Goal: Task Accomplishment & Management: Manage account settings

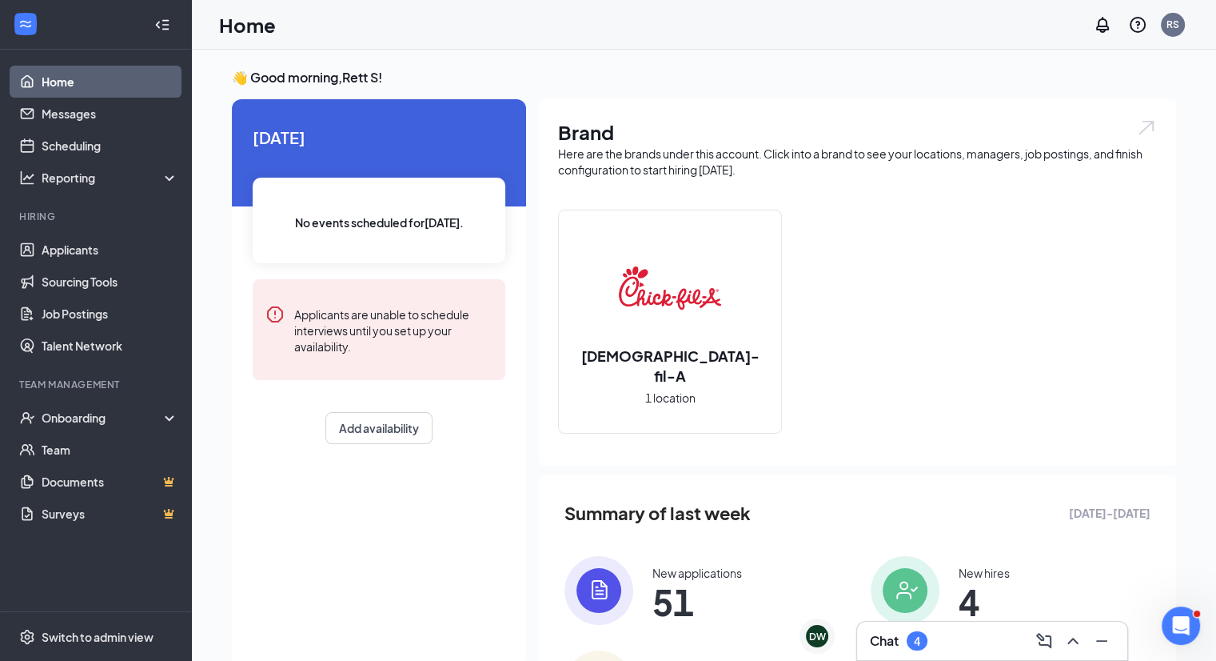
click at [920, 632] on div "4" at bounding box center [917, 641] width 6 height 14
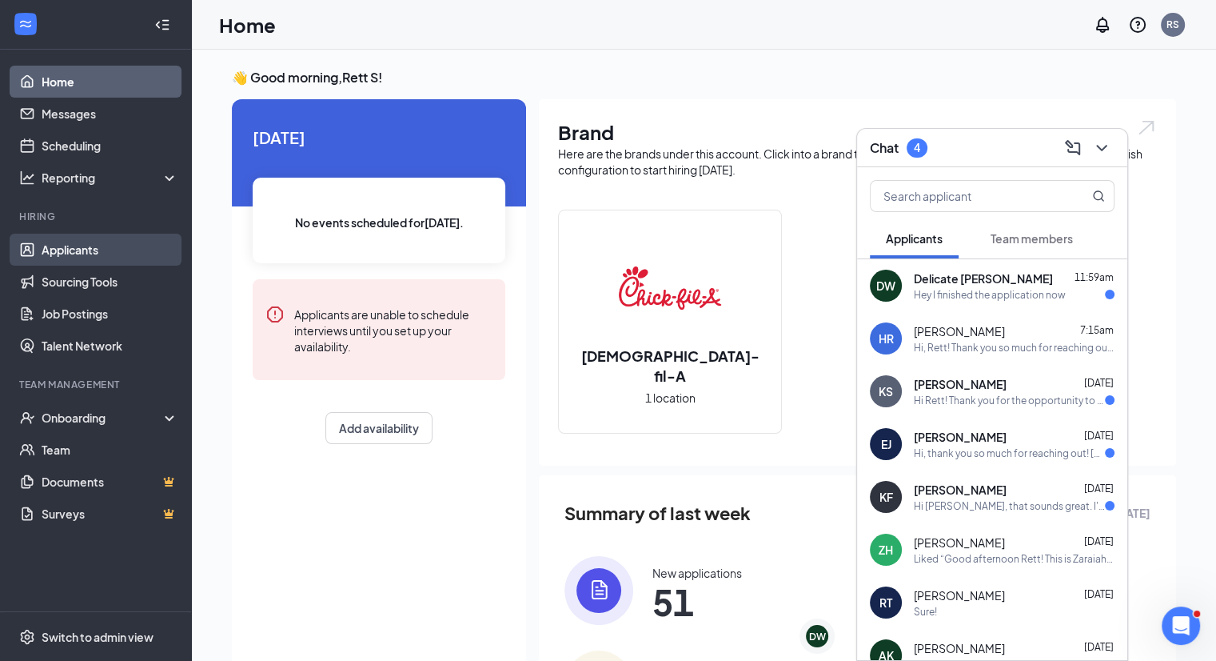
click at [125, 242] on link "Applicants" at bounding box center [110, 250] width 137 height 32
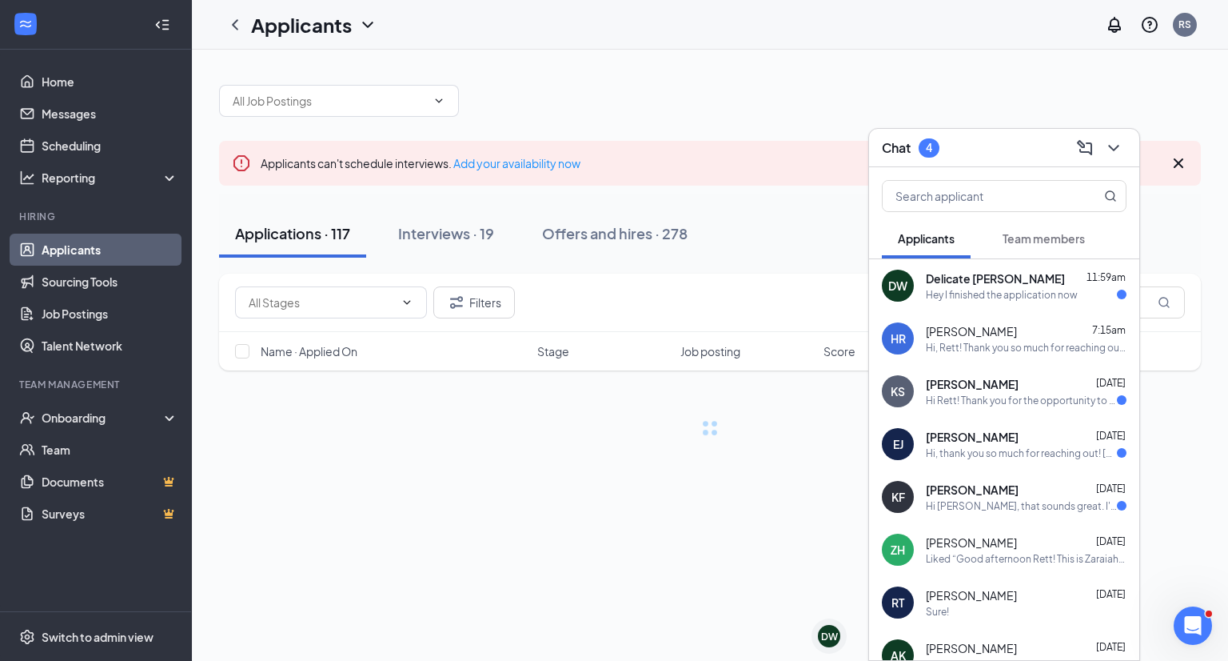
click at [931, 149] on div "Chat 4" at bounding box center [1004, 147] width 245 height 25
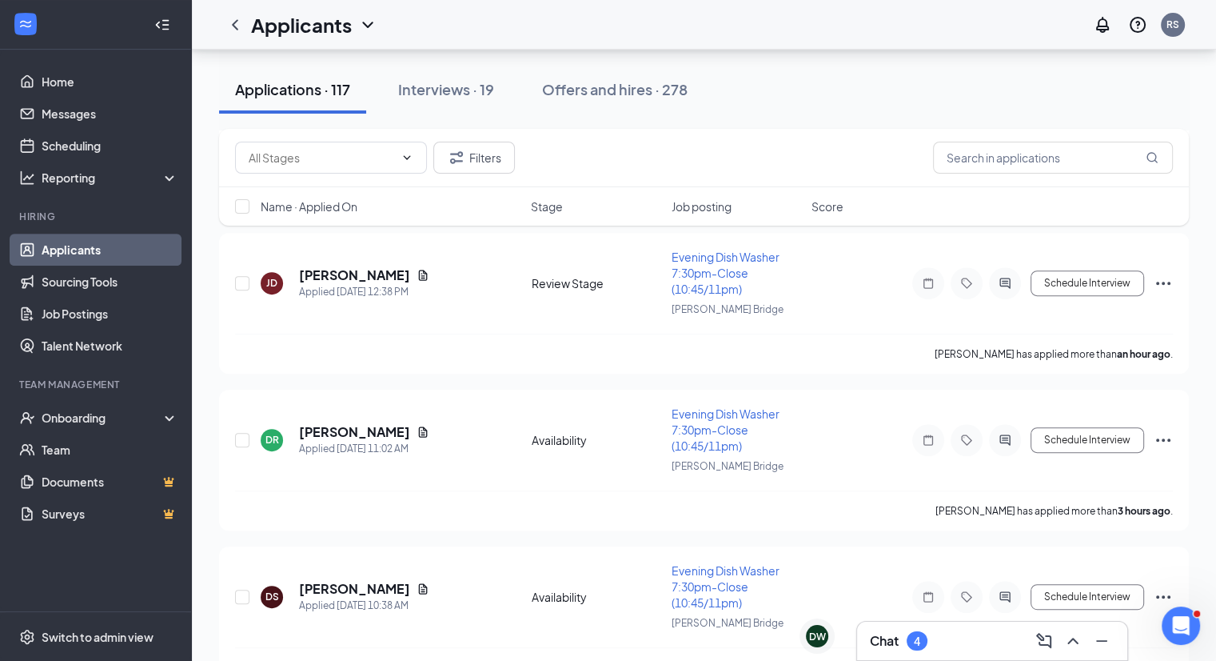
scroll to position [867, 0]
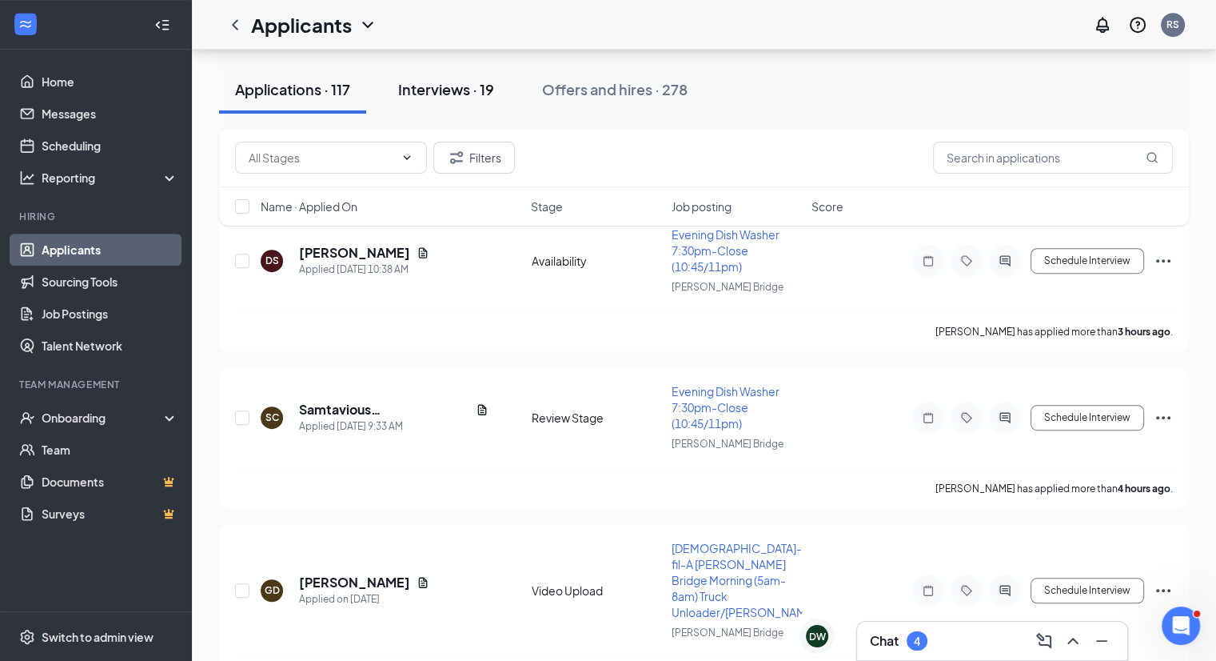
click at [432, 86] on div "Interviews · 19" at bounding box center [446, 89] width 96 height 20
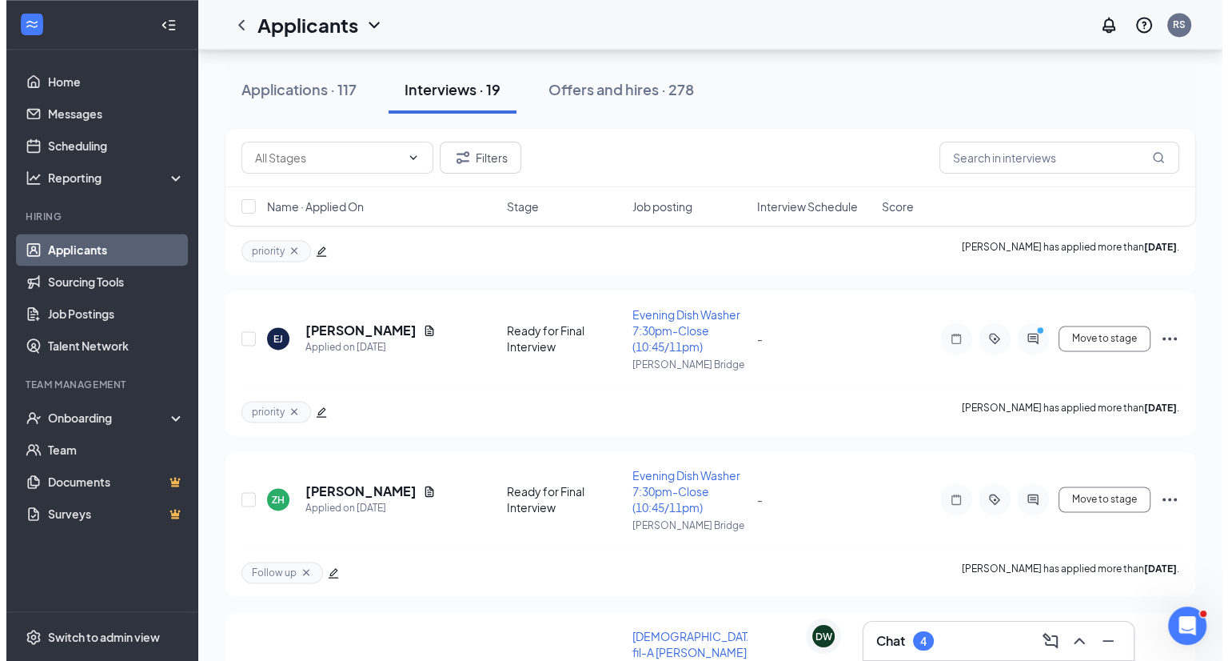
scroll to position [2226, 0]
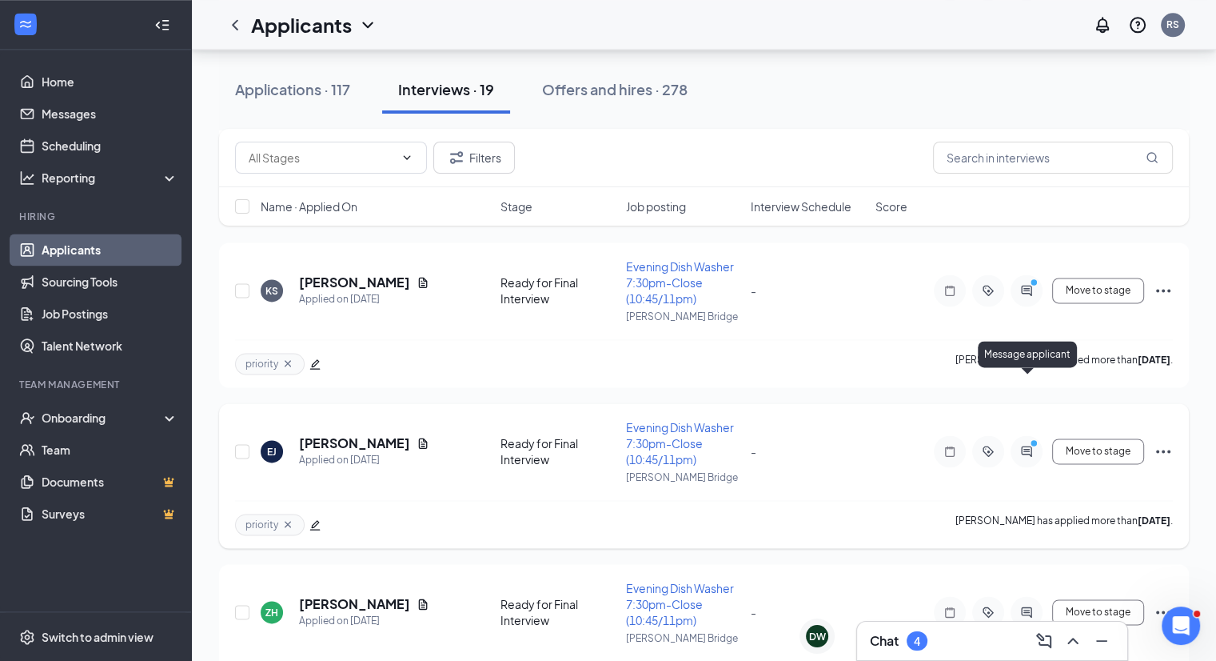
click at [1036, 445] on icon "ActiveChat" at bounding box center [1026, 451] width 19 height 13
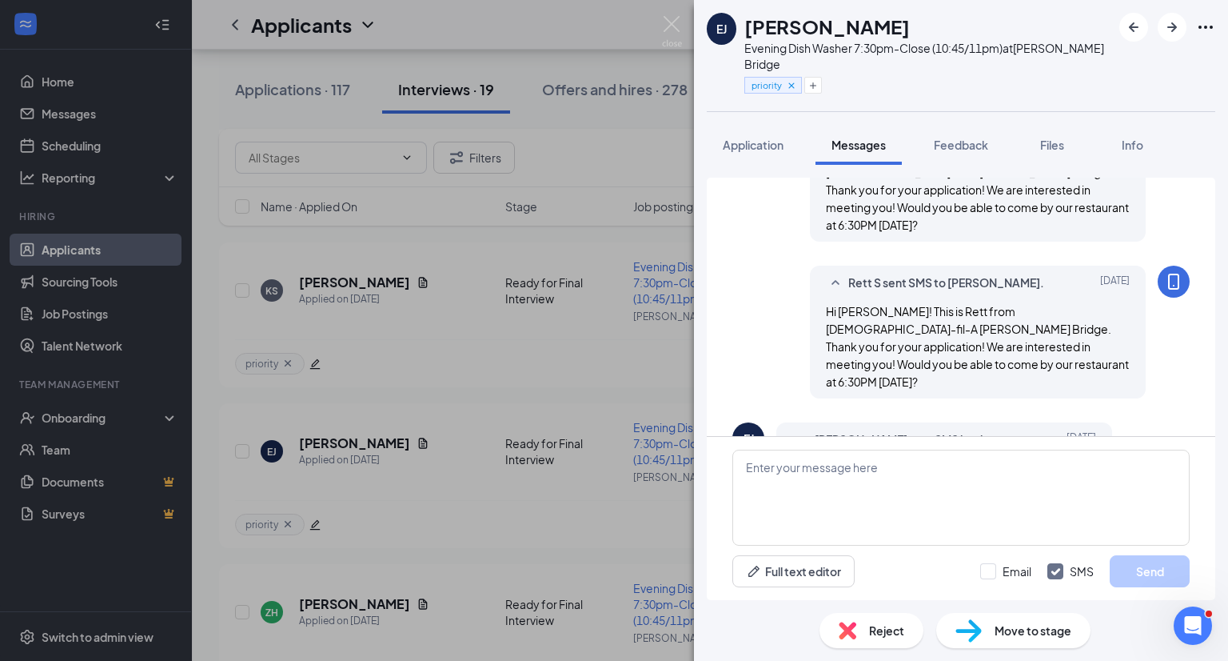
scroll to position [553, 0]
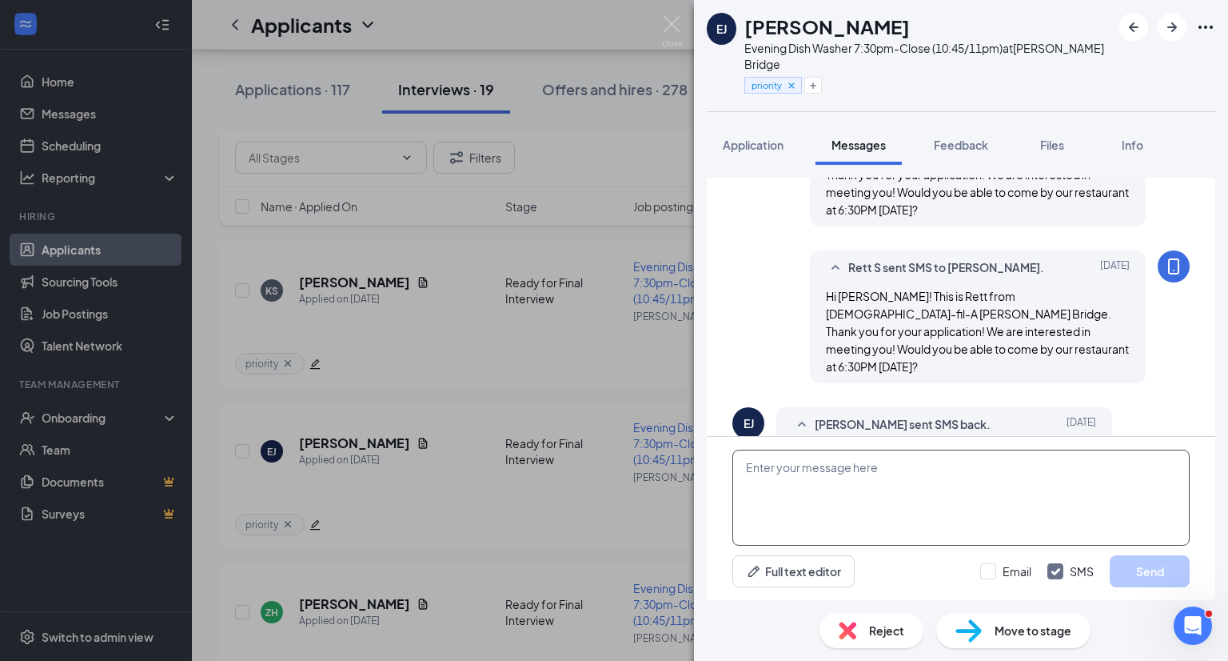
click at [960, 509] on textarea at bounding box center [961, 497] width 457 height 96
type textarea "Great! I'm looking forward to meeting you!"
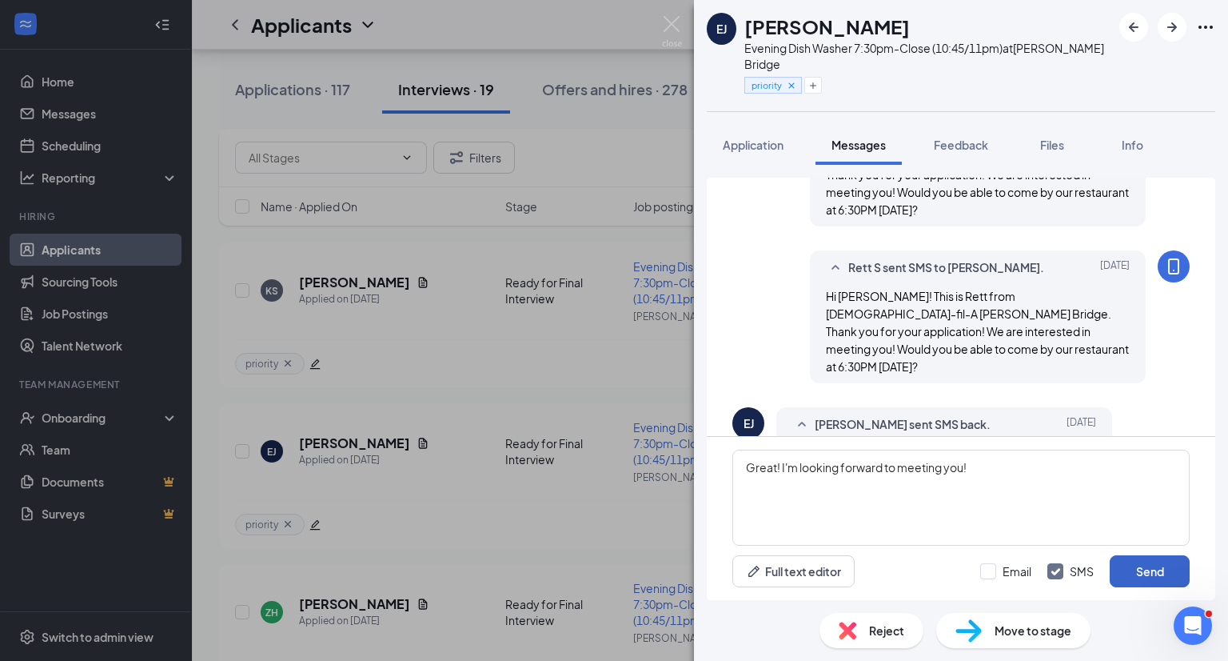
click at [1119, 558] on button "Send" at bounding box center [1150, 571] width 80 height 32
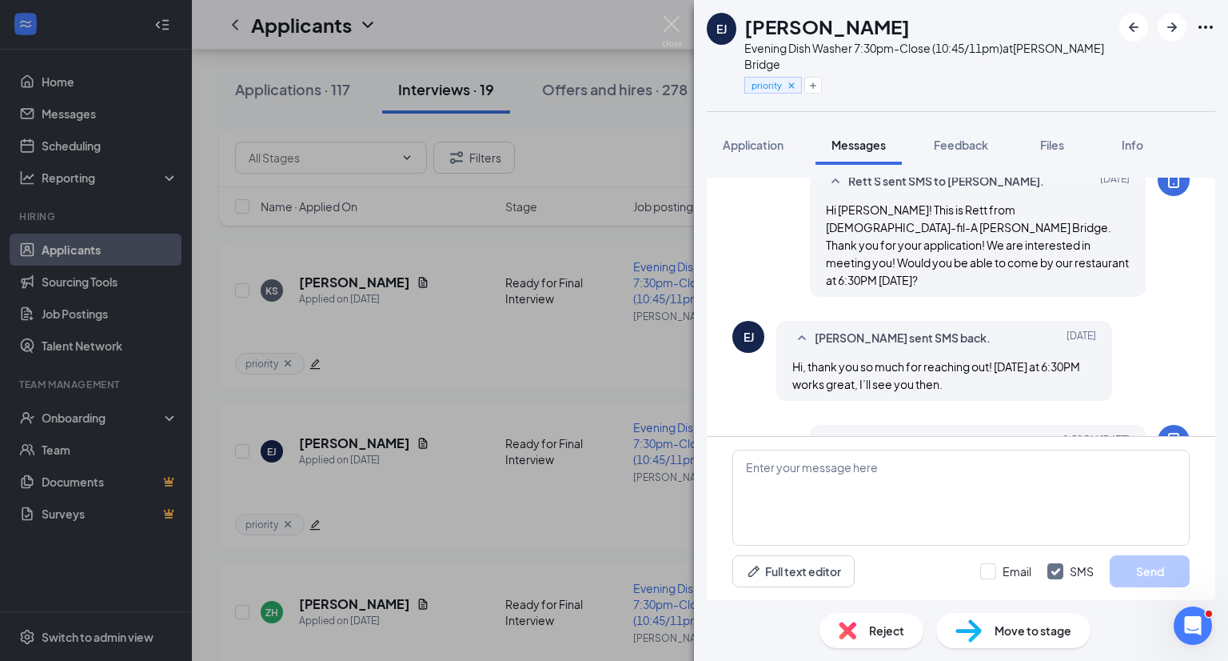
click at [1001, 632] on span "Move to stage" at bounding box center [1033, 630] width 77 height 18
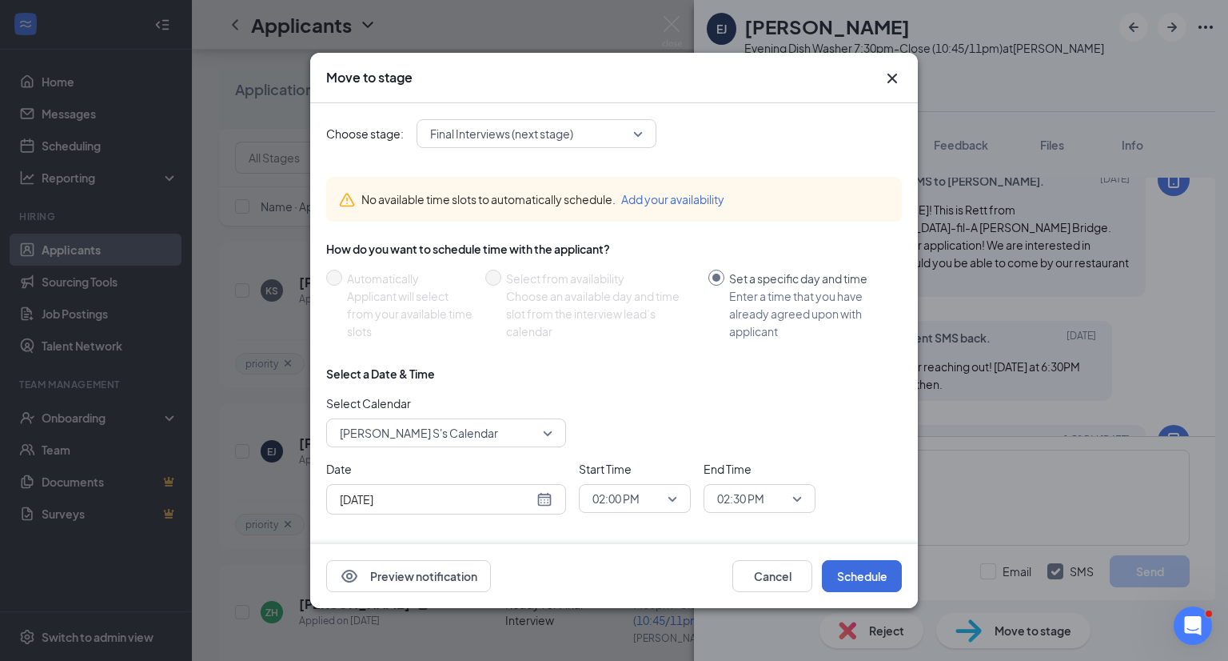
click at [540, 498] on div "[DATE]" at bounding box center [446, 499] width 213 height 18
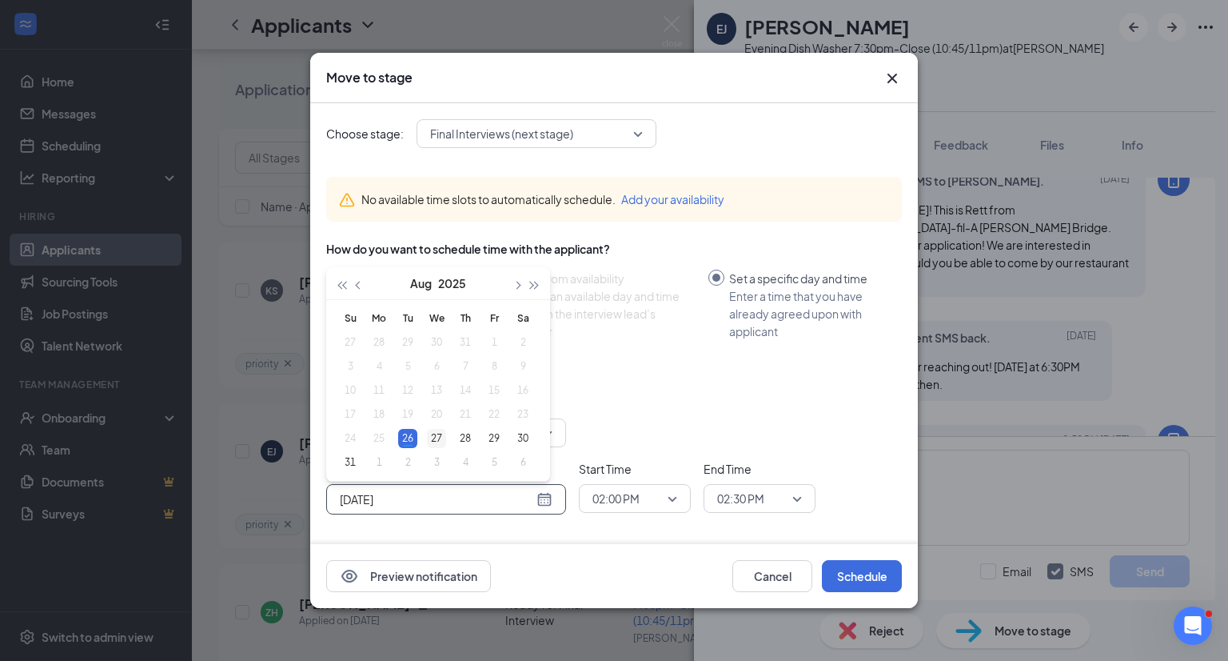
type input "[DATE]"
click at [436, 432] on div "27" at bounding box center [436, 438] width 19 height 19
click at [621, 486] on span "02:00 PM" at bounding box center [616, 498] width 47 height 24
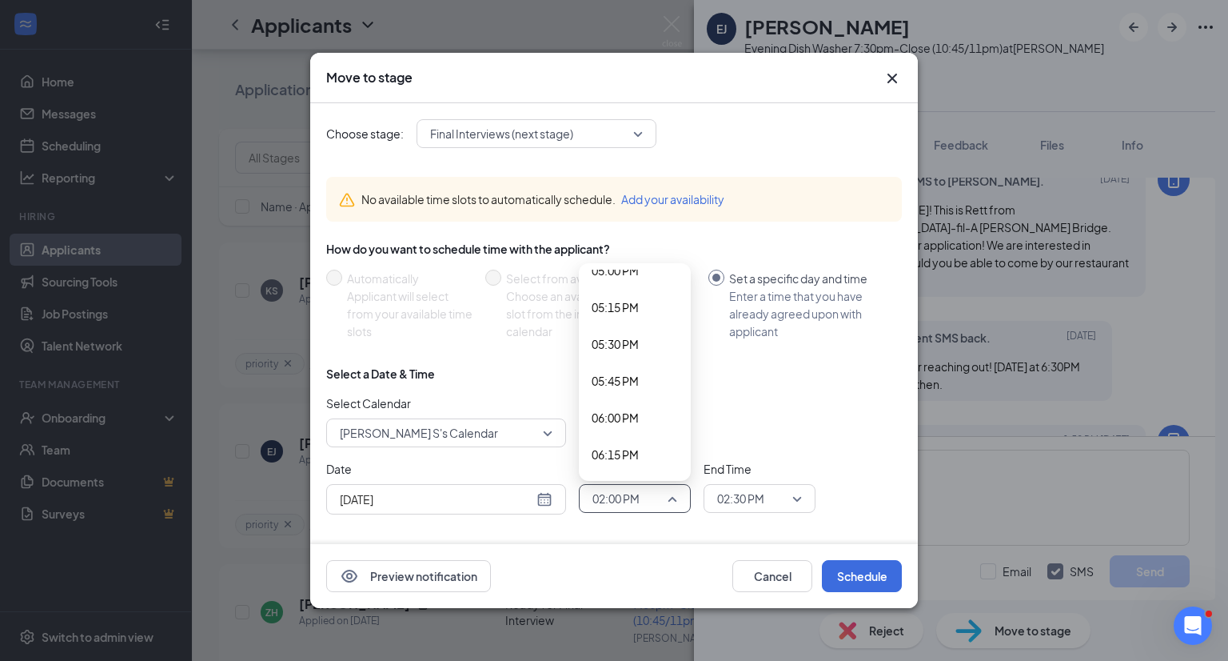
scroll to position [2587, 0]
click at [629, 426] on span "06:30 PM" at bounding box center [615, 425] width 47 height 18
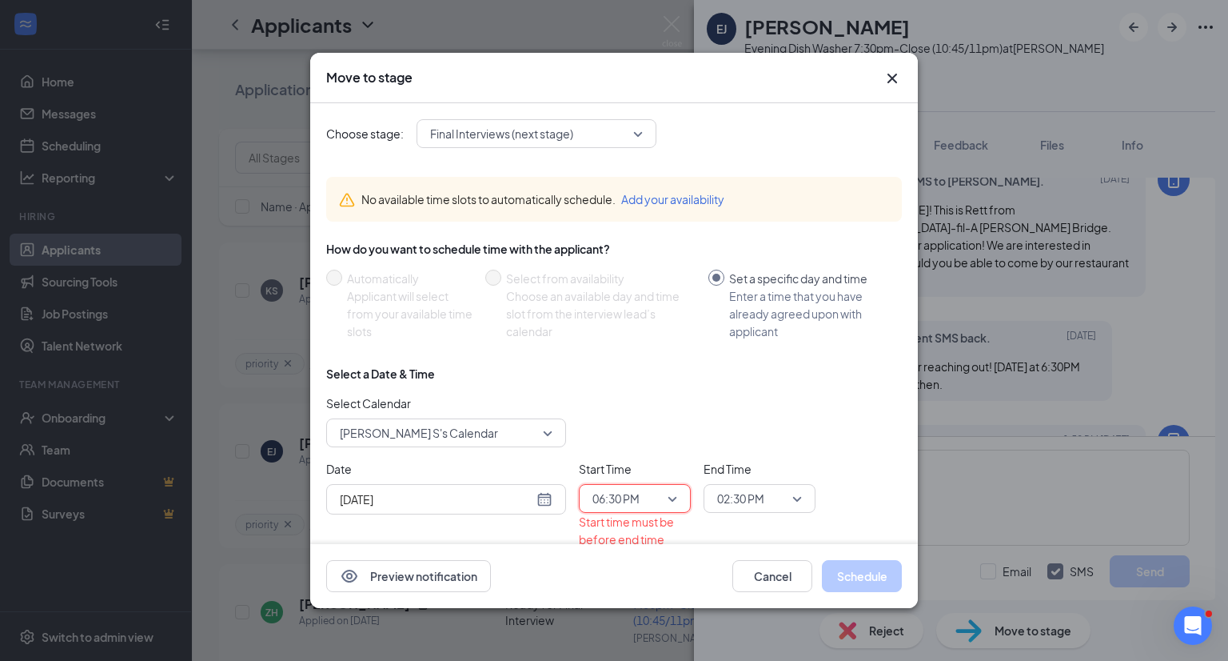
click at [738, 491] on span "02:30 PM" at bounding box center [740, 498] width 47 height 24
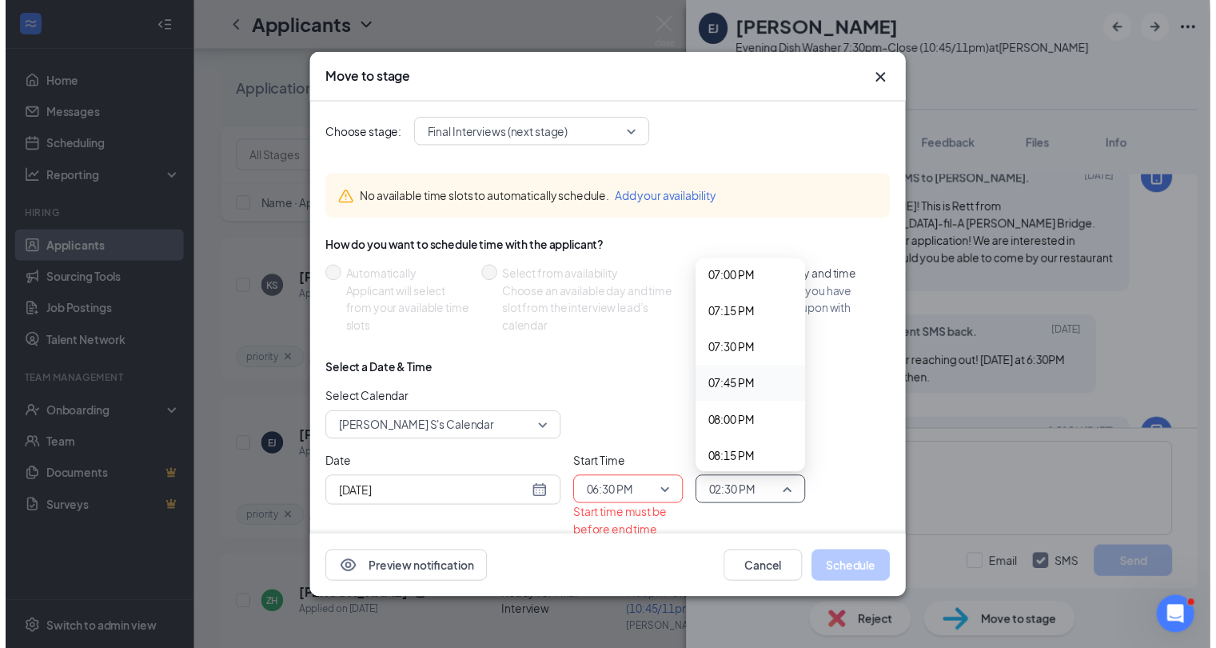
scroll to position [2806, 0]
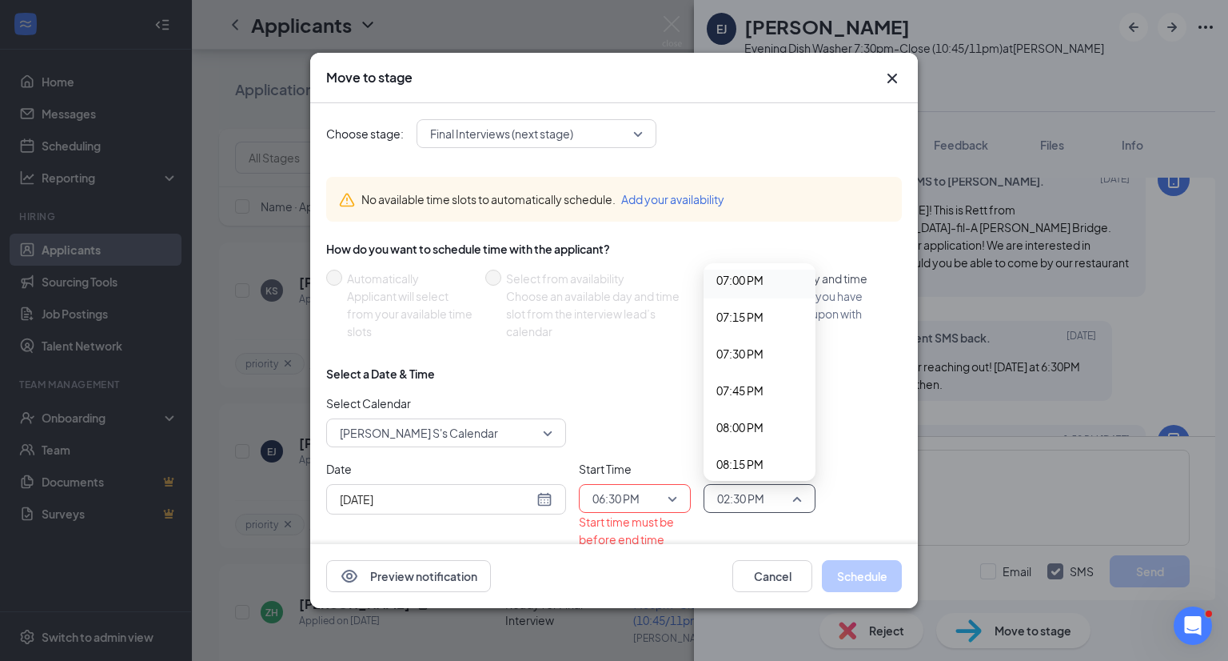
click at [742, 286] on span "07:00 PM" at bounding box center [740, 280] width 47 height 18
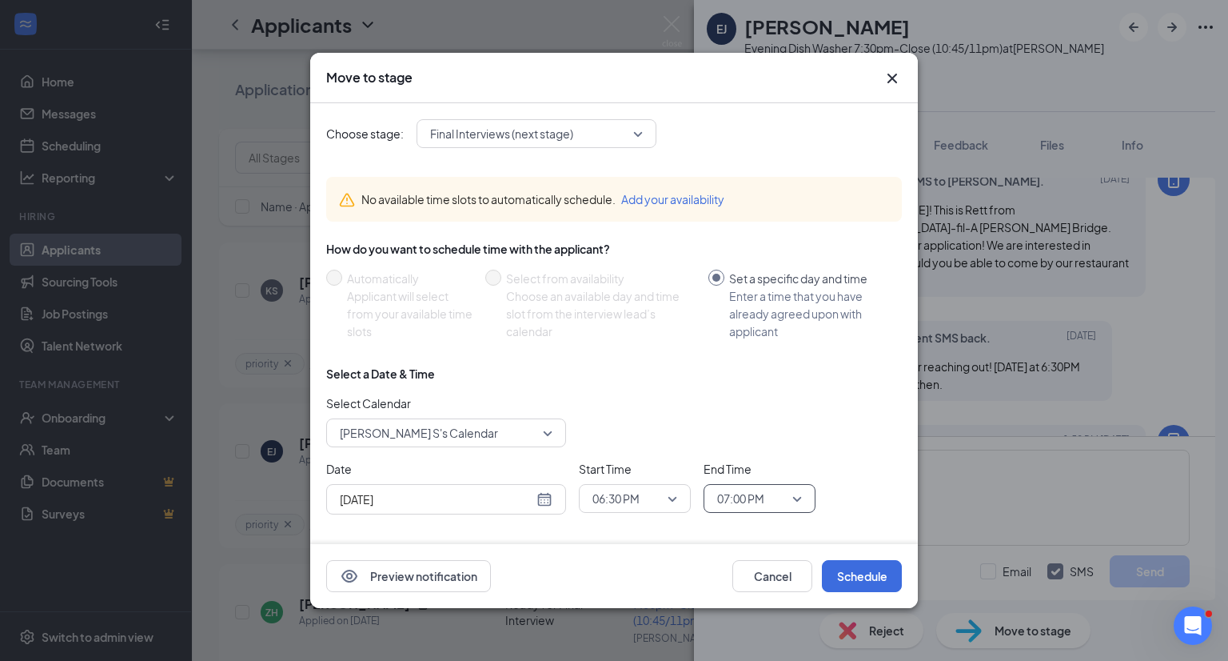
click at [877, 453] on div "Select a Date & Time Select Calendar Rett S's Calendar Date [DATE] [DATE] Su Mo…" at bounding box center [614, 447] width 576 height 162
click at [867, 568] on button "Schedule" at bounding box center [862, 576] width 80 height 32
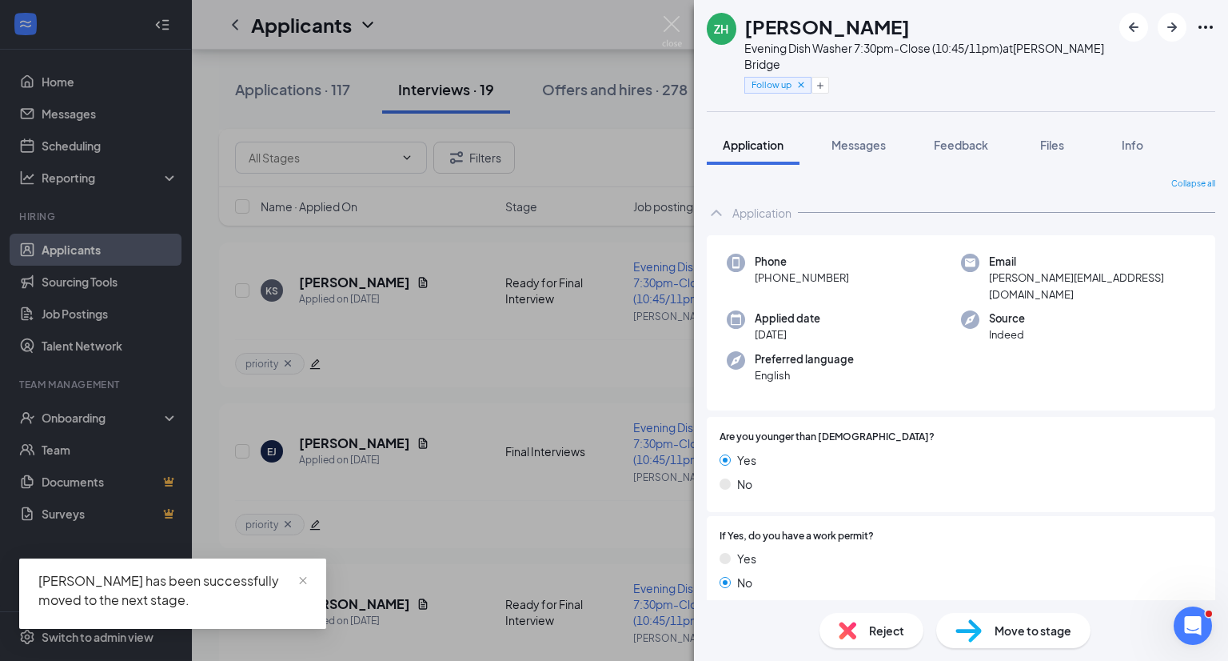
click at [595, 451] on div "ZH [PERSON_NAME] Evening Dish Washer 7:30pm-Close (10:45/11pm) at [PERSON_NAME]…" at bounding box center [614, 330] width 1228 height 661
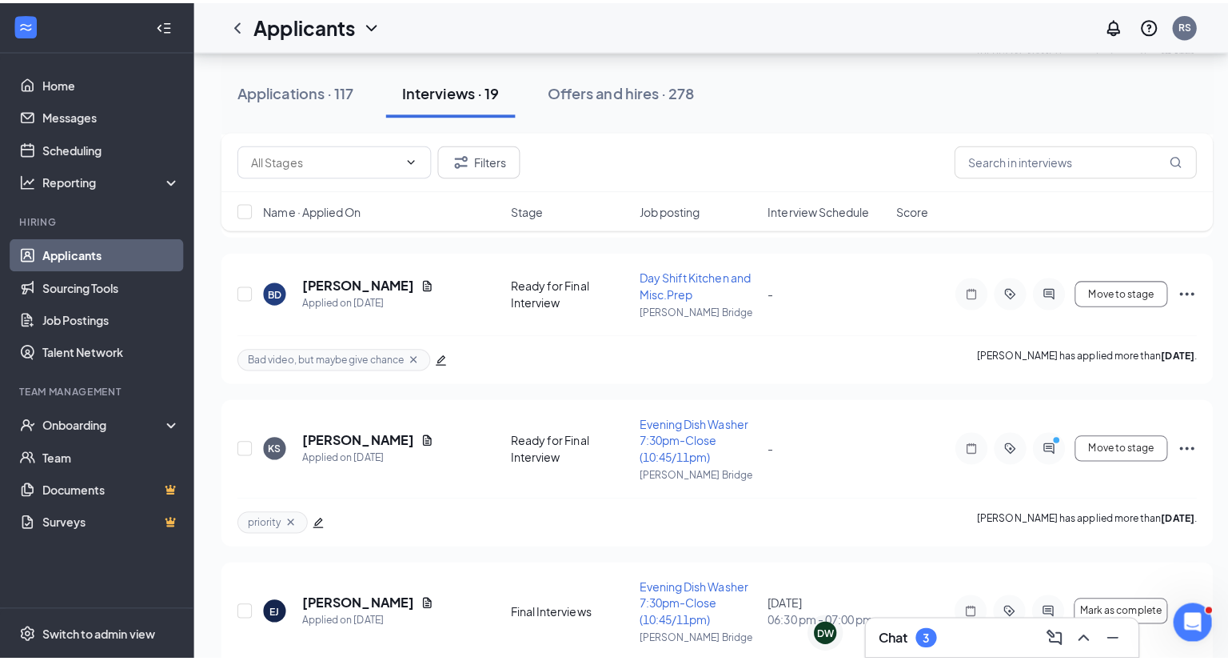
scroll to position [2076, 0]
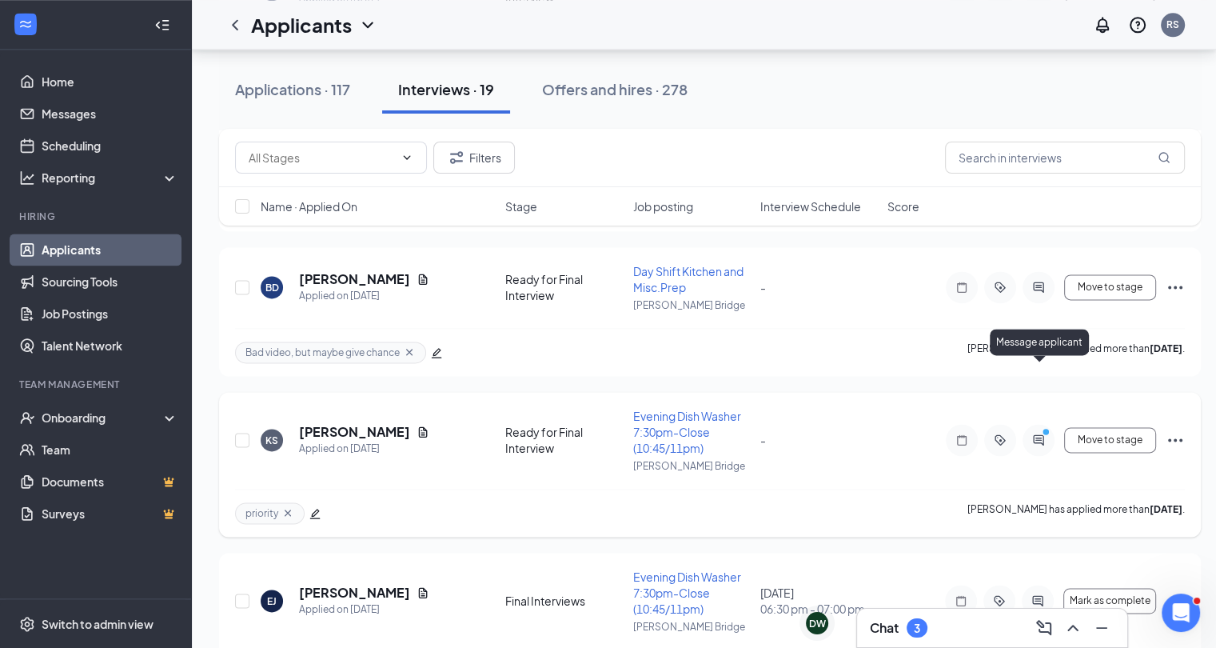
click at [1036, 435] on icon "ActiveChat" at bounding box center [1038, 440] width 10 height 10
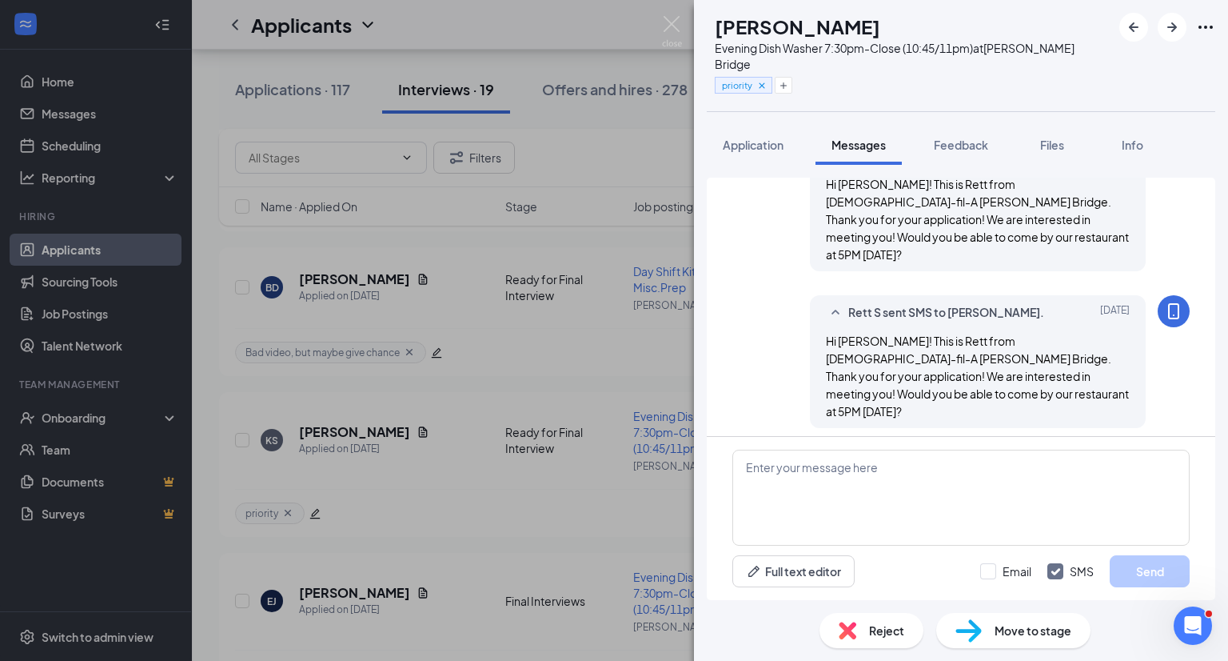
scroll to position [569, 0]
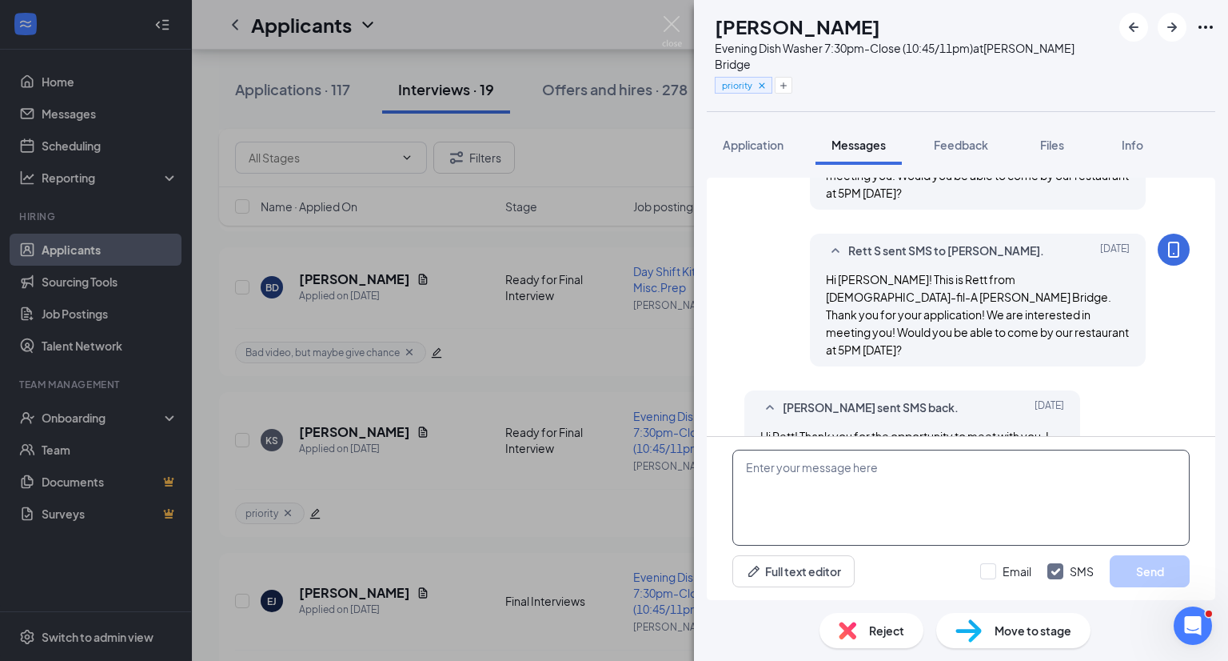
click at [883, 471] on textarea at bounding box center [961, 497] width 457 height 96
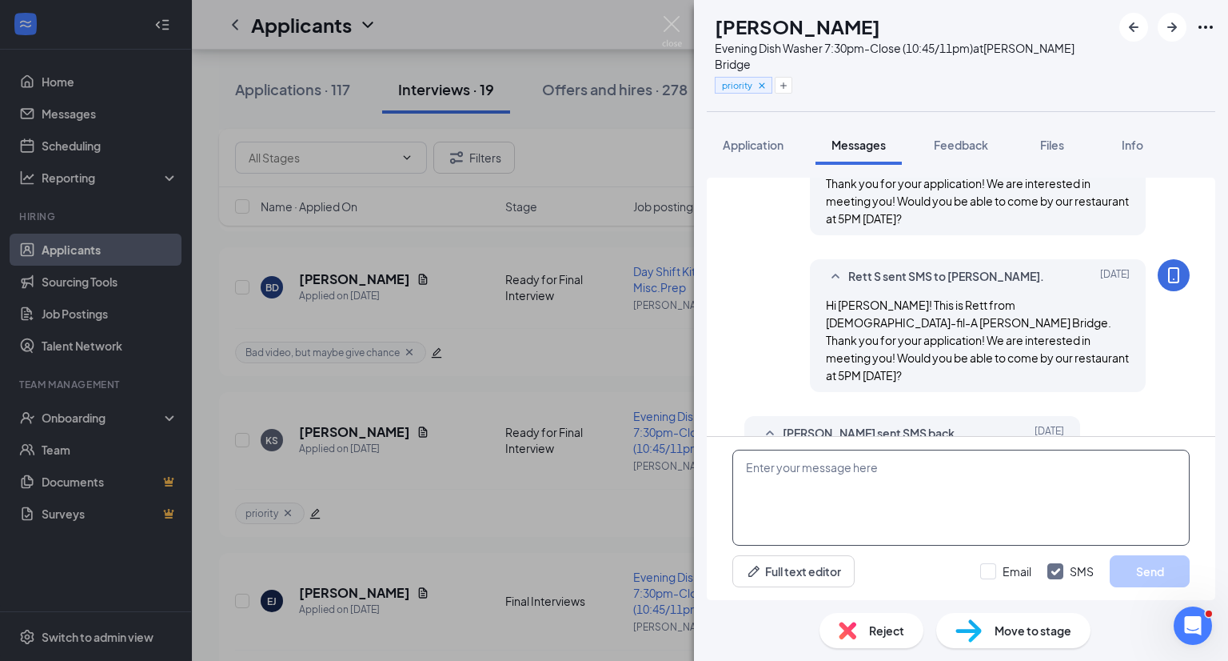
scroll to position [569, 0]
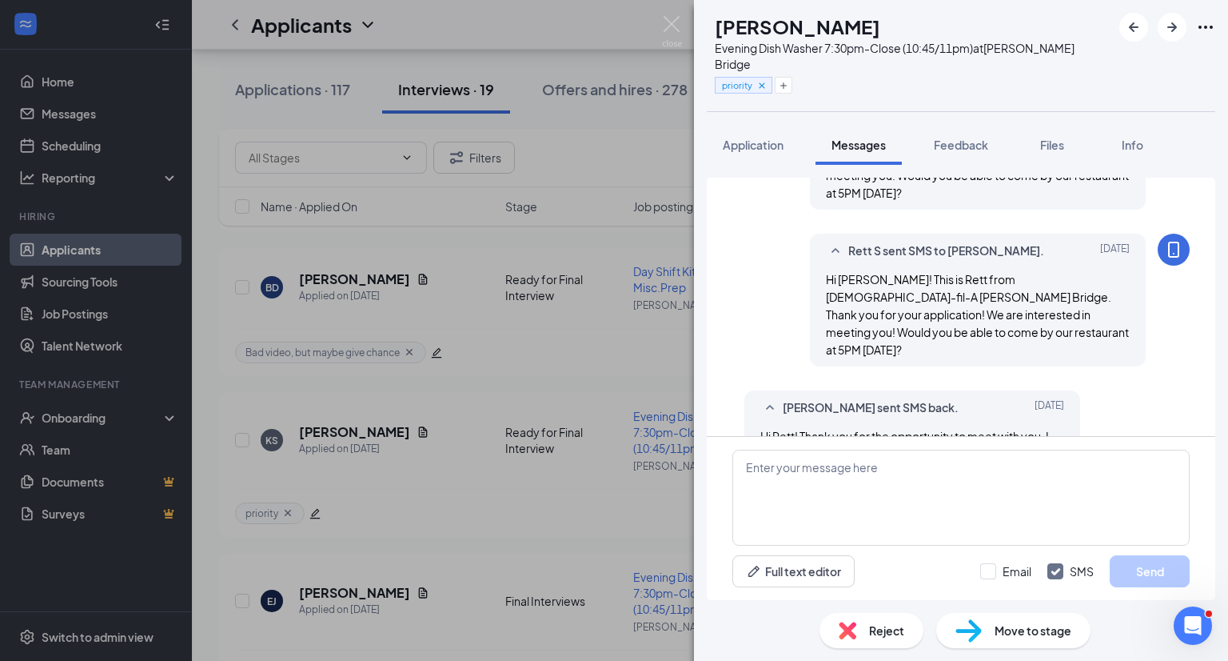
click at [621, 470] on div "KS [PERSON_NAME] Evening Dish Washer 7:30pm-Close (10:45/11pm) at [PERSON_NAME]…" at bounding box center [614, 330] width 1228 height 661
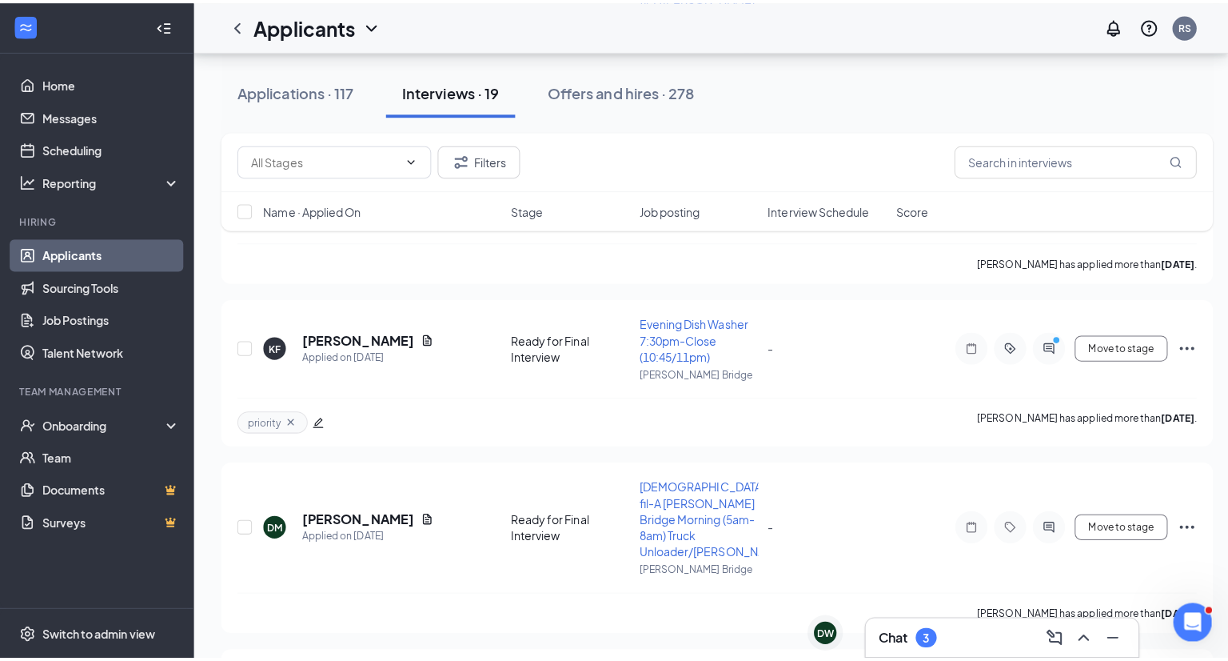
scroll to position [982, 0]
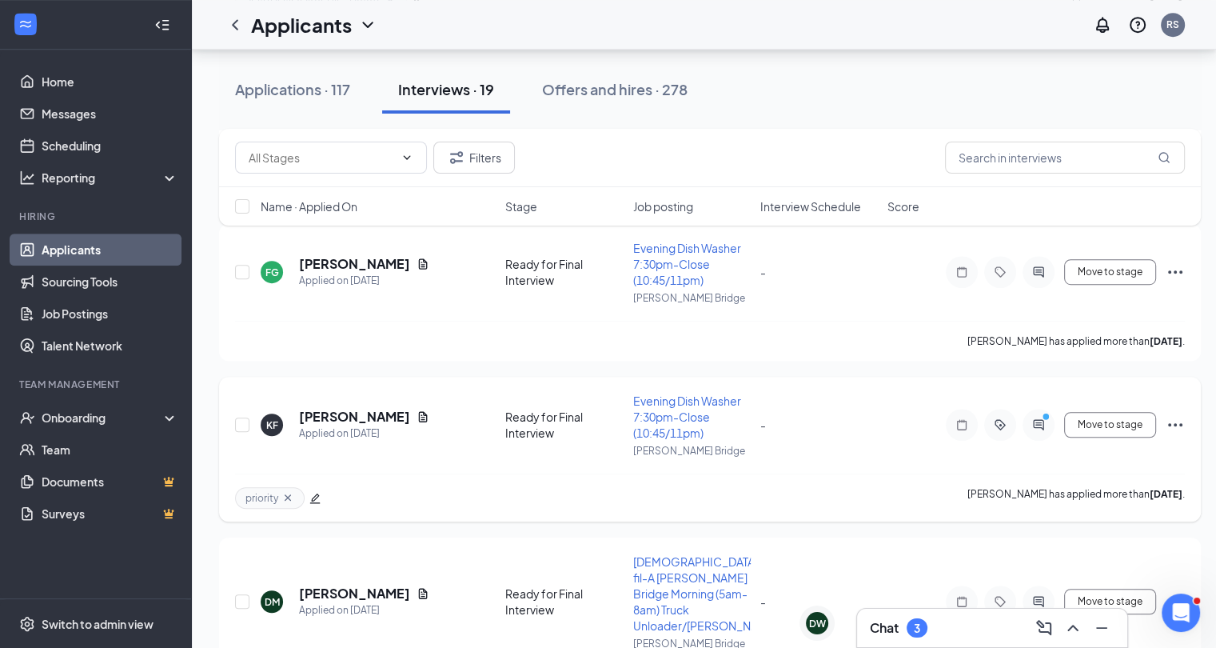
click at [1037, 420] on icon "ActiveChat" at bounding box center [1038, 425] width 10 height 10
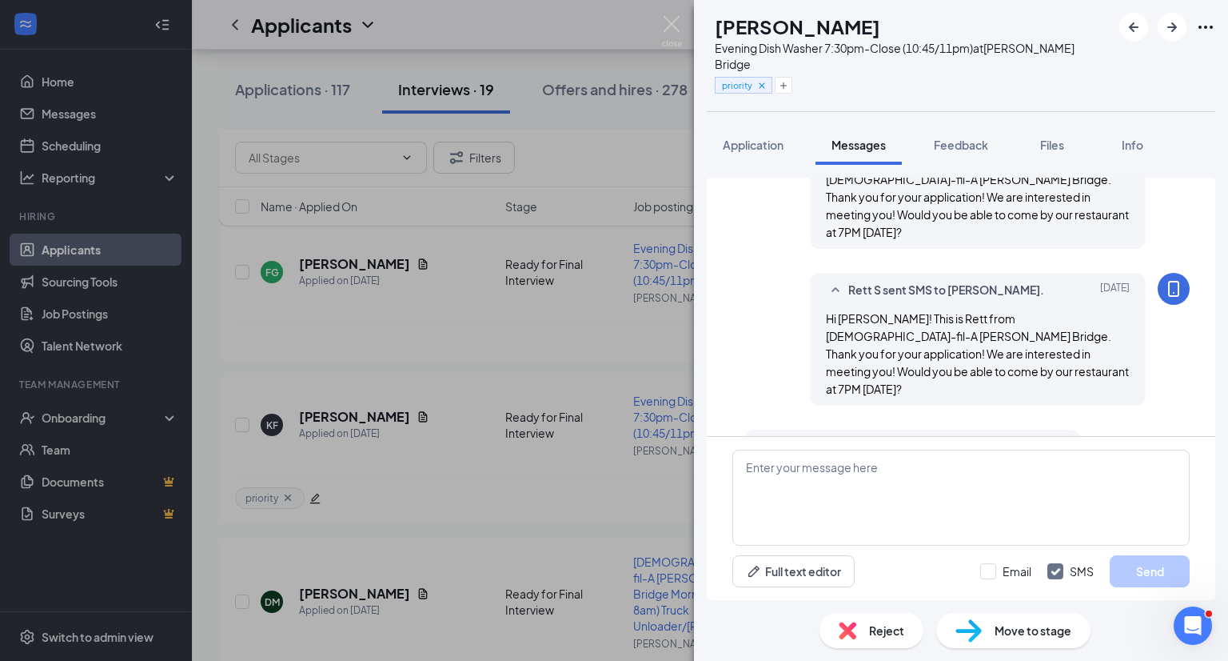
scroll to position [534, 0]
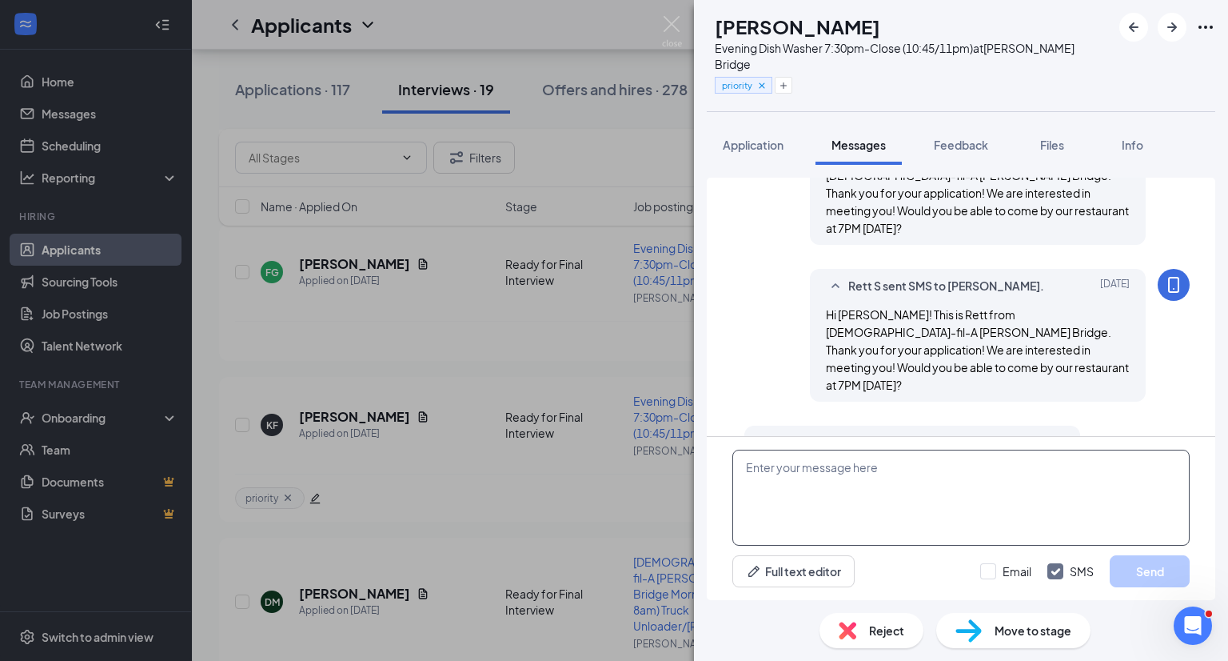
click at [848, 488] on textarea at bounding box center [961, 497] width 457 height 96
type textarea "Great! I'm looking forward to meeting you!"
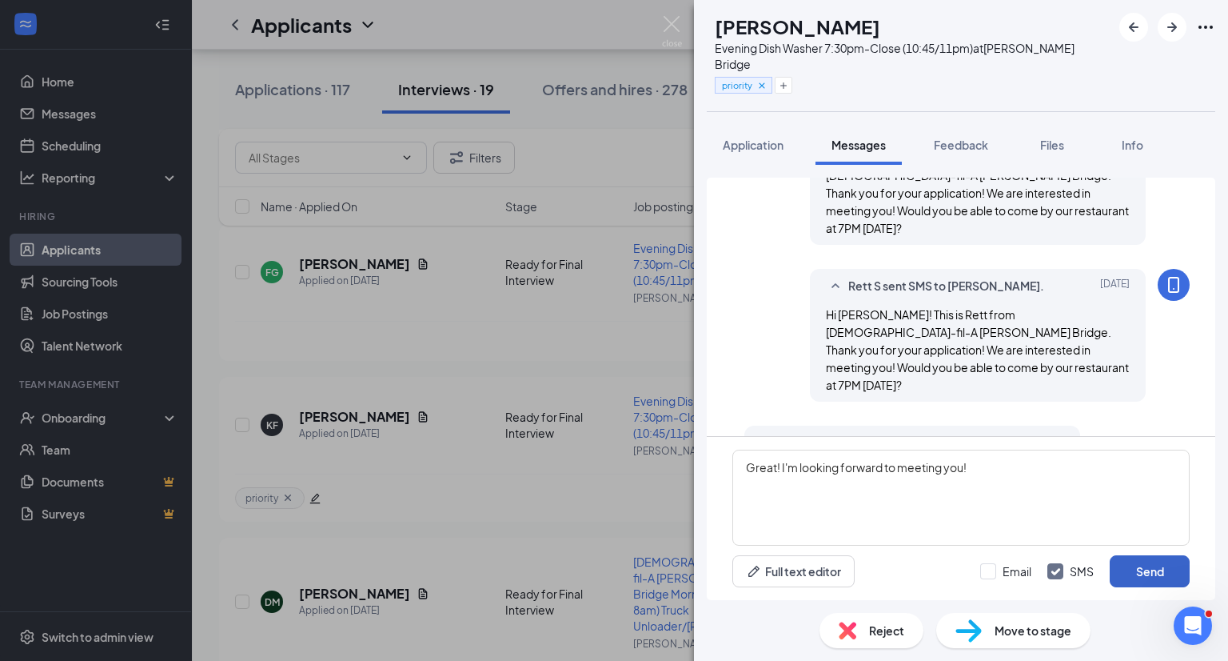
click at [1138, 569] on button "Send" at bounding box center [1150, 571] width 80 height 32
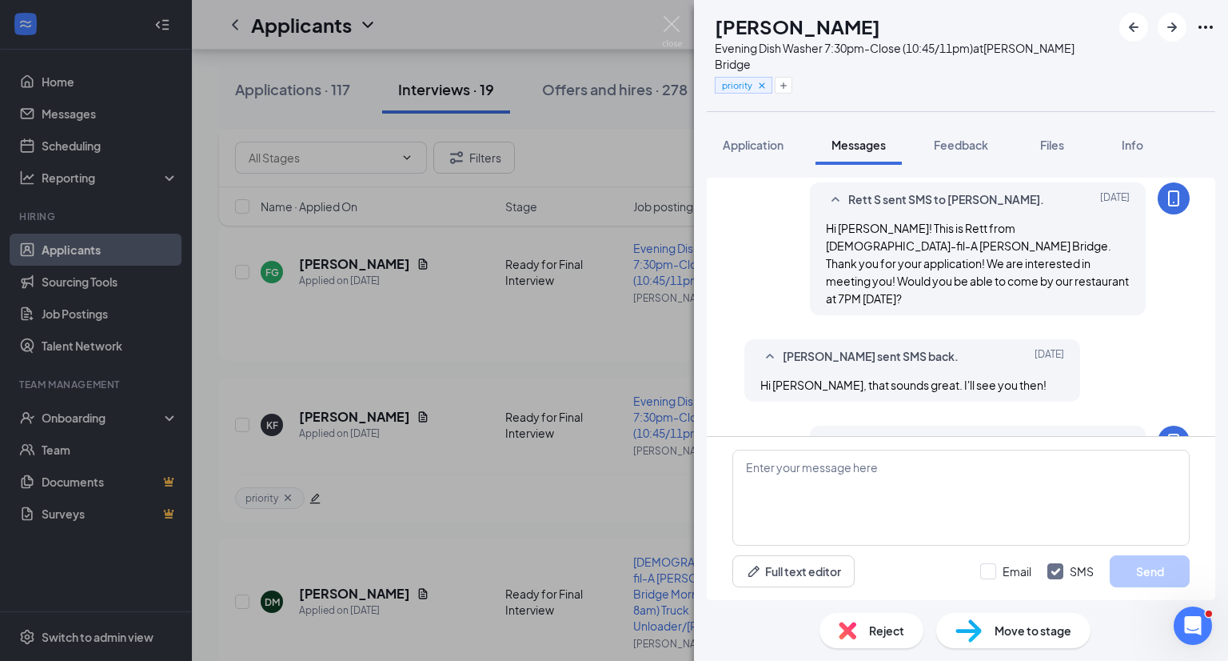
click at [990, 632] on div "Move to stage" at bounding box center [1014, 630] width 154 height 35
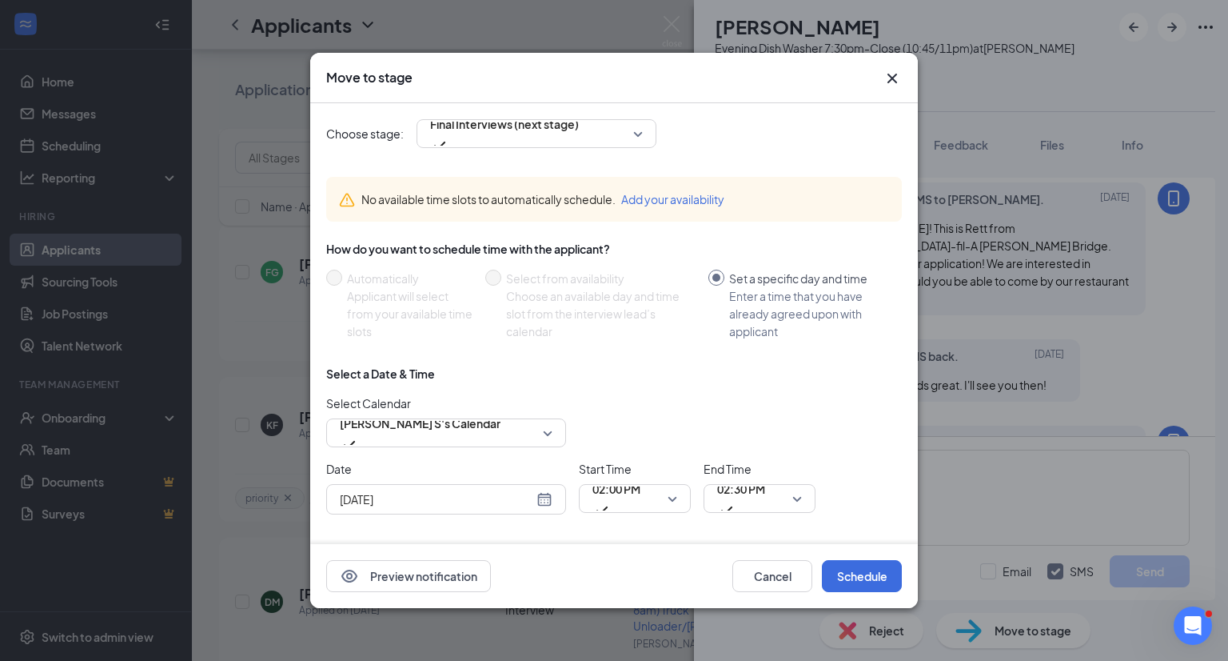
click at [537, 503] on div "[DATE]" at bounding box center [446, 499] width 213 height 18
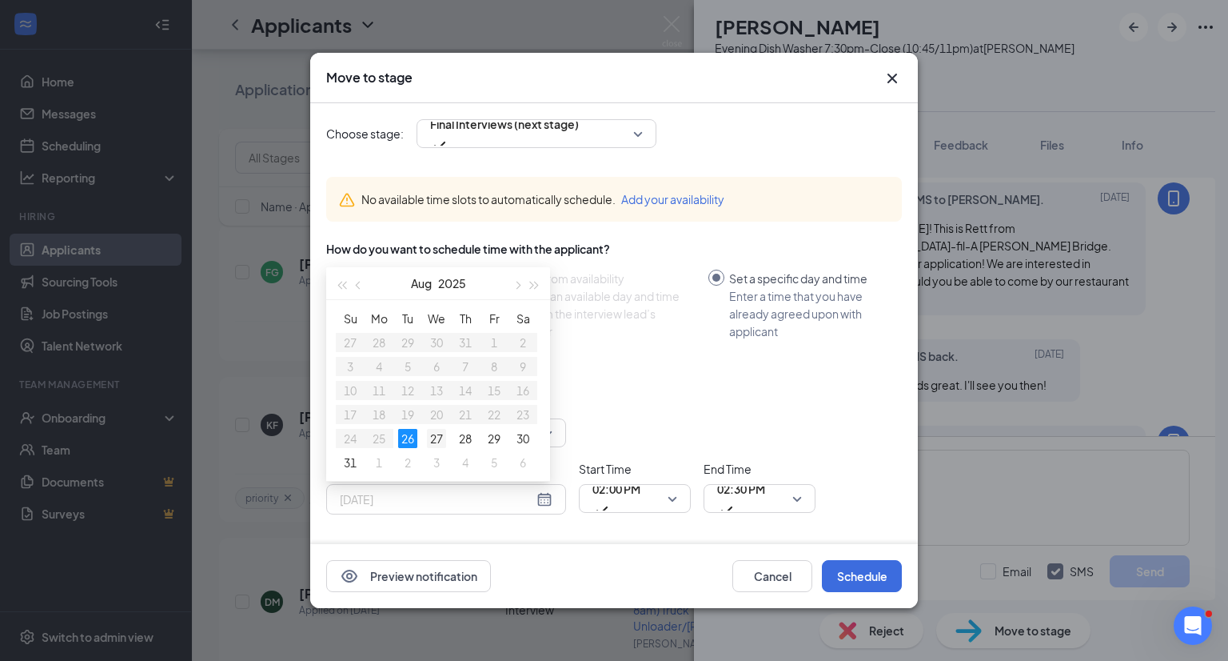
type input "[DATE]"
click at [442, 436] on div "27" at bounding box center [436, 438] width 19 height 19
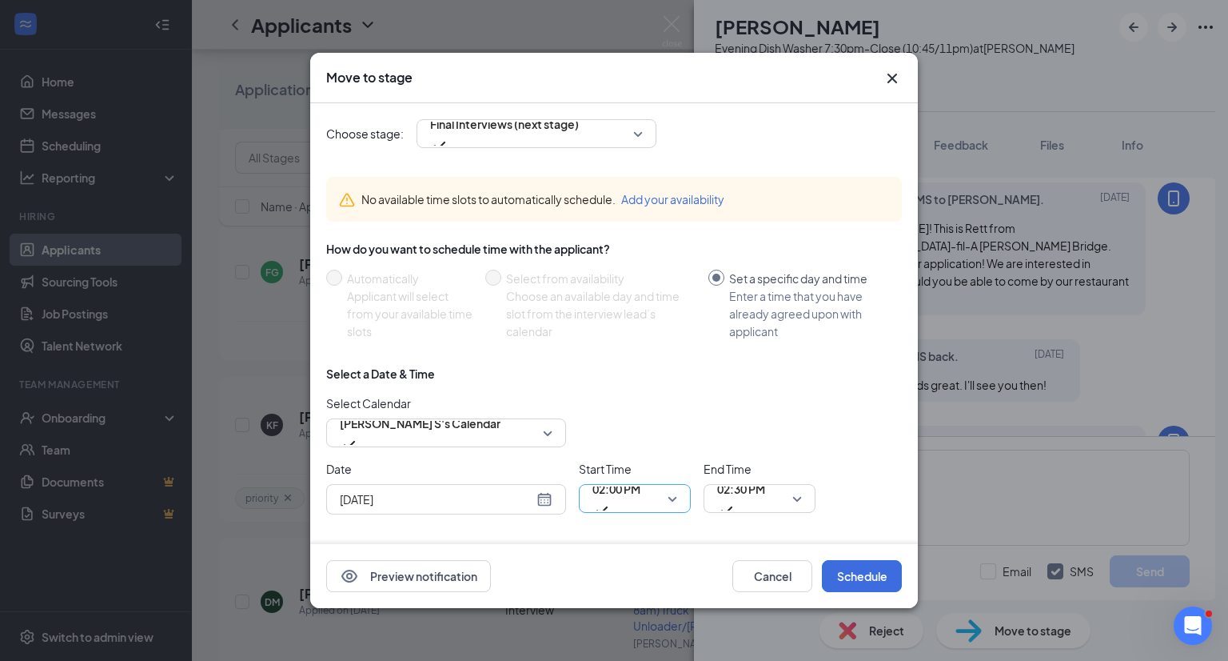
click at [641, 494] on span "02:00 PM" at bounding box center [617, 498] width 48 height 43
click at [740, 501] on span "02:30 PM" at bounding box center [741, 489] width 48 height 24
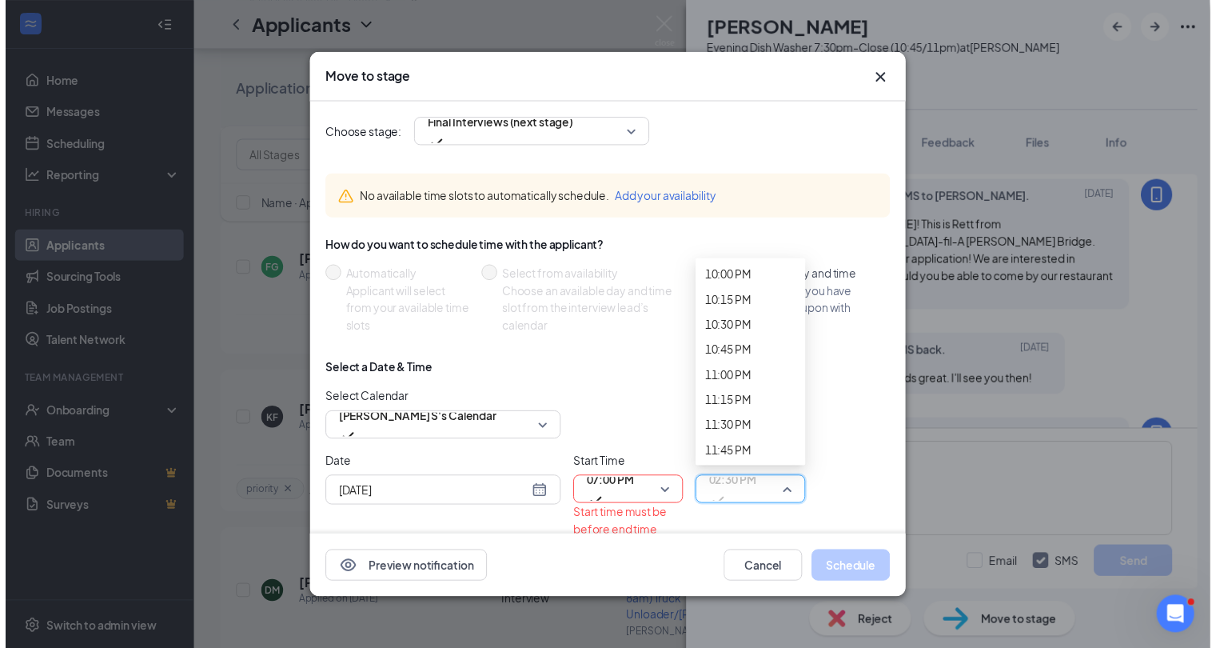
scroll to position [2726, 0]
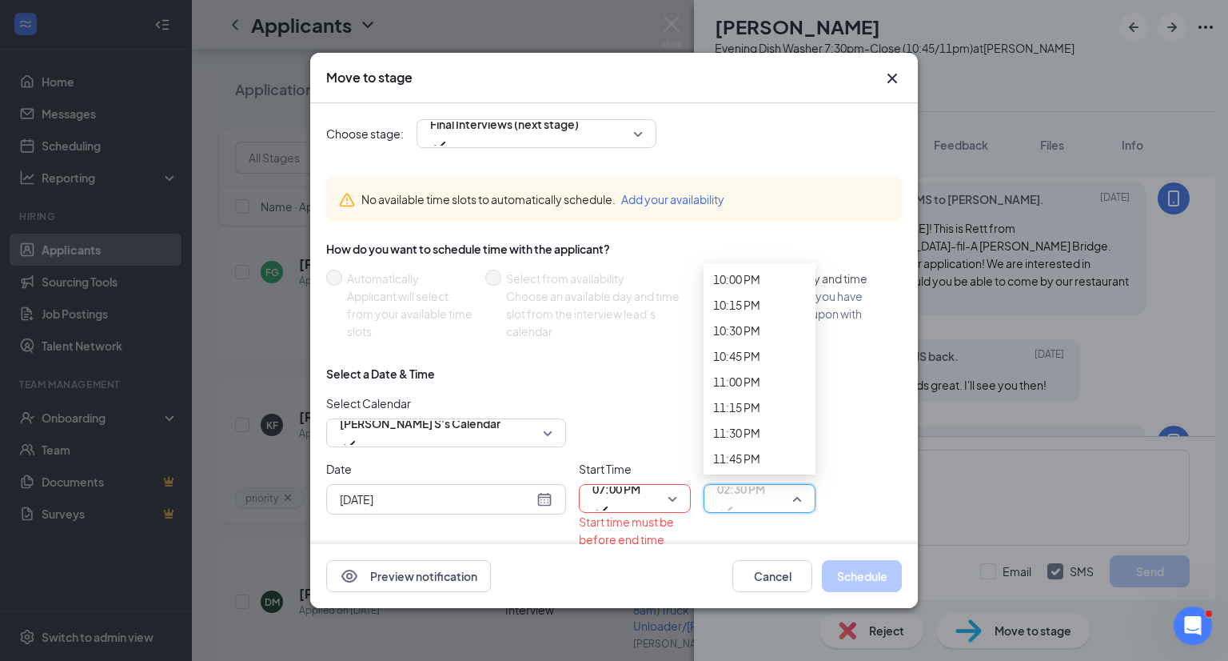
click at [749, 32] on span "07:30 PM" at bounding box center [736, 23] width 47 height 18
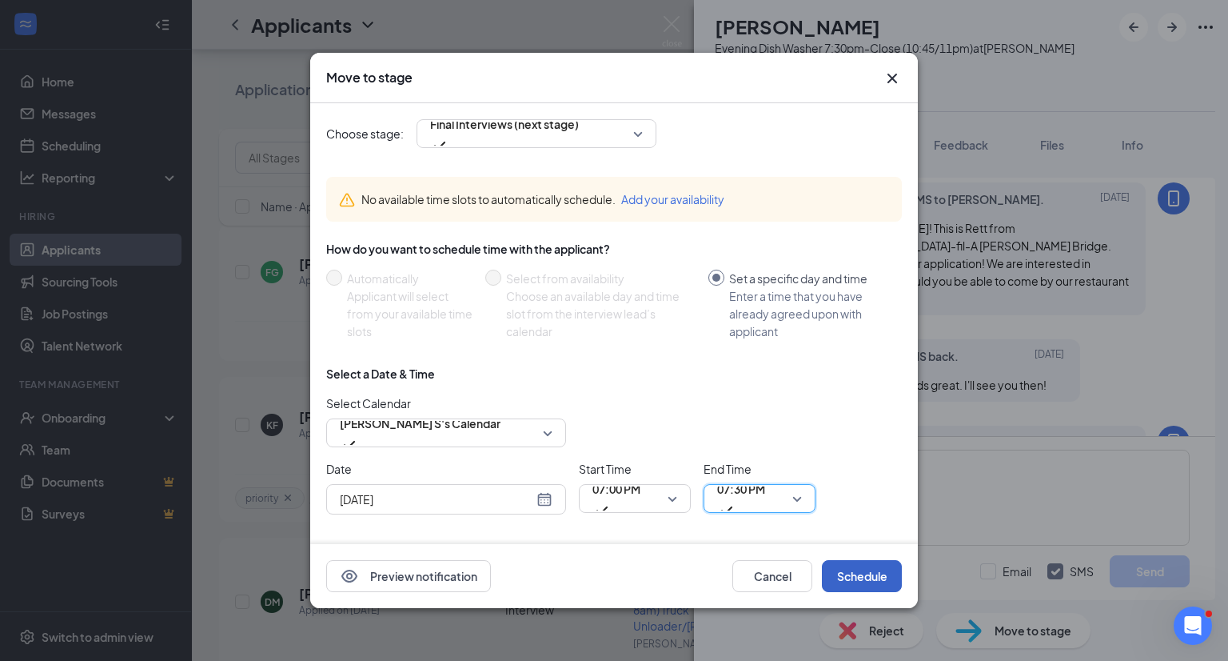
click at [853, 572] on button "Schedule" at bounding box center [862, 576] width 80 height 32
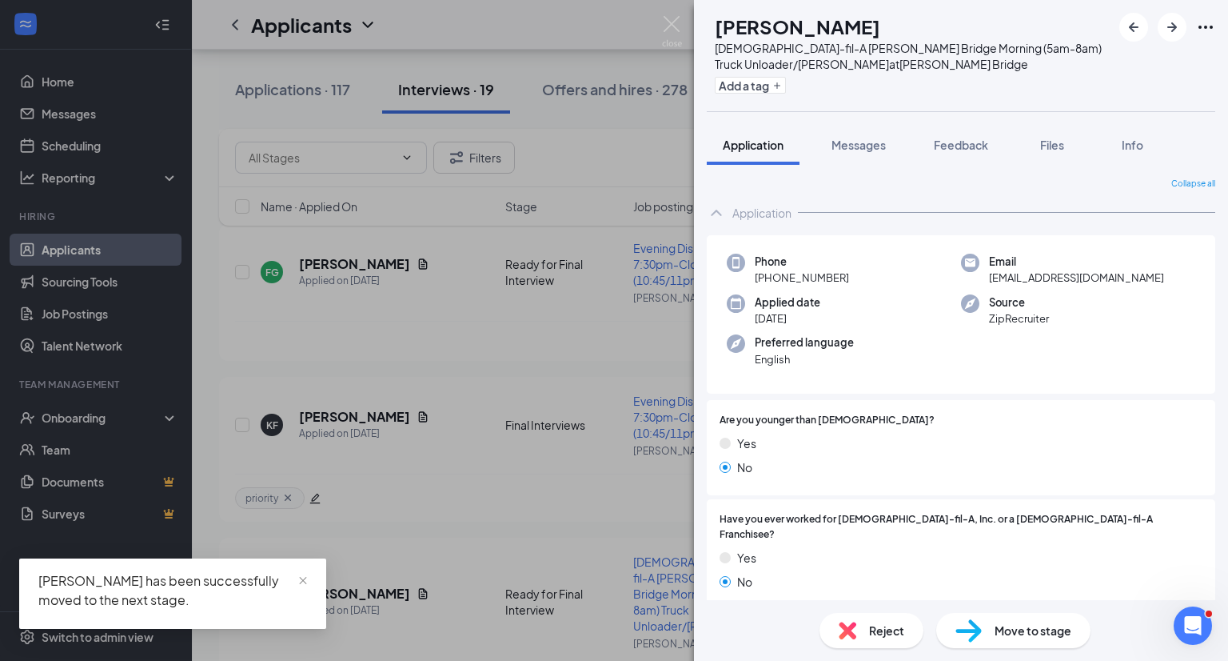
click at [532, 518] on div "[PERSON_NAME] [DEMOGRAPHIC_DATA]-fil-A [PERSON_NAME] Bridge Morning (5am-8am) T…" at bounding box center [614, 330] width 1228 height 661
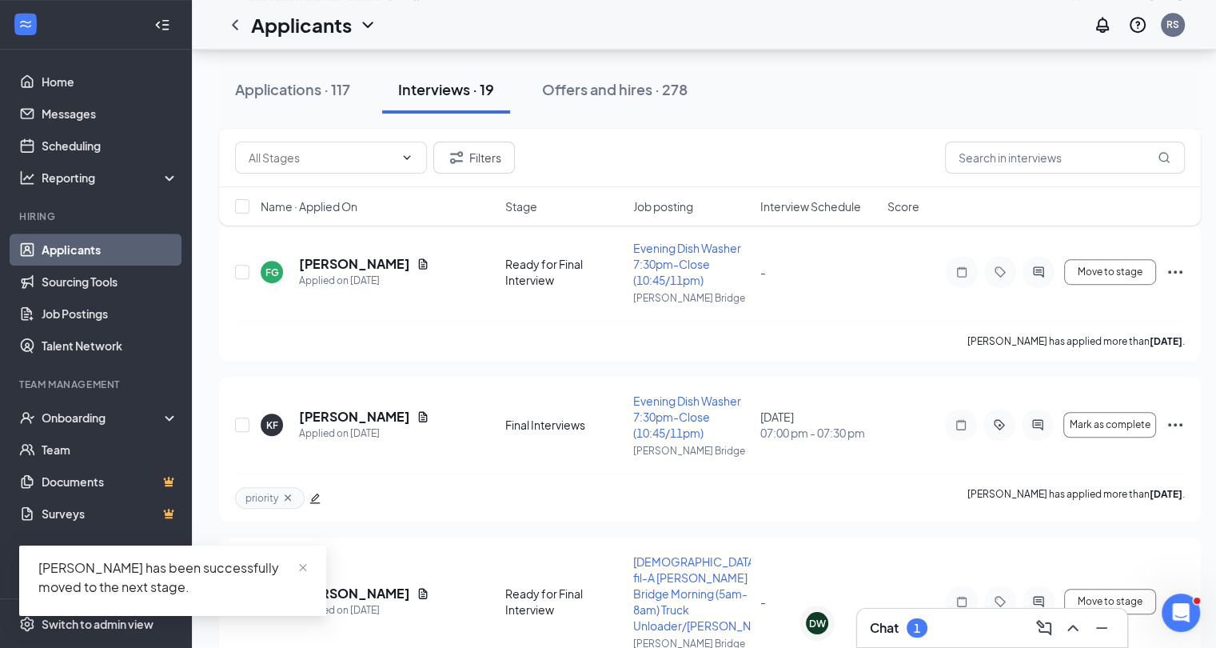
click at [532, 553] on div "[PERSON_NAME] Applied on [DATE] Ready for Final Interview [DEMOGRAPHIC_DATA]-fi…" at bounding box center [710, 609] width 950 height 113
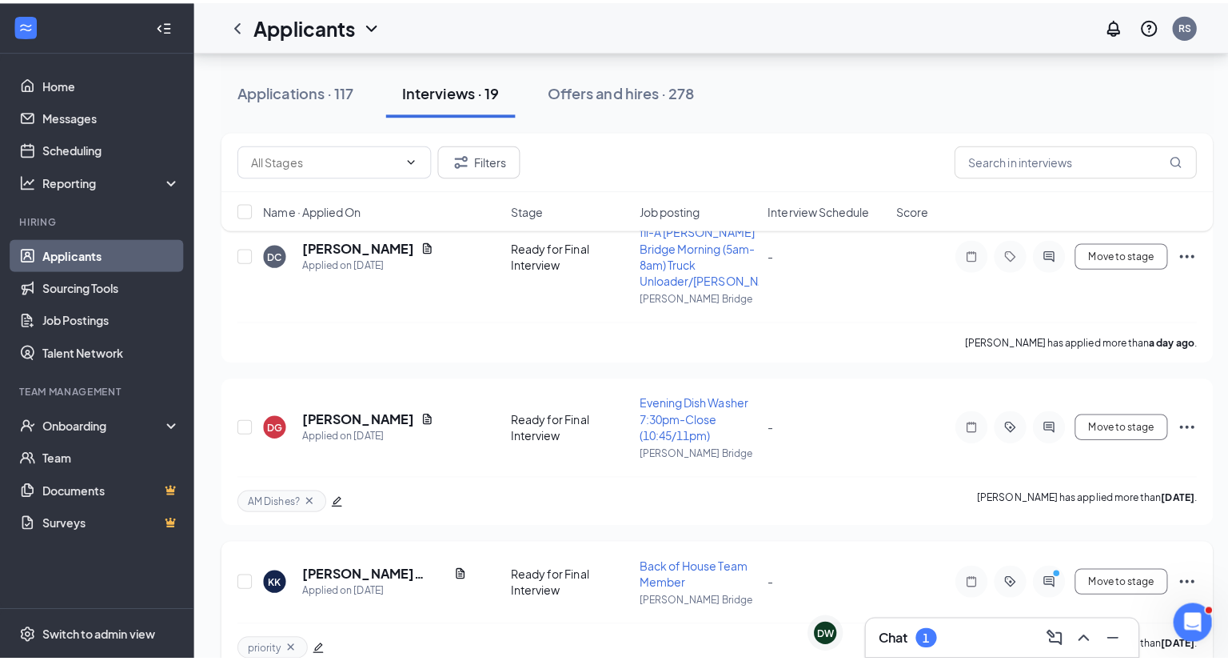
scroll to position [197, 0]
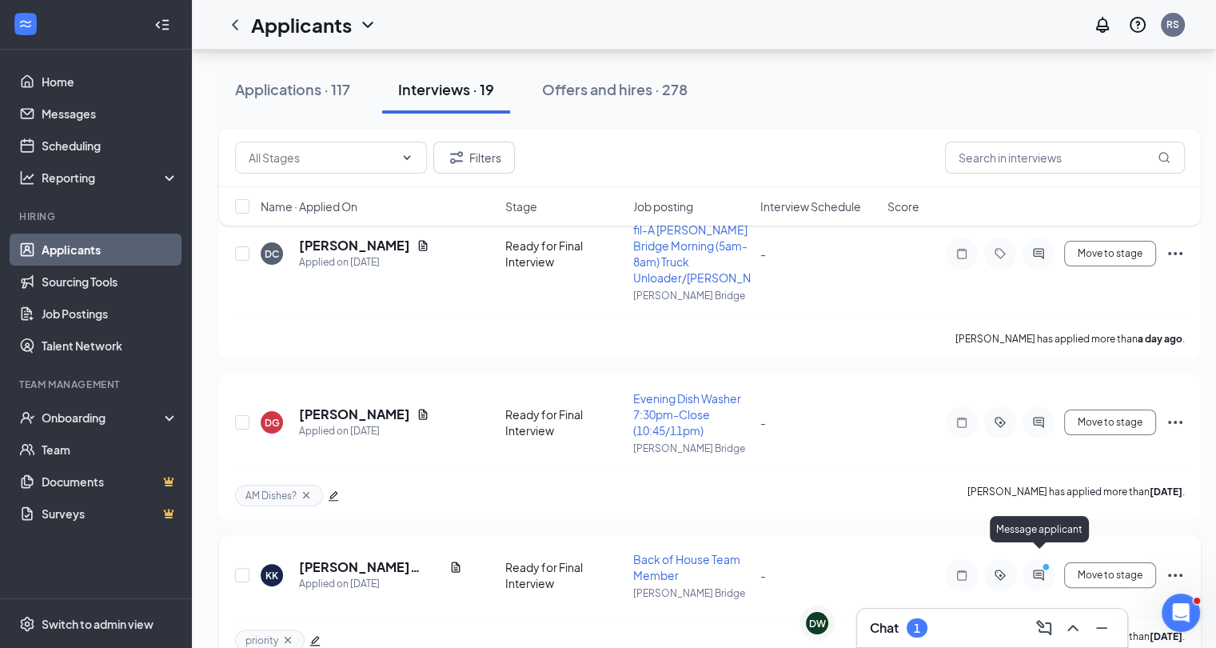
click at [1045, 563] on circle "PrimaryDot" at bounding box center [1045, 566] width 7 height 7
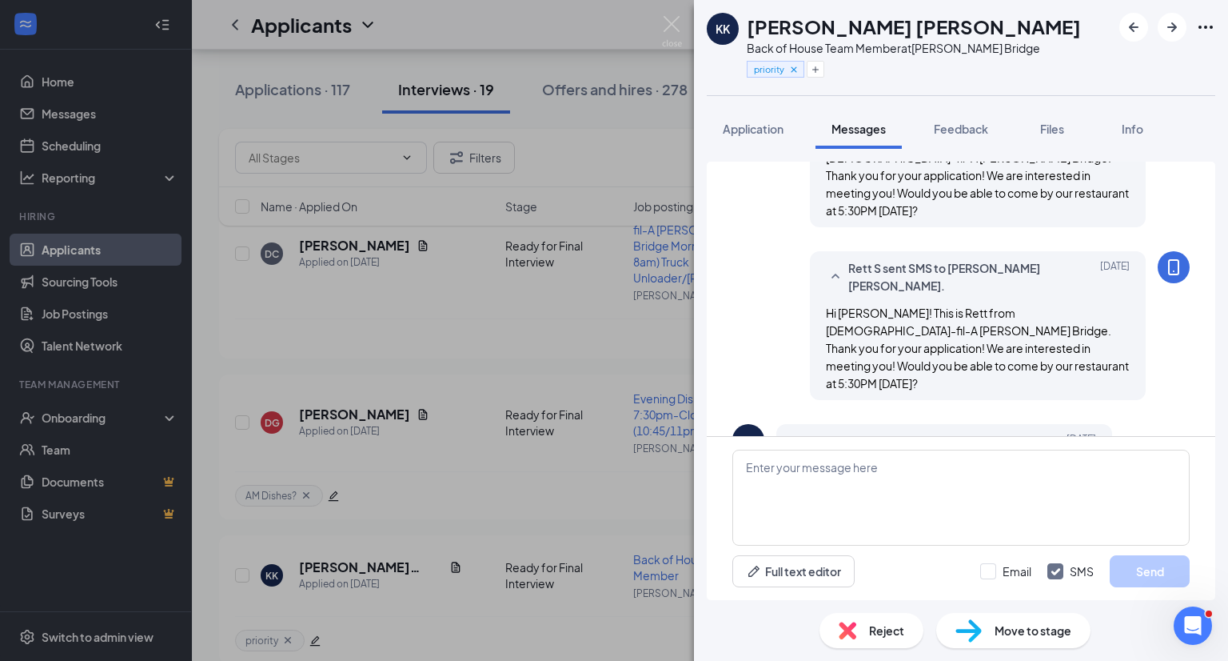
scroll to position [588, 0]
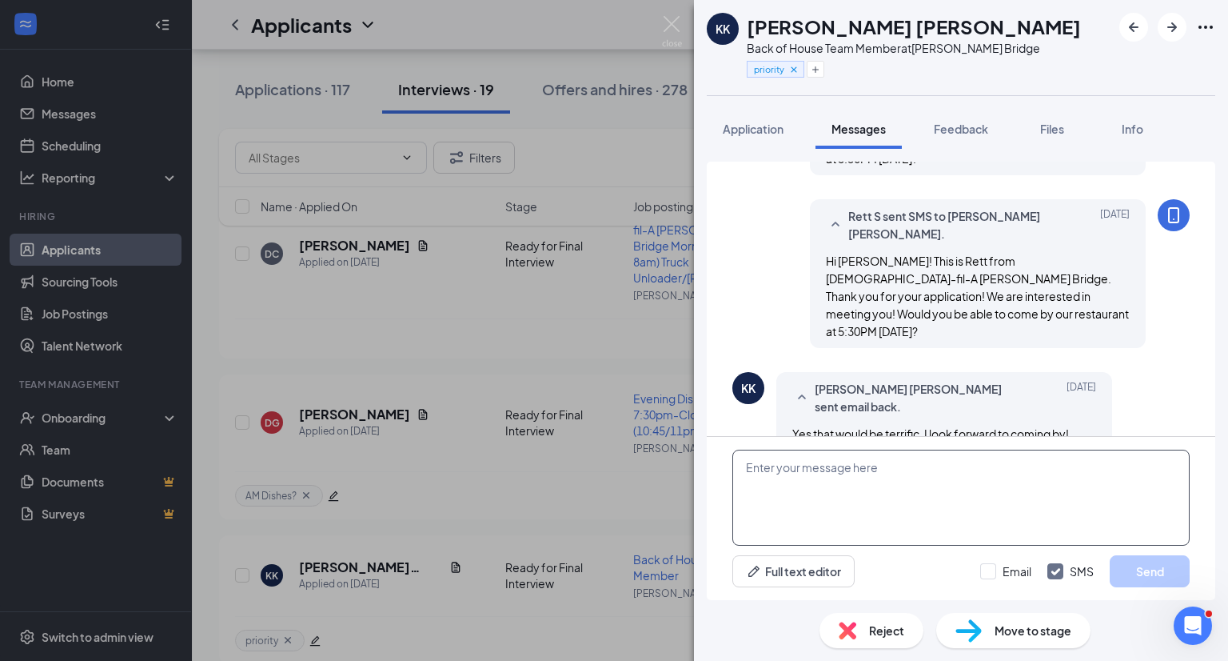
click at [907, 467] on textarea at bounding box center [961, 497] width 457 height 96
type textarea "Great! I'm looking forward to meeting you!"
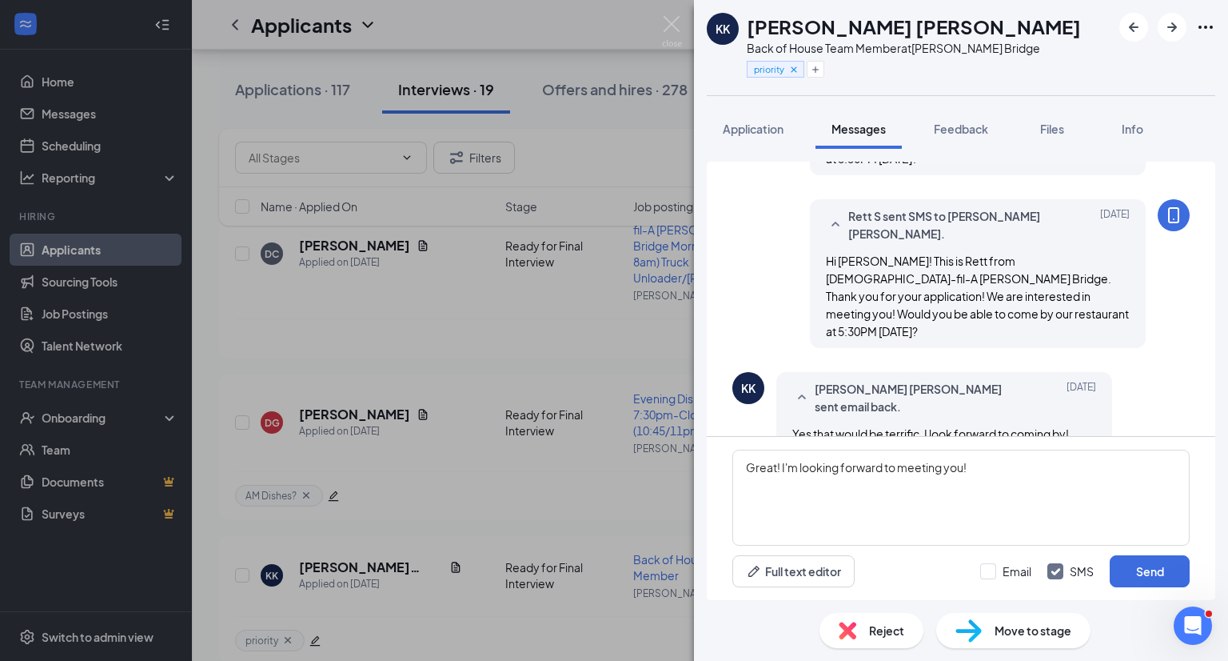
click at [1053, 573] on input "SMS" at bounding box center [1071, 571] width 46 height 16
checkbox input "false"
click at [984, 570] on input "Email" at bounding box center [1006, 571] width 51 height 16
checkbox input "true"
click at [1142, 564] on button "Send" at bounding box center [1150, 571] width 80 height 32
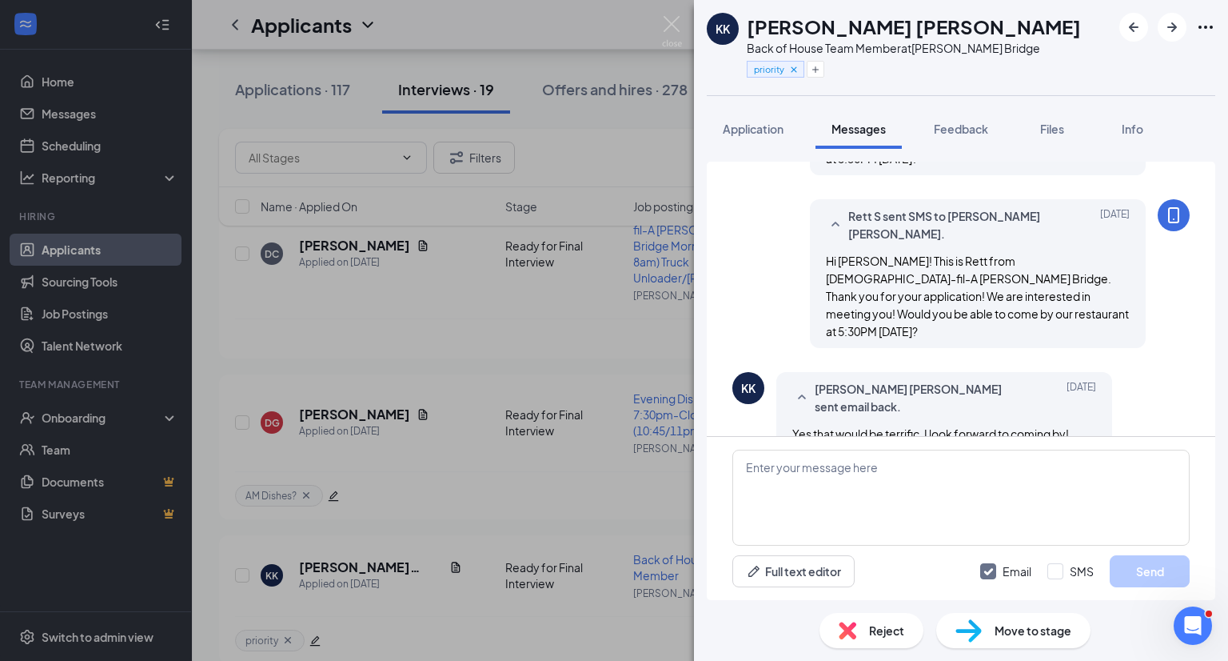
scroll to position [674, 0]
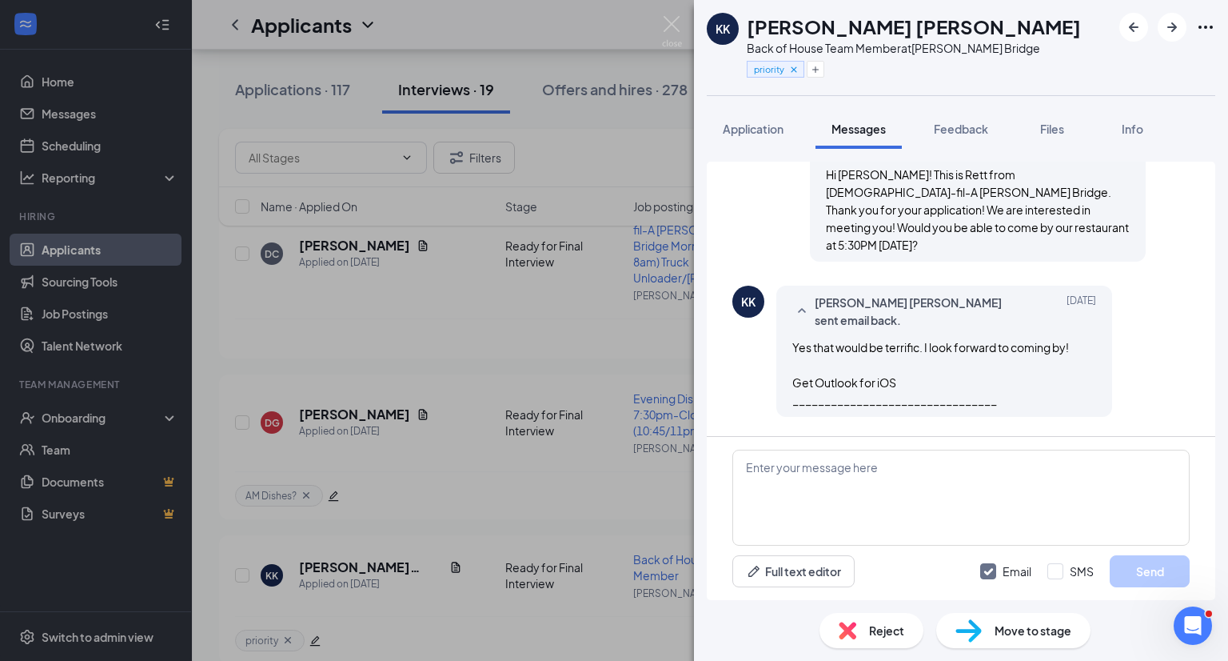
click at [1006, 632] on div "Reject Move to stage" at bounding box center [961, 630] width 534 height 61
click at [981, 625] on img at bounding box center [969, 630] width 26 height 23
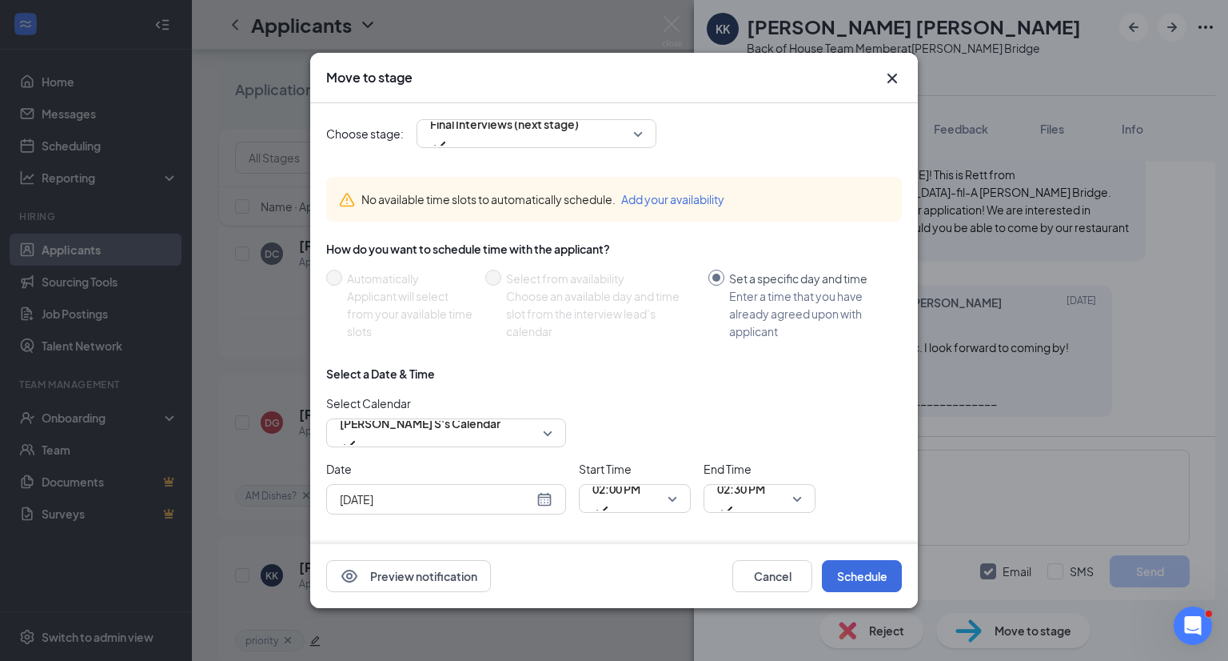
click at [549, 510] on div "[DATE]" at bounding box center [446, 499] width 240 height 30
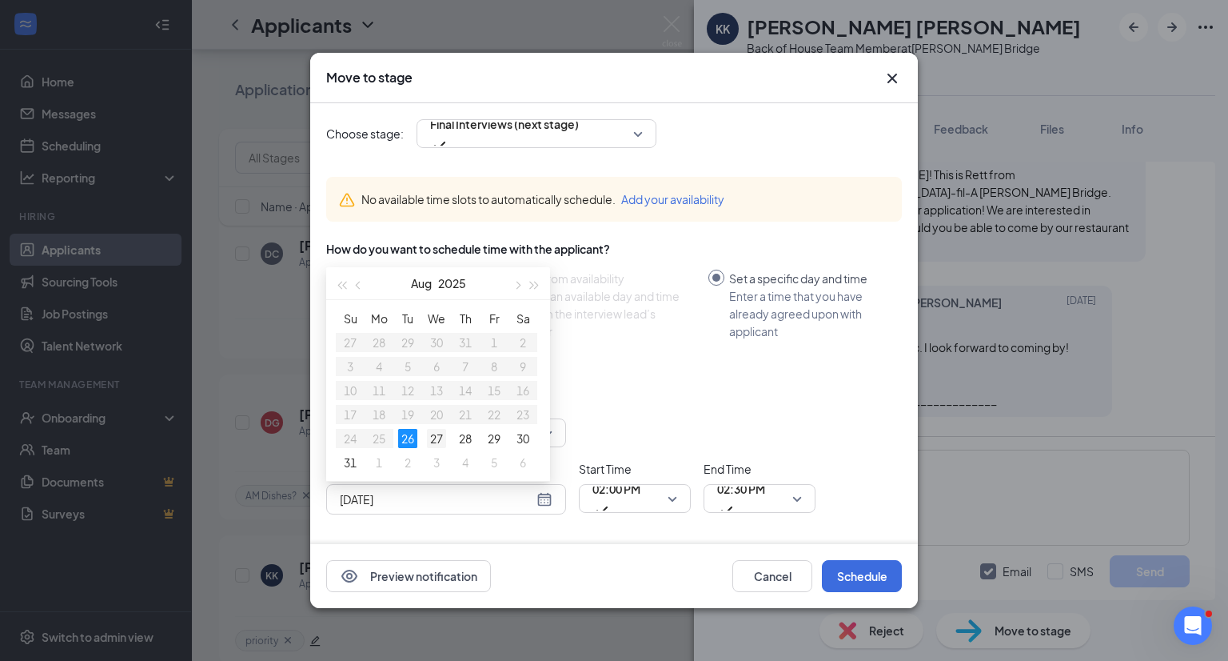
type input "[DATE]"
click at [433, 429] on div "27" at bounding box center [436, 438] width 19 height 19
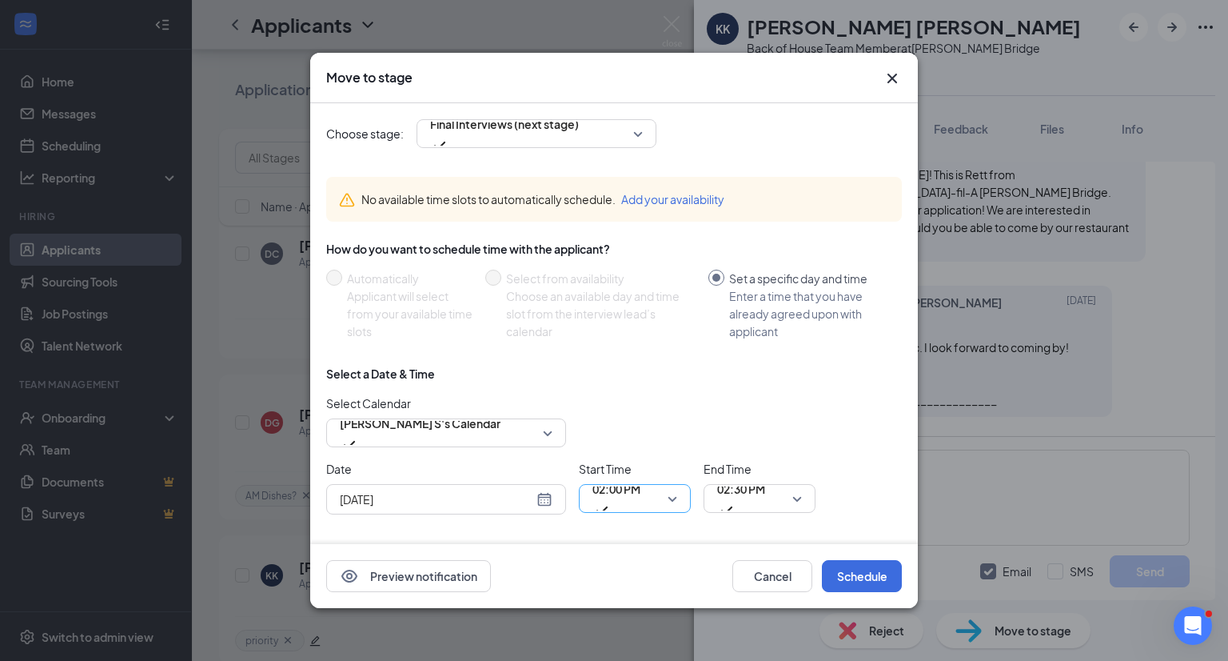
click at [640, 488] on span "02:00 PM" at bounding box center [617, 489] width 48 height 24
click at [733, 489] on span "02:30 PM" at bounding box center [741, 489] width 48 height 24
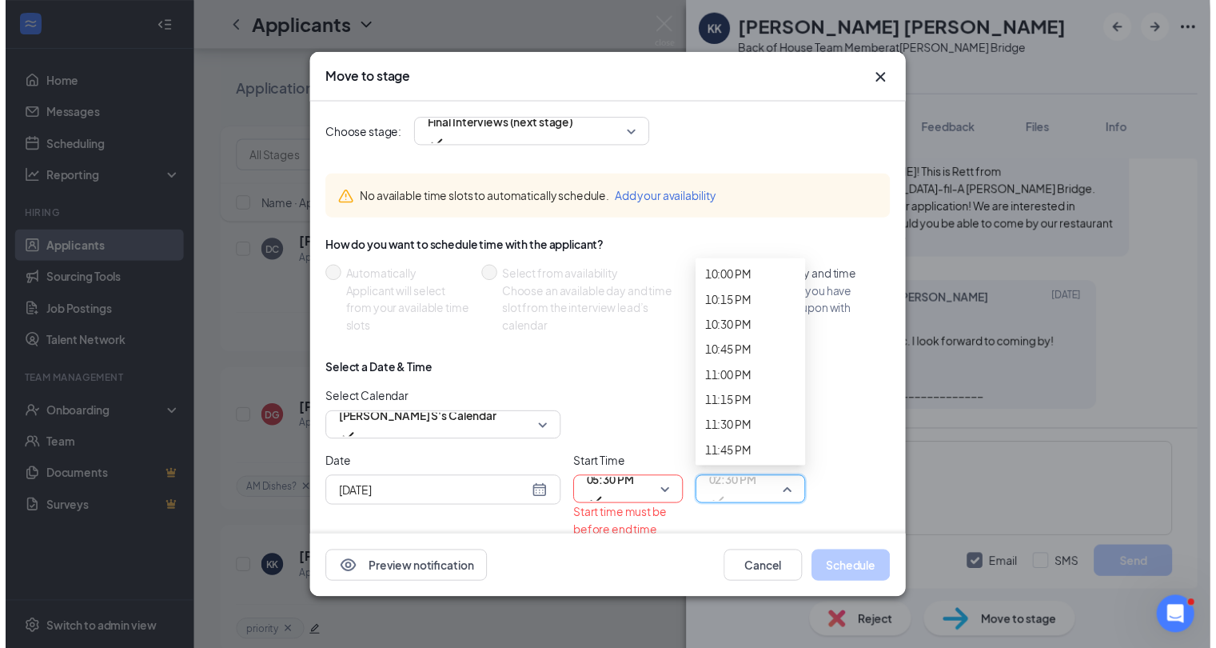
scroll to position [2612, 0]
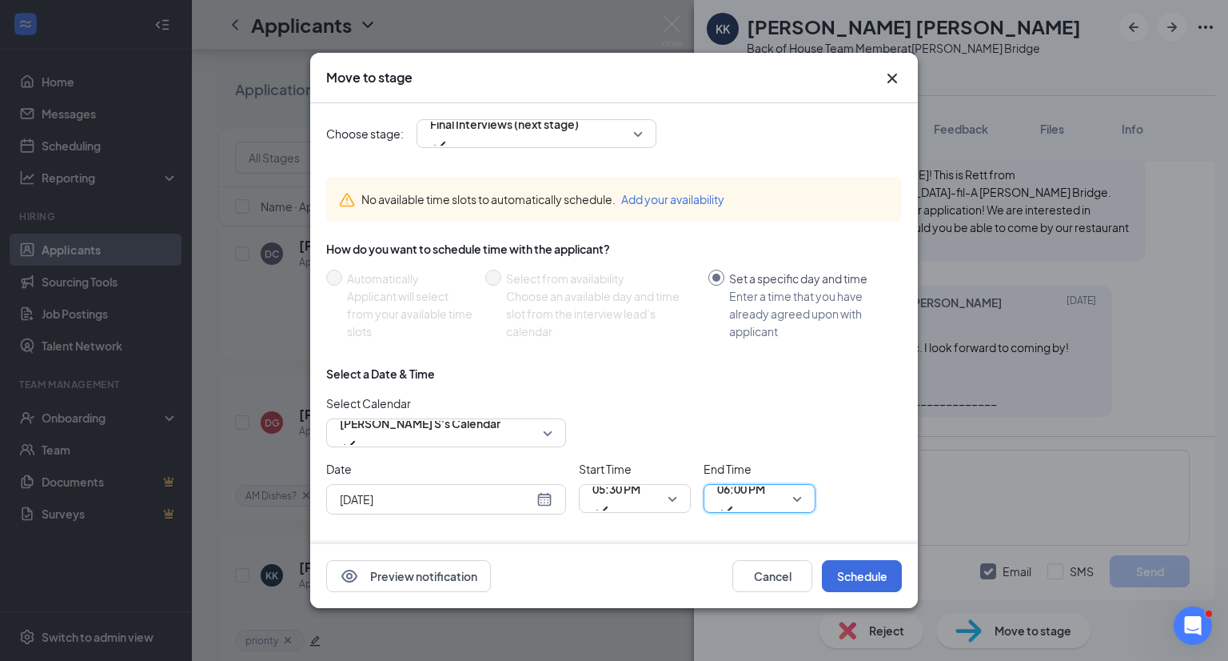
click at [814, 437] on div "Select Calendar Rett S's Calendar" at bounding box center [614, 420] width 576 height 53
click at [866, 569] on button "Schedule" at bounding box center [862, 576] width 80 height 32
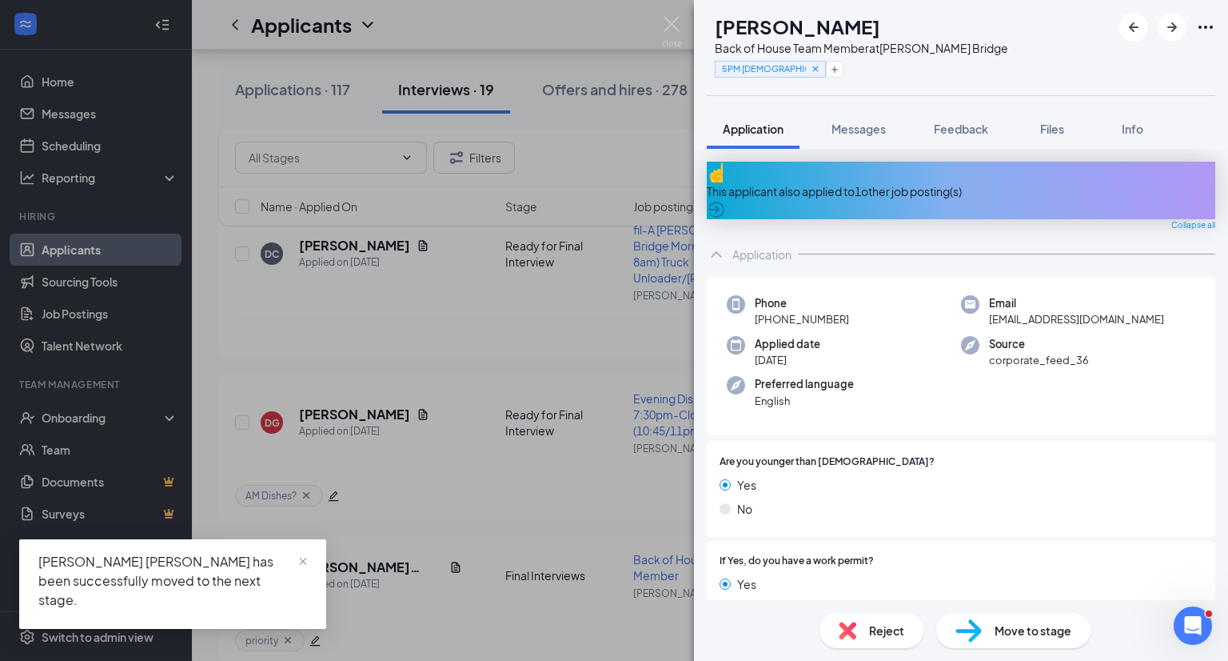
click at [560, 485] on div "[PERSON_NAME] [PERSON_NAME] Back of House Team Member at [PERSON_NAME][GEOGRAPH…" at bounding box center [614, 330] width 1228 height 661
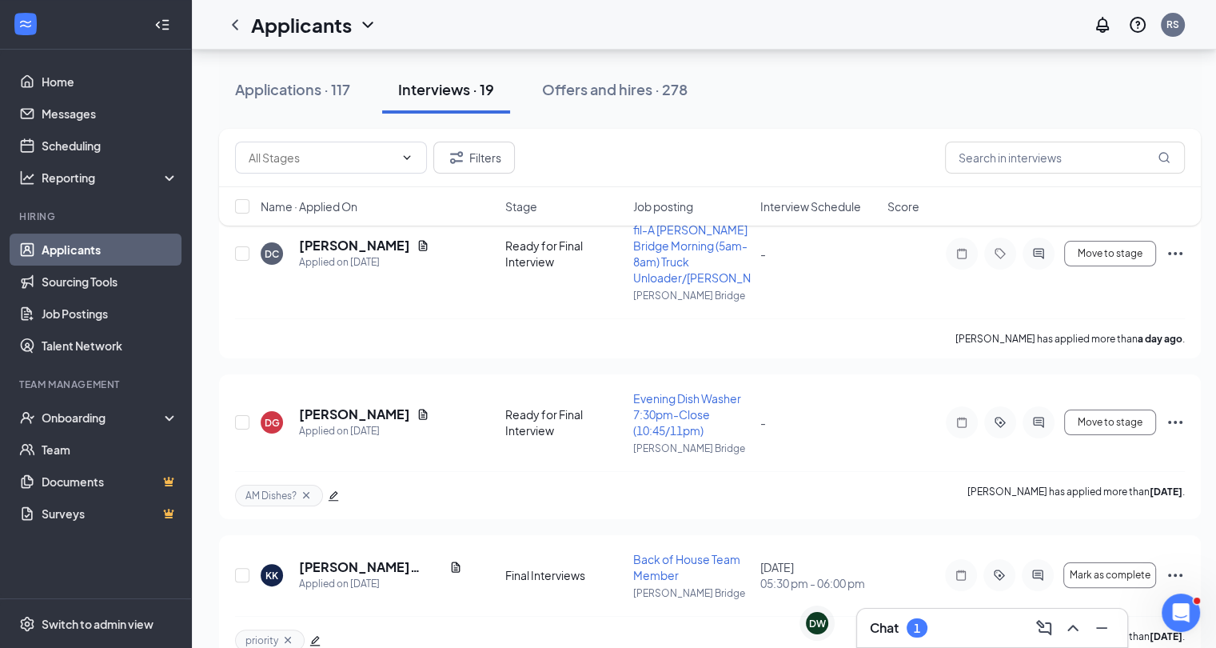
click at [909, 632] on div "Chat 1" at bounding box center [992, 628] width 245 height 26
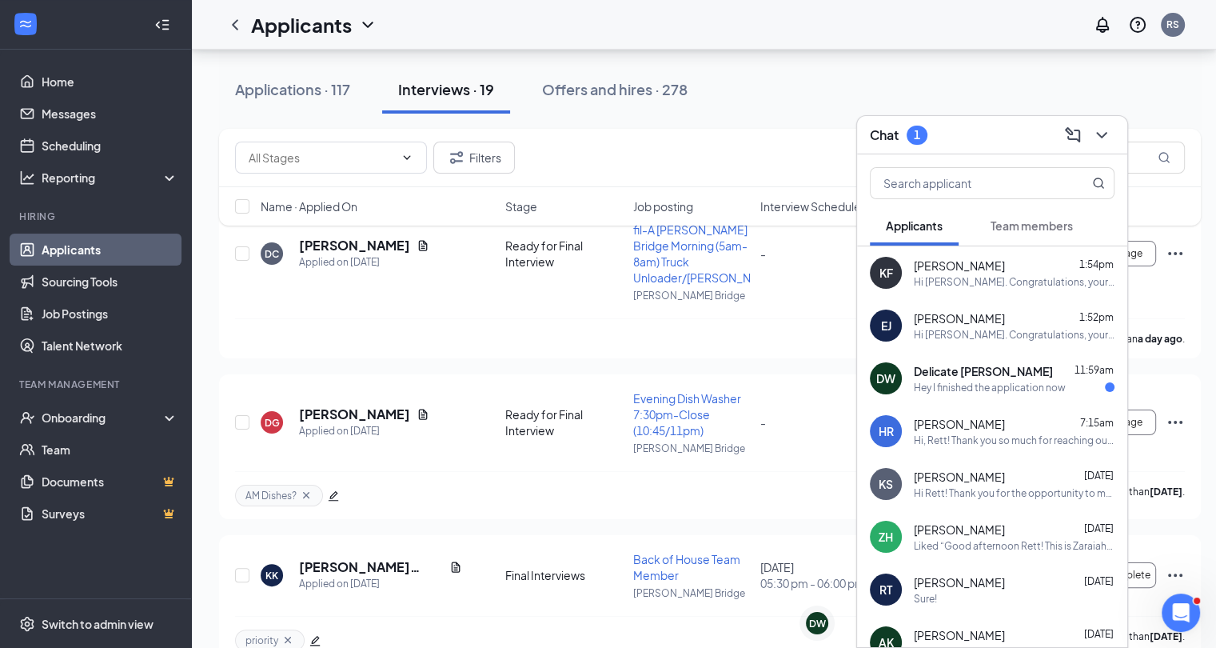
click at [998, 381] on div "Hey I finished the application now" at bounding box center [990, 388] width 152 height 14
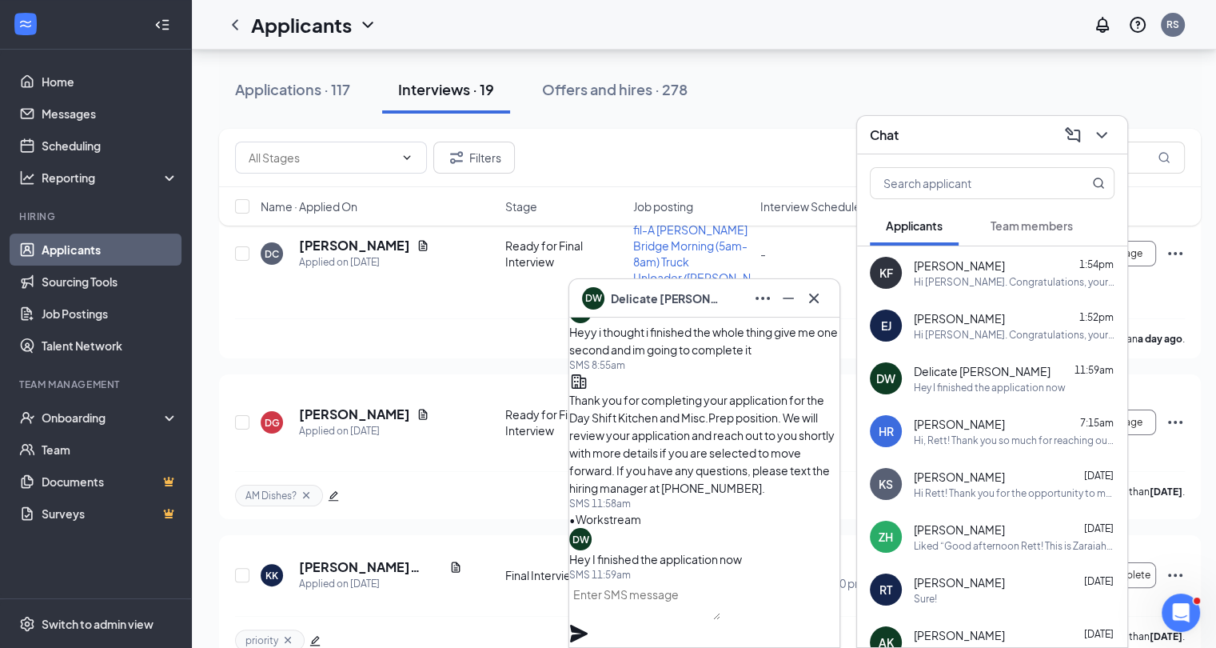
click at [694, 290] on span "Delicate [PERSON_NAME]" at bounding box center [667, 299] width 112 height 18
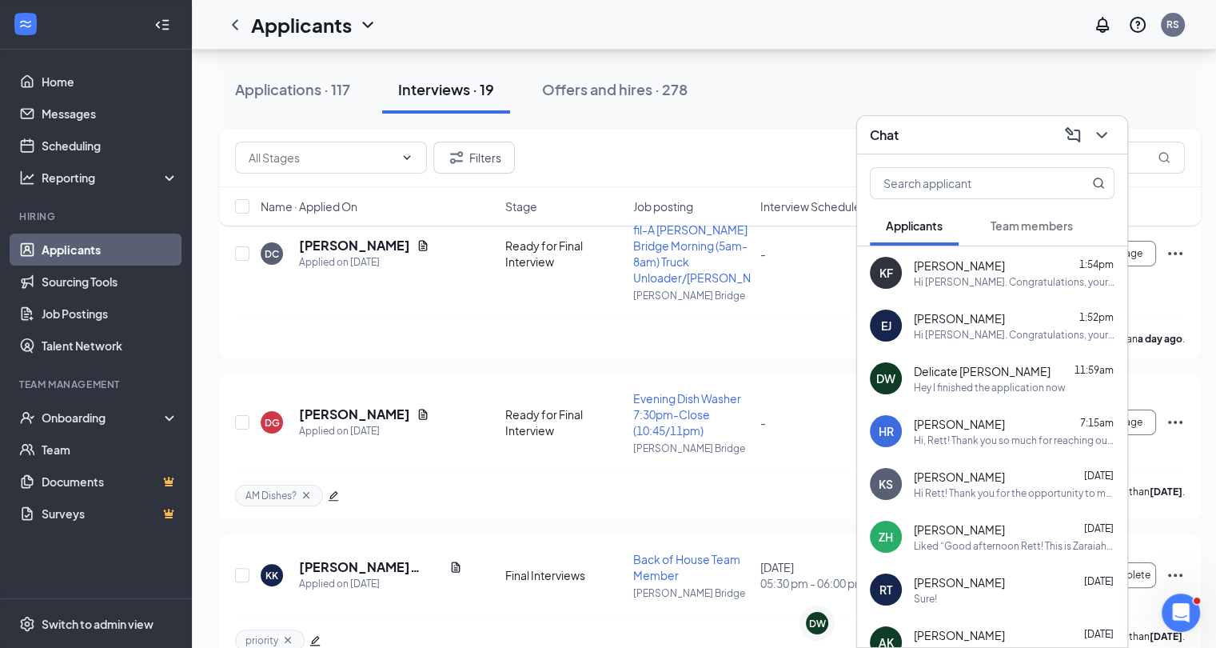
click at [967, 242] on div "Applicants Team members" at bounding box center [992, 226] width 245 height 40
click at [989, 238] on button "Team members" at bounding box center [1032, 226] width 114 height 40
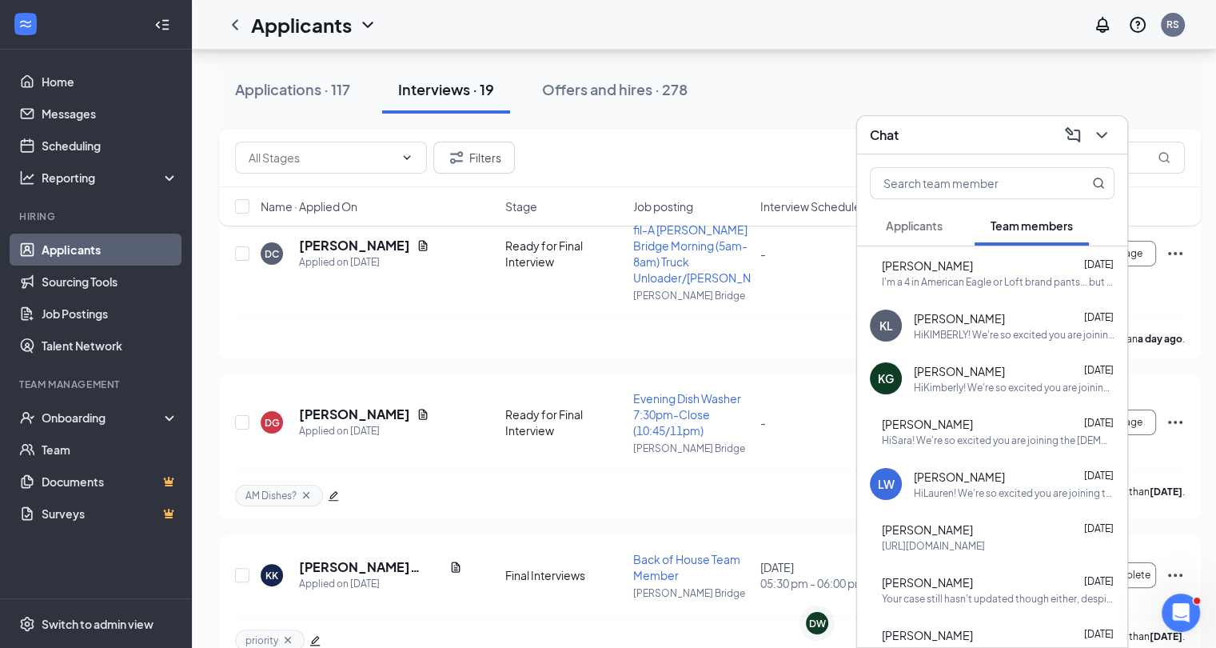
click at [942, 122] on div "Chat" at bounding box center [992, 134] width 245 height 25
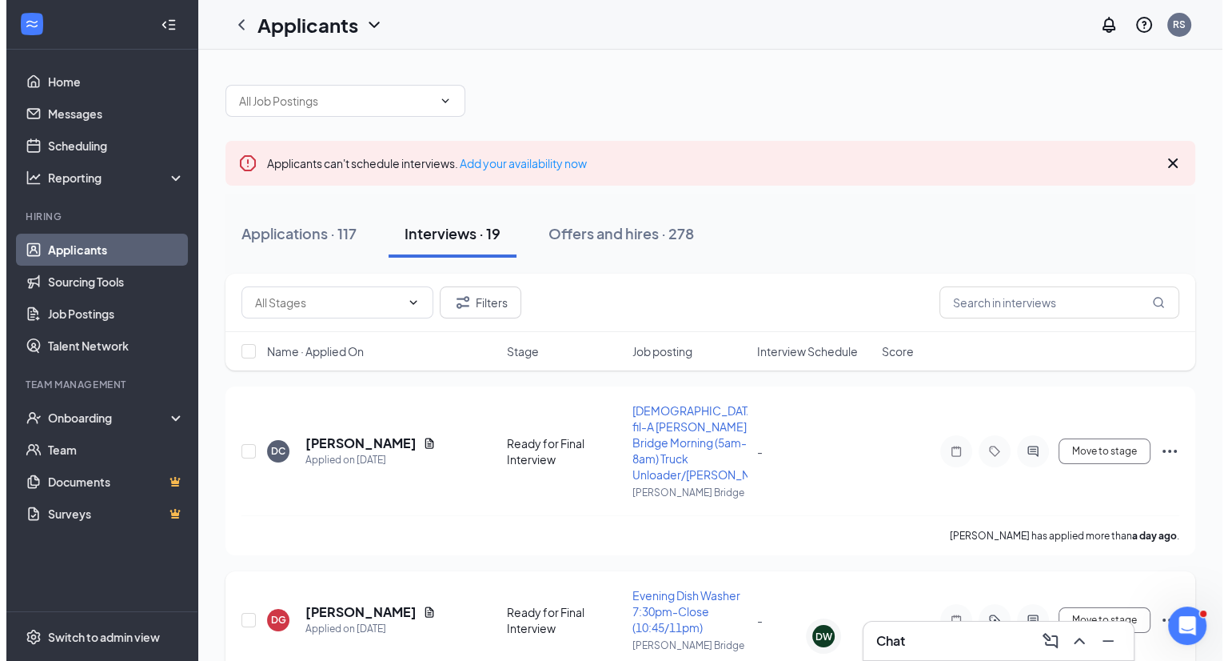
scroll to position [63, 0]
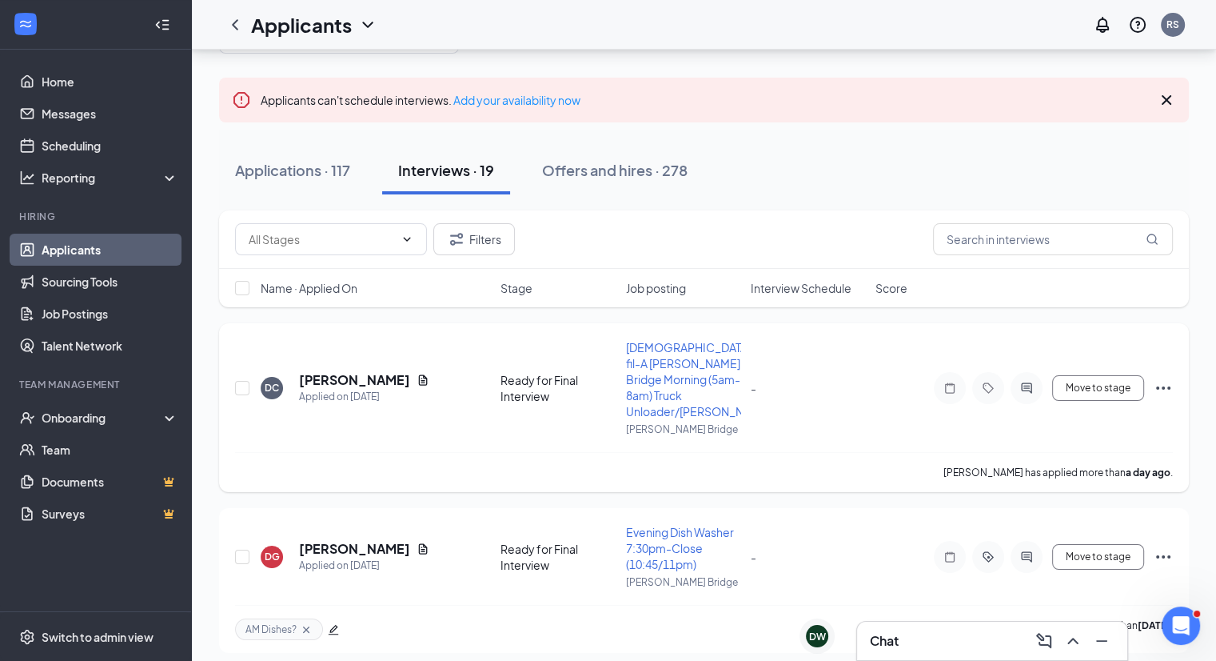
click at [1021, 391] on div at bounding box center [1027, 388] width 32 height 32
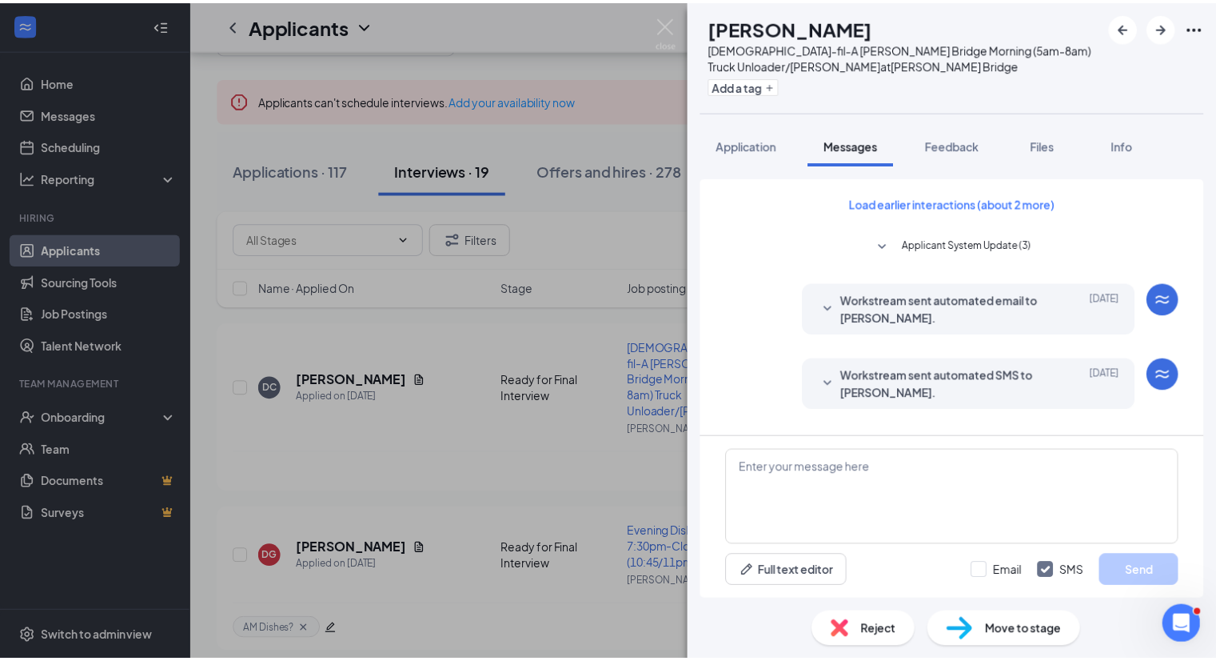
scroll to position [233, 0]
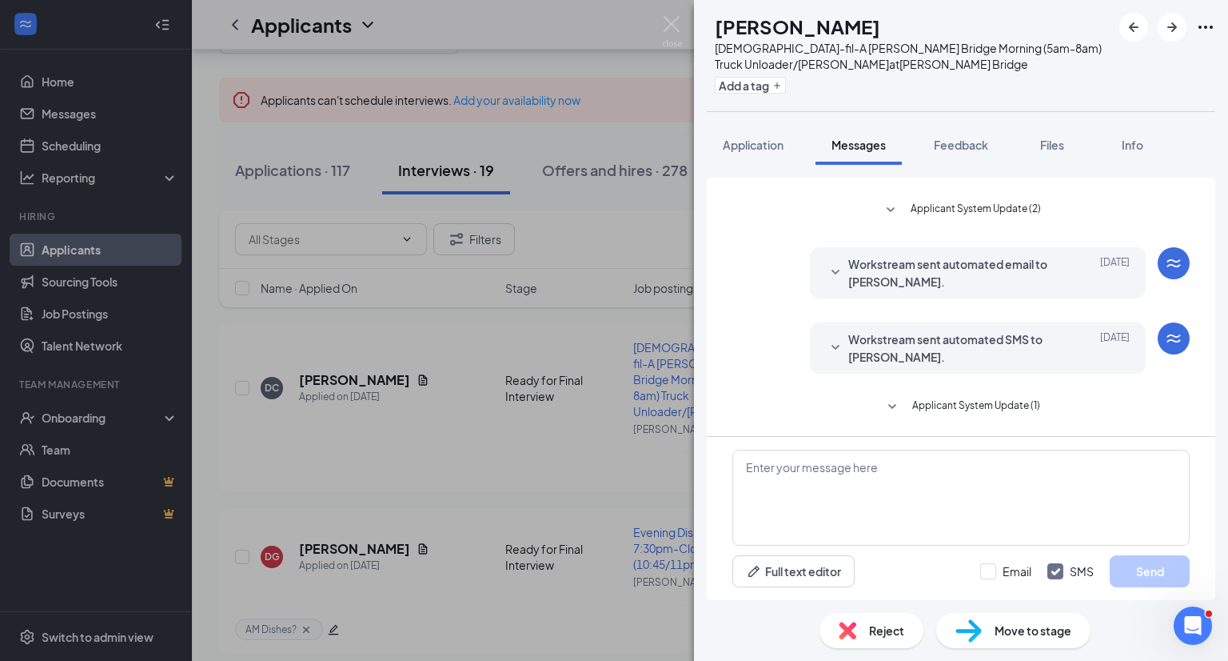
click at [595, 517] on div "DC [PERSON_NAME] [DEMOGRAPHIC_DATA]-fil-A [PERSON_NAME] Bridge Morning (5am-8am…" at bounding box center [614, 330] width 1228 height 661
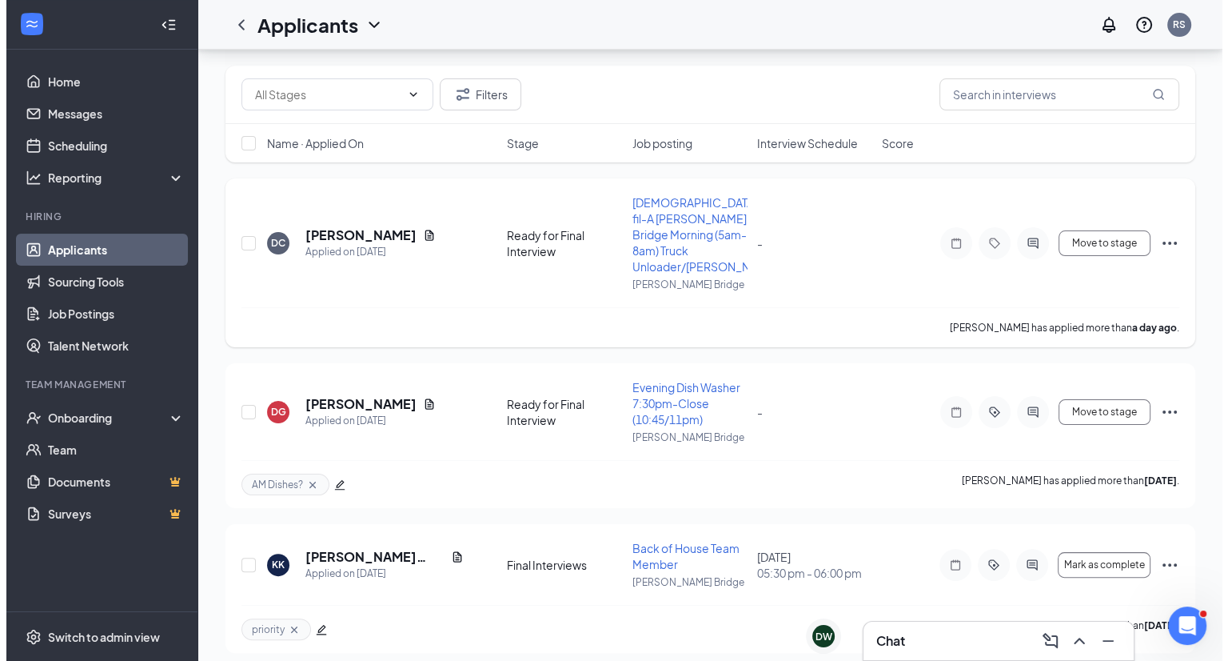
scroll to position [230, 0]
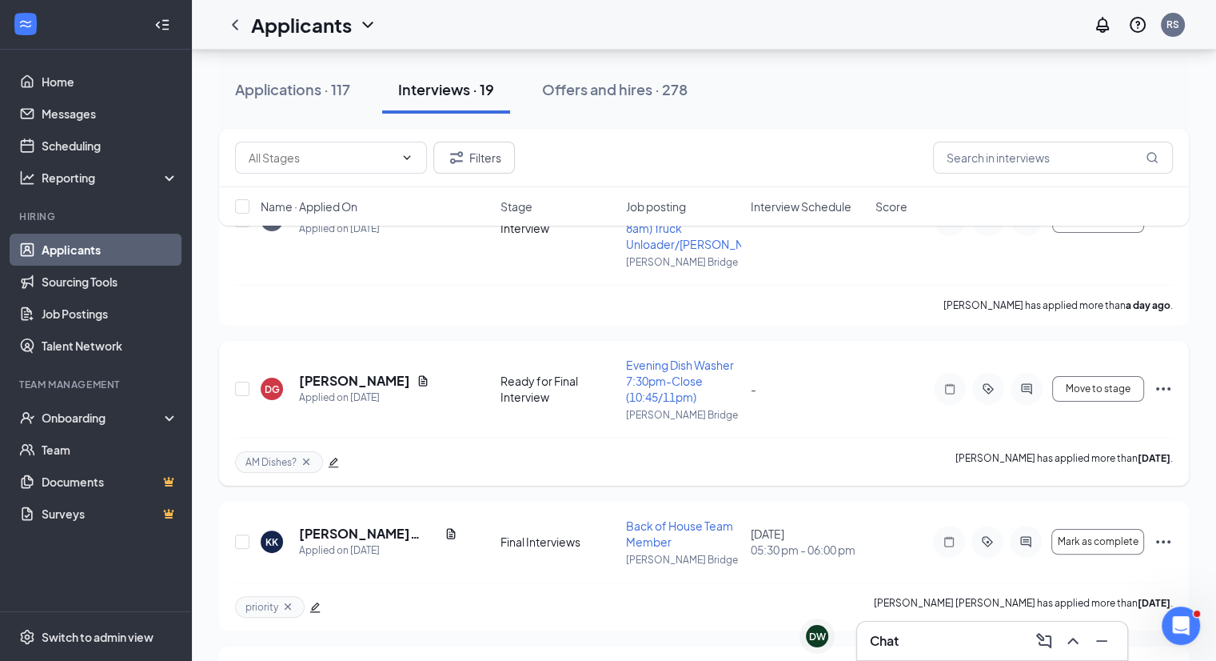
click at [1038, 373] on div at bounding box center [1027, 389] width 32 height 32
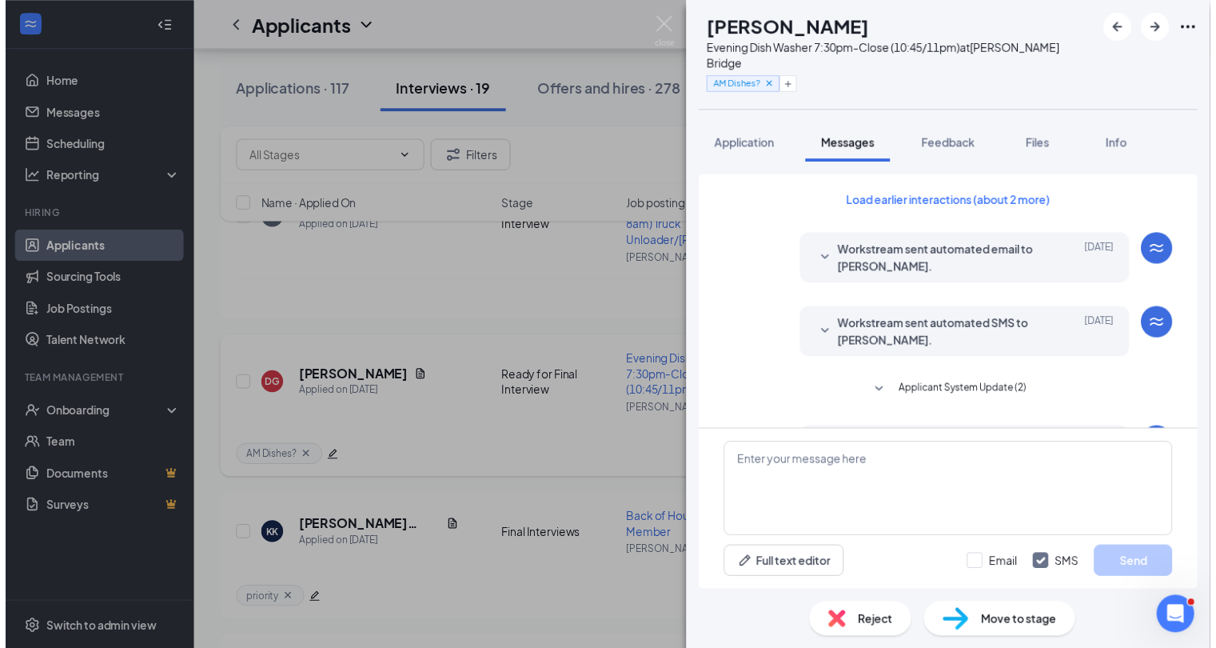
scroll to position [291, 0]
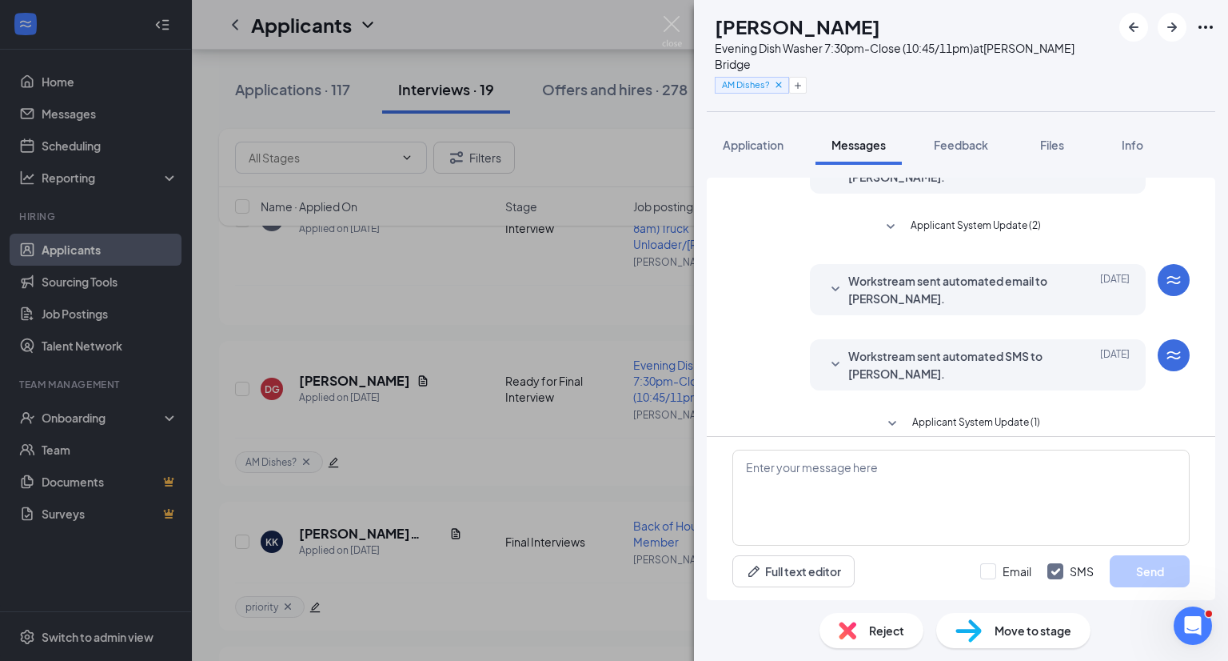
click at [562, 437] on div "DG [PERSON_NAME] Evening Dish Washer 7:30pm-Close (10:45/11pm) at [PERSON_NAME]…" at bounding box center [614, 330] width 1228 height 661
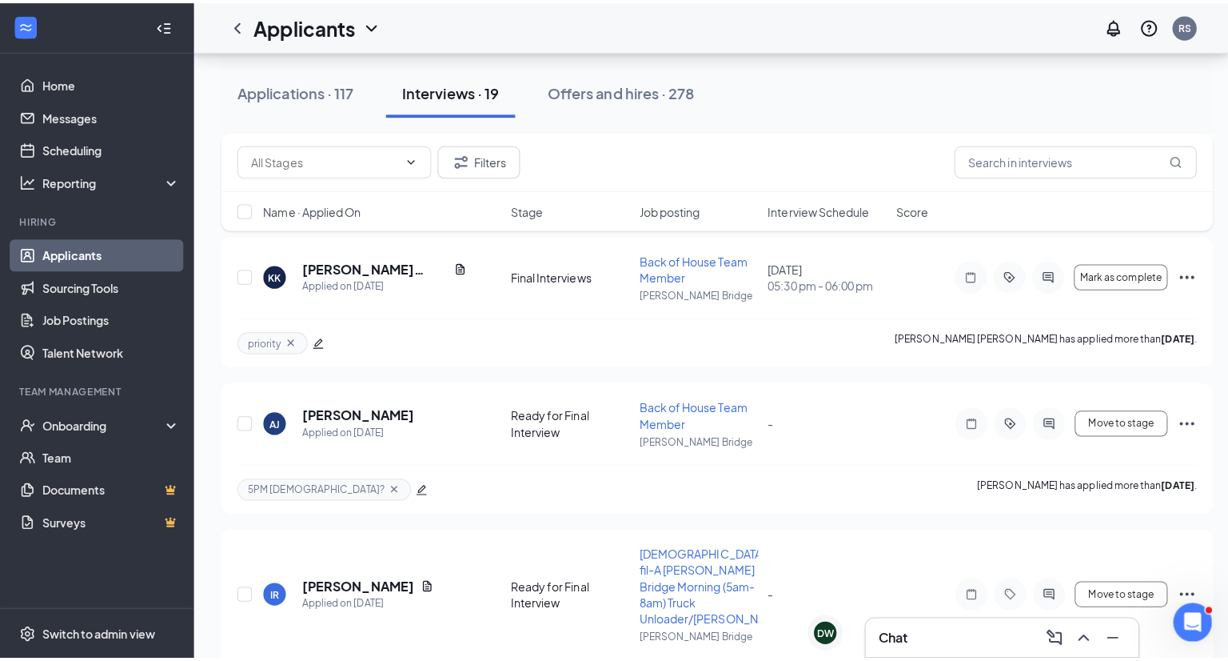
scroll to position [501, 0]
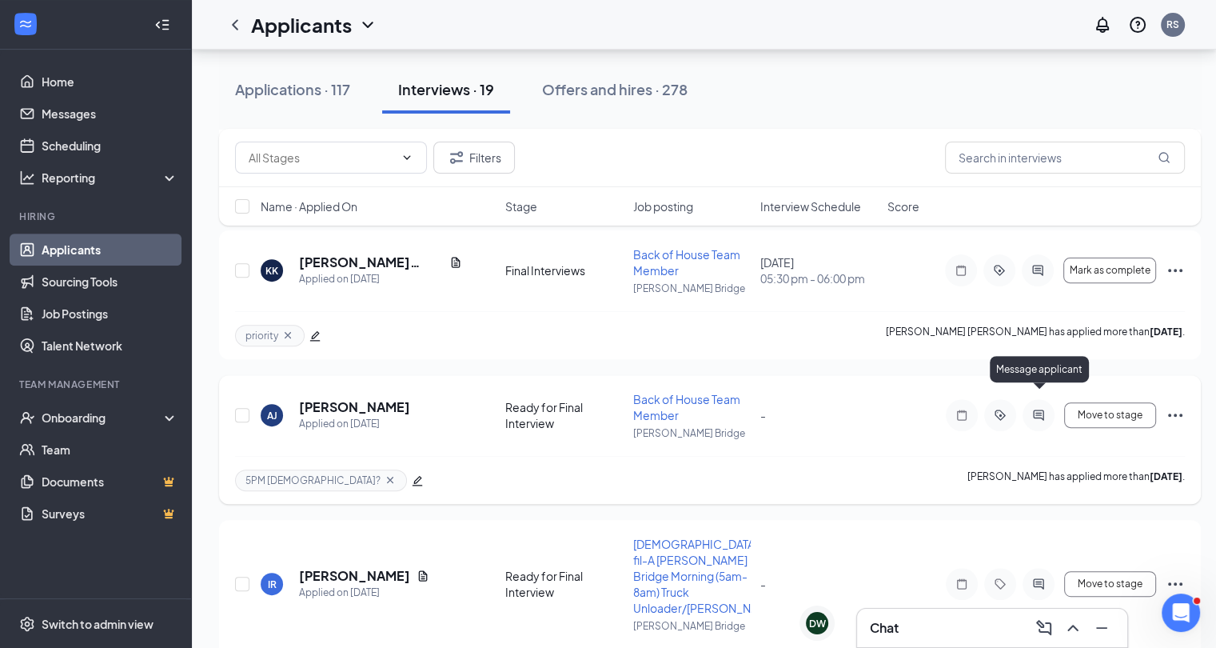
click at [1044, 410] on icon "ActiveChat" at bounding box center [1038, 415] width 10 height 10
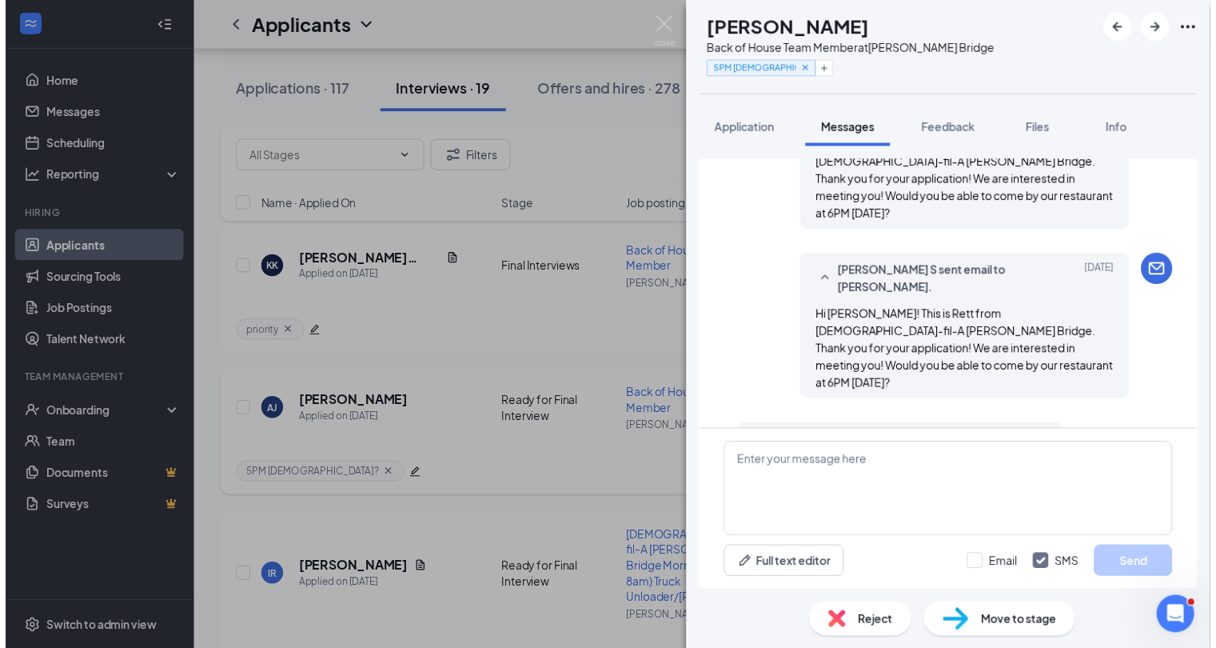
scroll to position [594, 0]
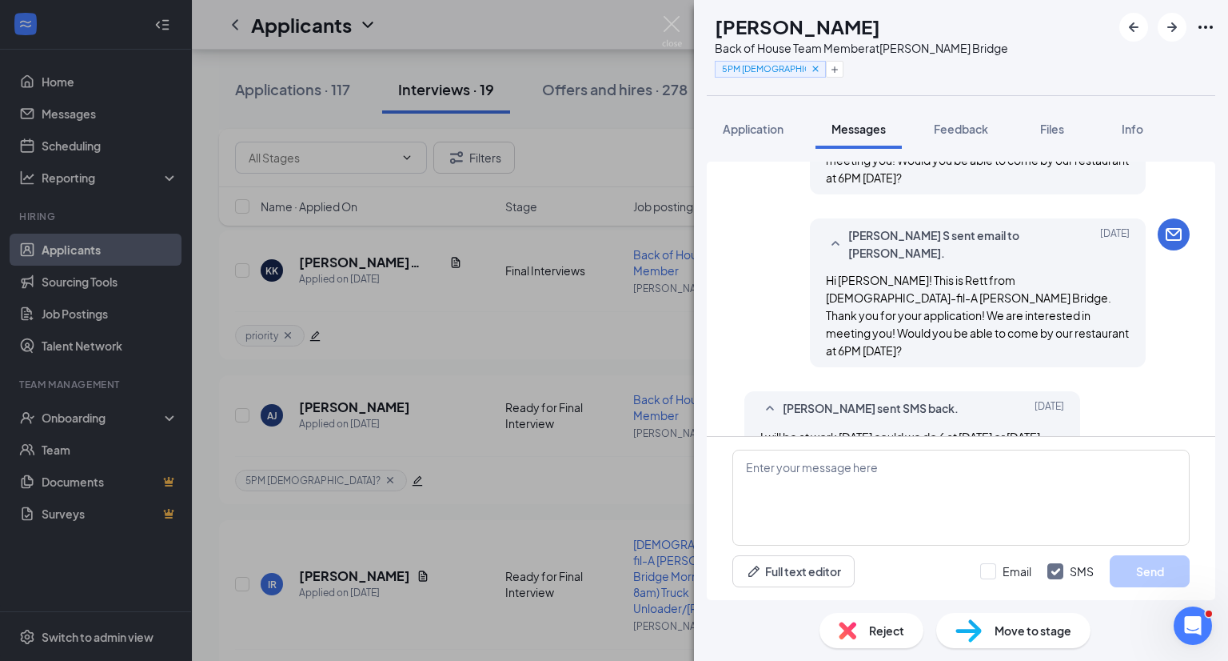
click at [533, 477] on div "[PERSON_NAME] [PERSON_NAME] Back of House Team Member at [PERSON_NAME][GEOGRAPH…" at bounding box center [614, 330] width 1228 height 661
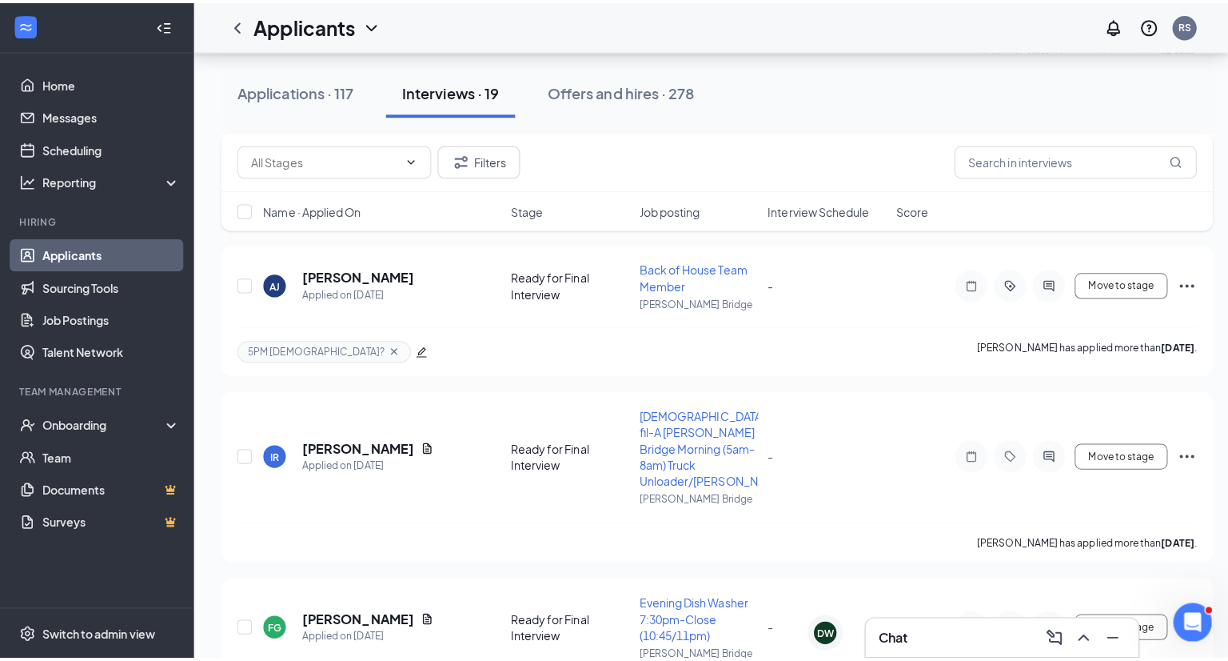
scroll to position [646, 0]
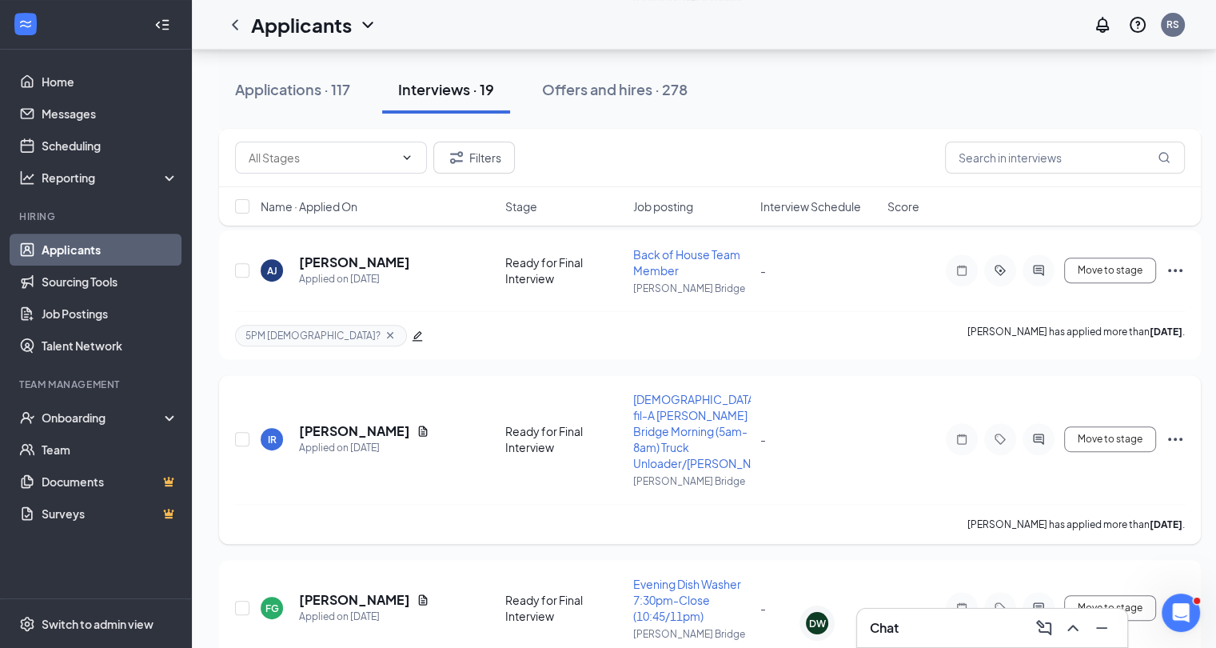
click at [1037, 423] on div at bounding box center [1039, 439] width 32 height 32
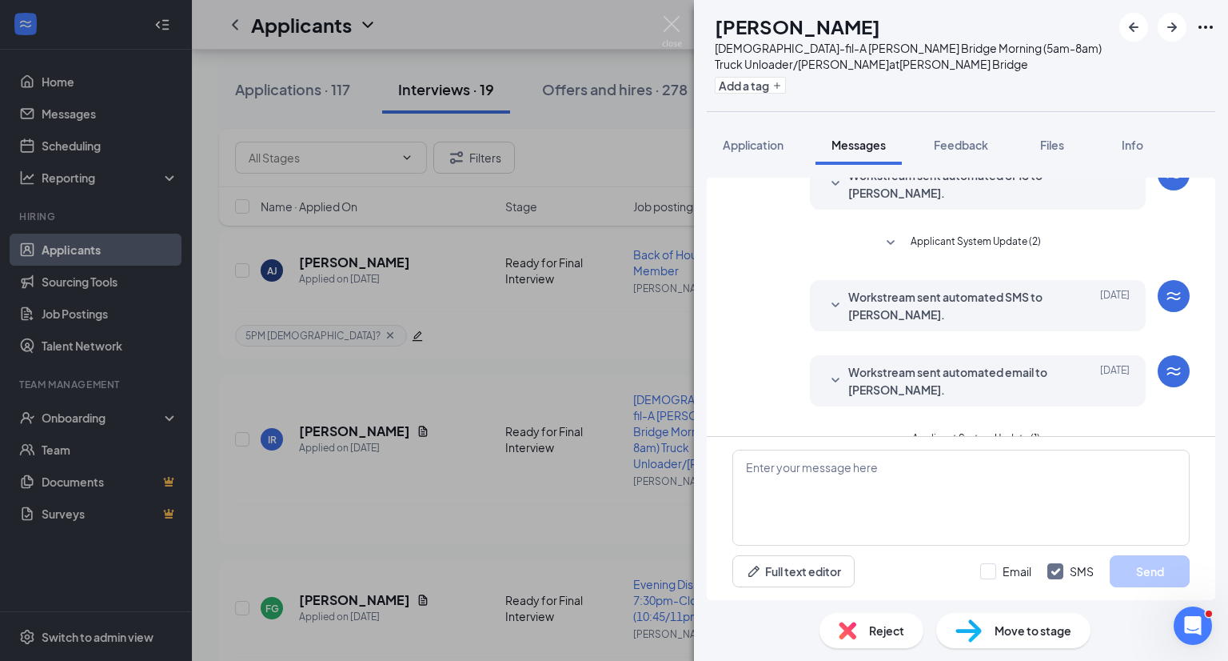
scroll to position [307, 0]
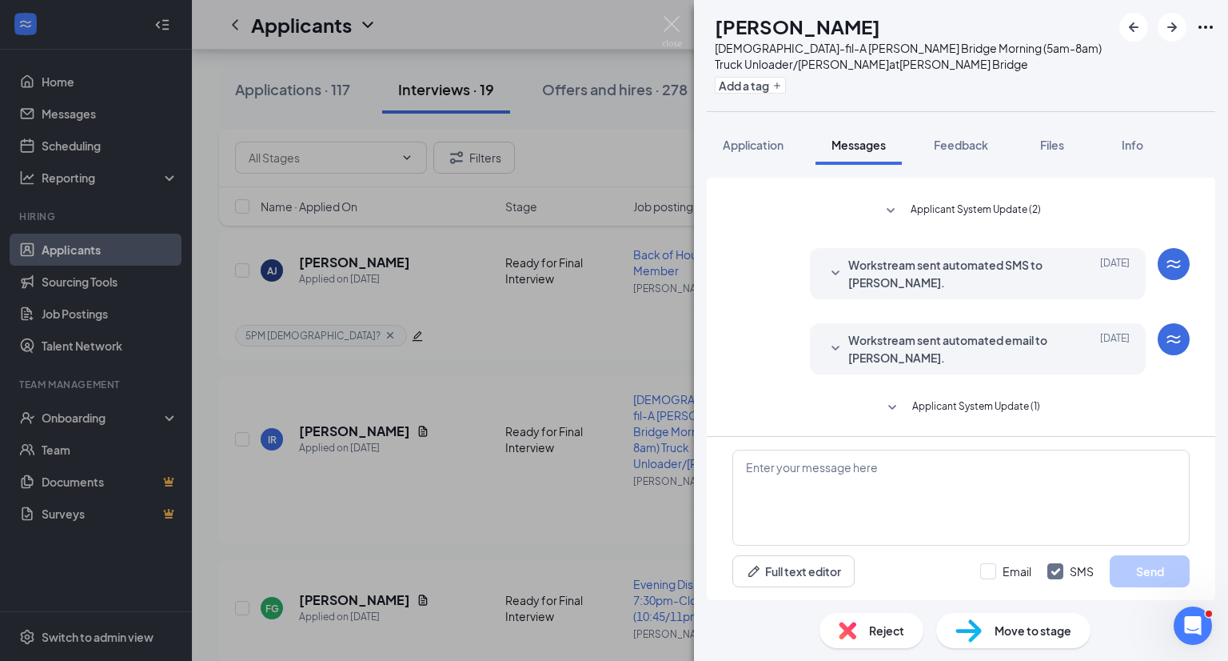
click at [590, 477] on div "IR [PERSON_NAME] [DEMOGRAPHIC_DATA]-fil-A [PERSON_NAME] Bridge Morning (5am-8am…" at bounding box center [614, 330] width 1228 height 661
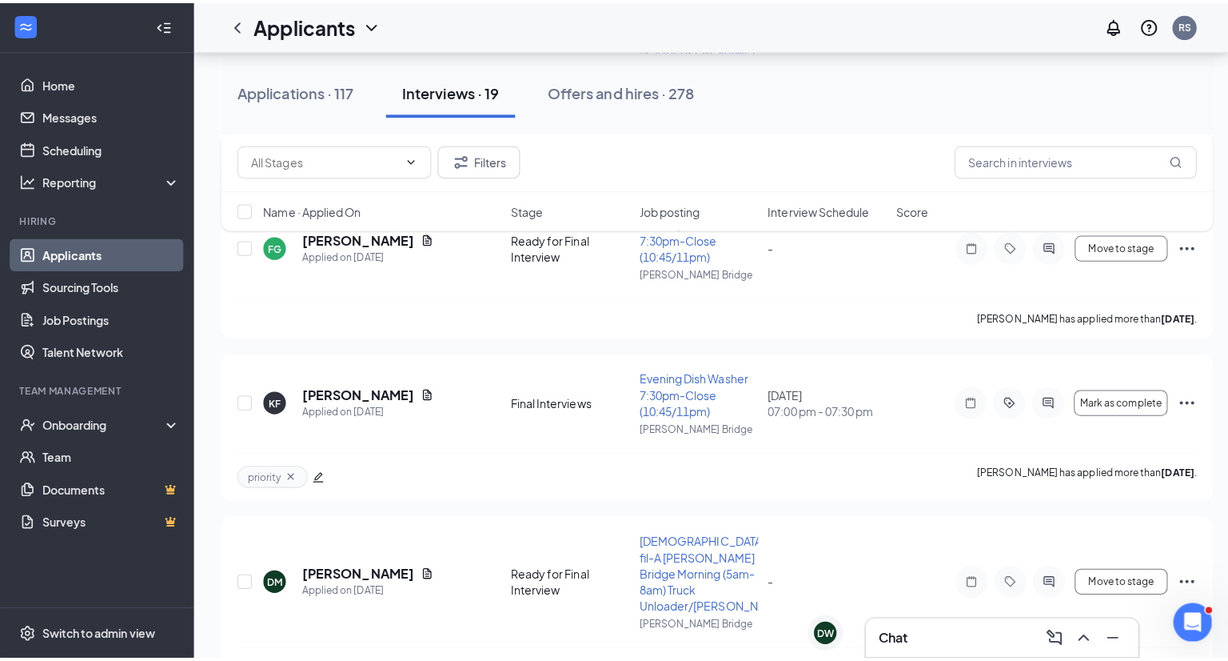
scroll to position [1113, 0]
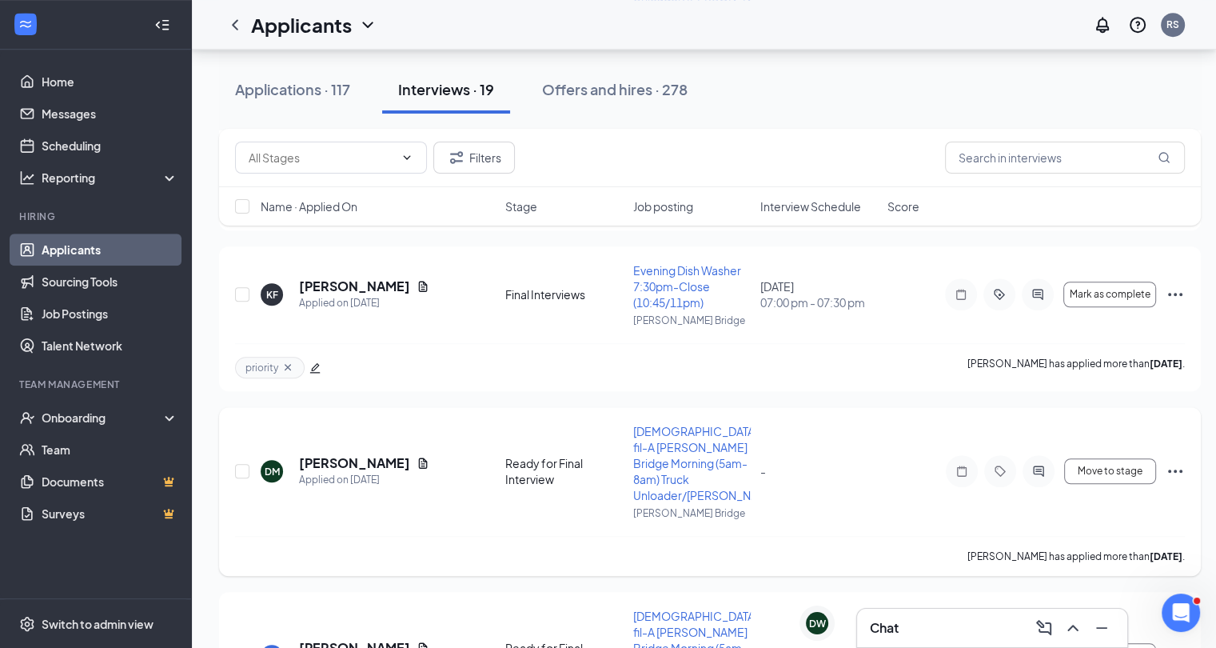
click at [1040, 465] on icon "ActiveChat" at bounding box center [1038, 471] width 19 height 13
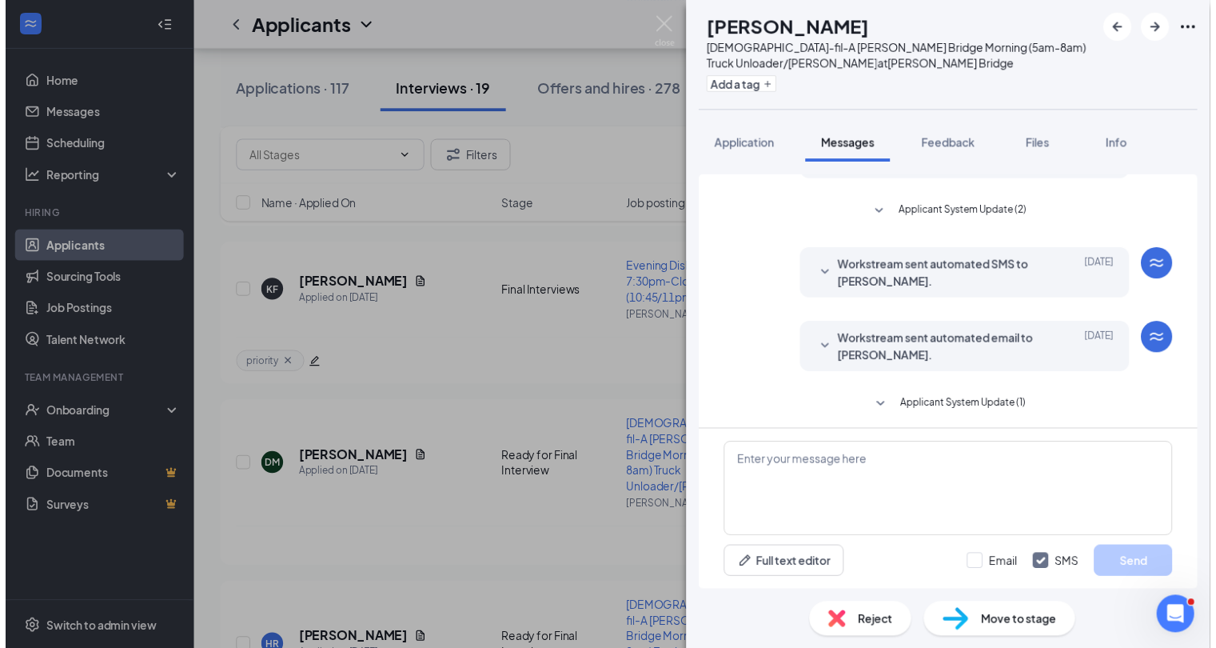
scroll to position [307, 0]
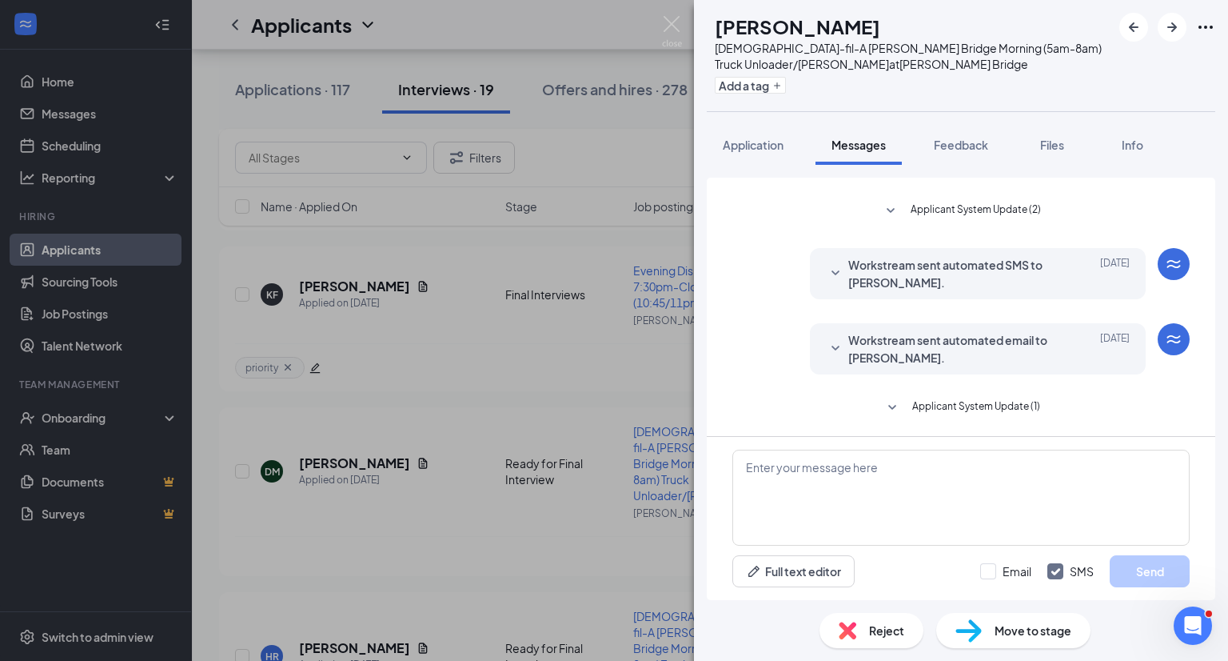
click at [602, 482] on div "[PERSON_NAME] [DEMOGRAPHIC_DATA]-fil-A [PERSON_NAME] Bridge Morning (5am-8am) T…" at bounding box center [614, 330] width 1228 height 661
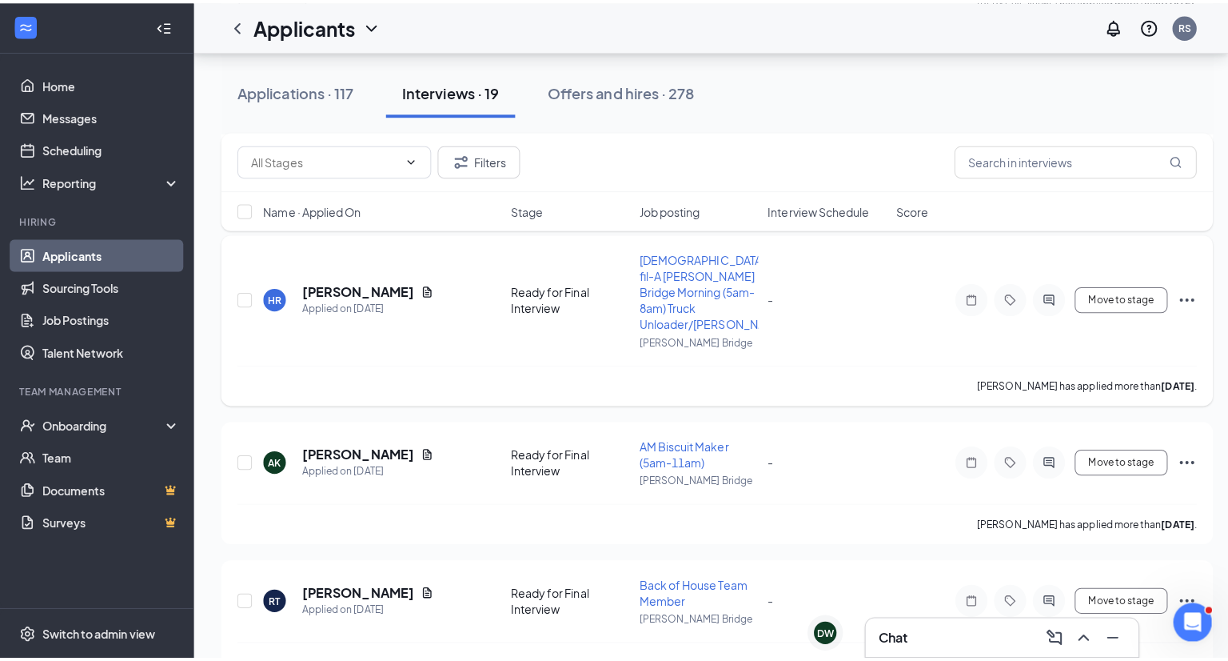
scroll to position [1504, 0]
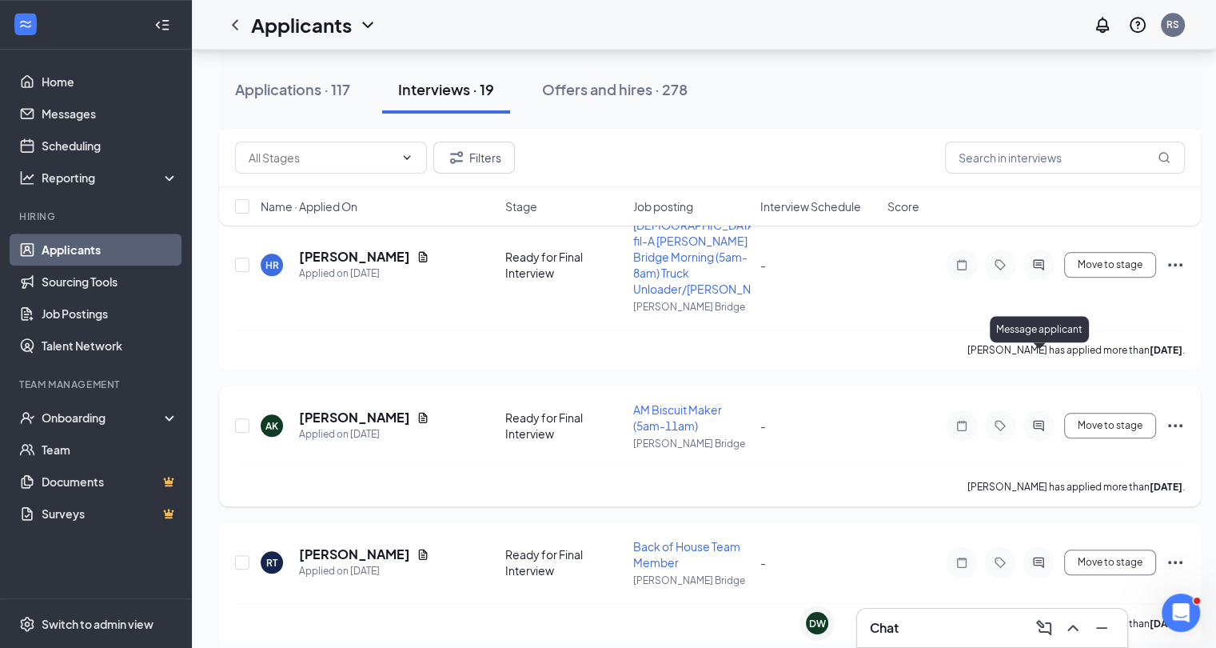
click at [1041, 419] on icon "ActiveChat" at bounding box center [1038, 425] width 19 height 13
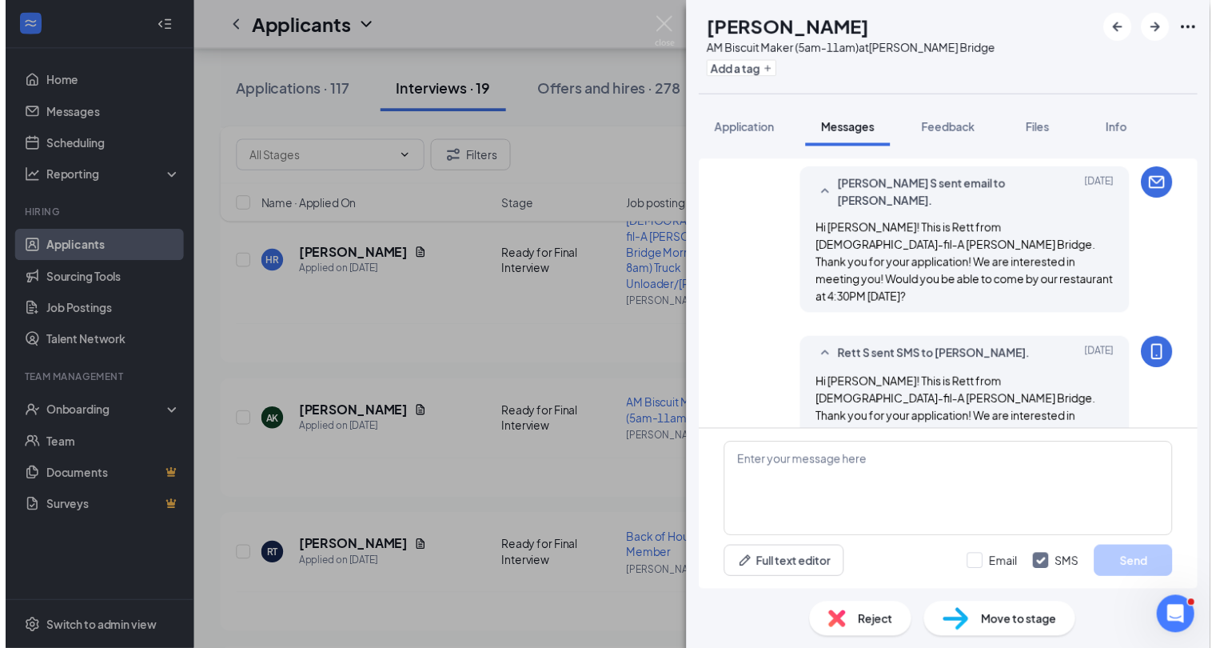
scroll to position [419, 0]
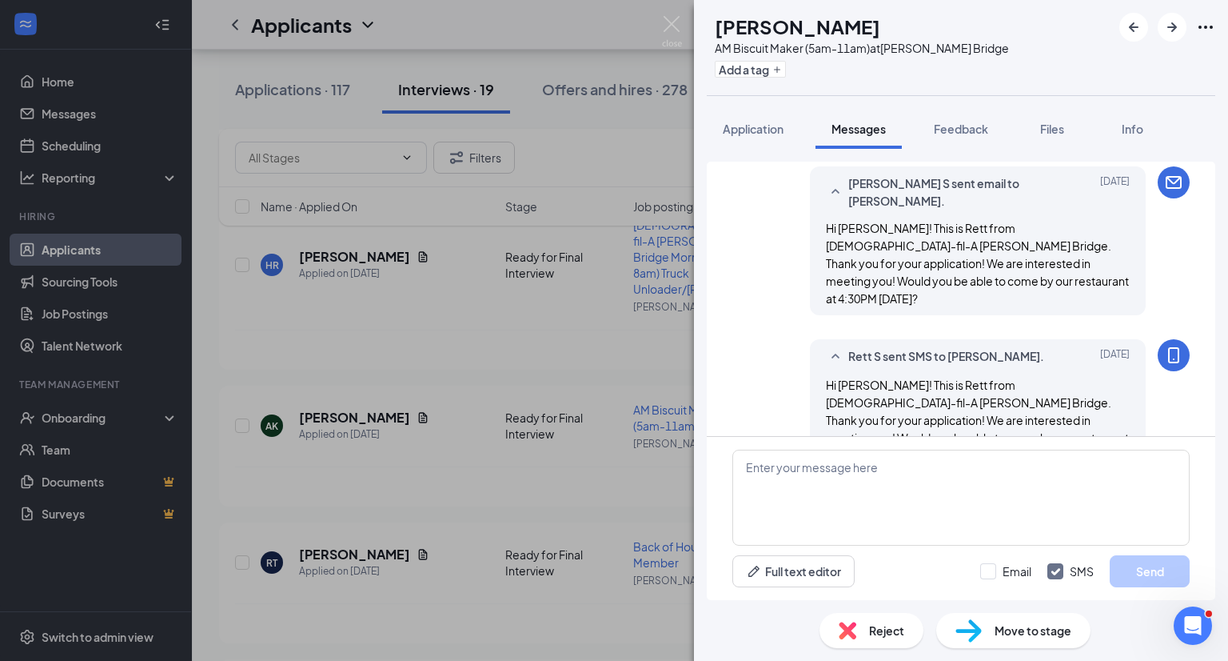
click at [625, 413] on div "AK [PERSON_NAME] AM Biscuit Maker (5am-11am) at [PERSON_NAME][GEOGRAPHIC_DATA] …" at bounding box center [614, 330] width 1228 height 661
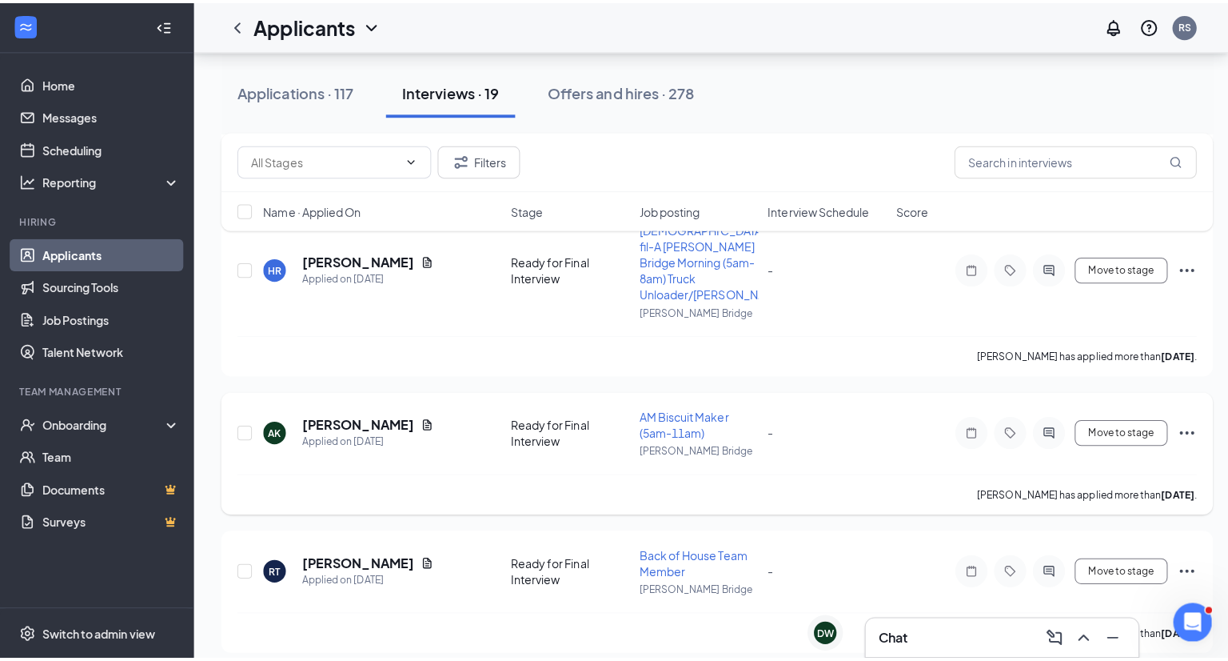
scroll to position [1574, 0]
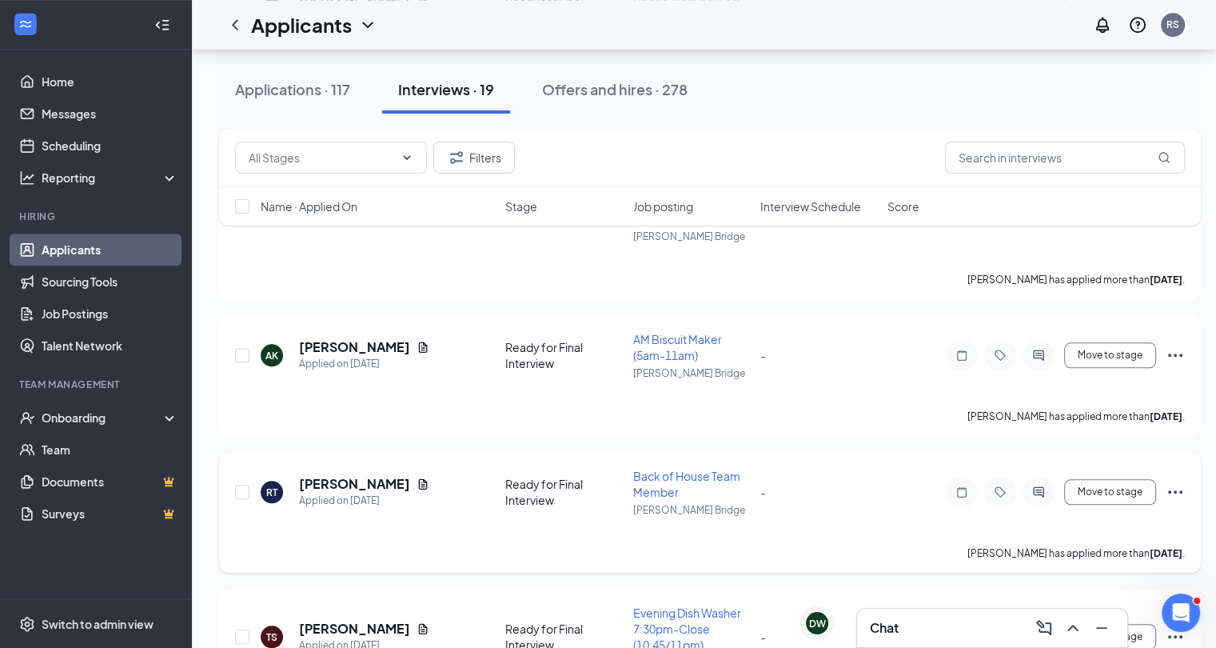
click at [1030, 485] on icon "ActiveChat" at bounding box center [1038, 491] width 19 height 13
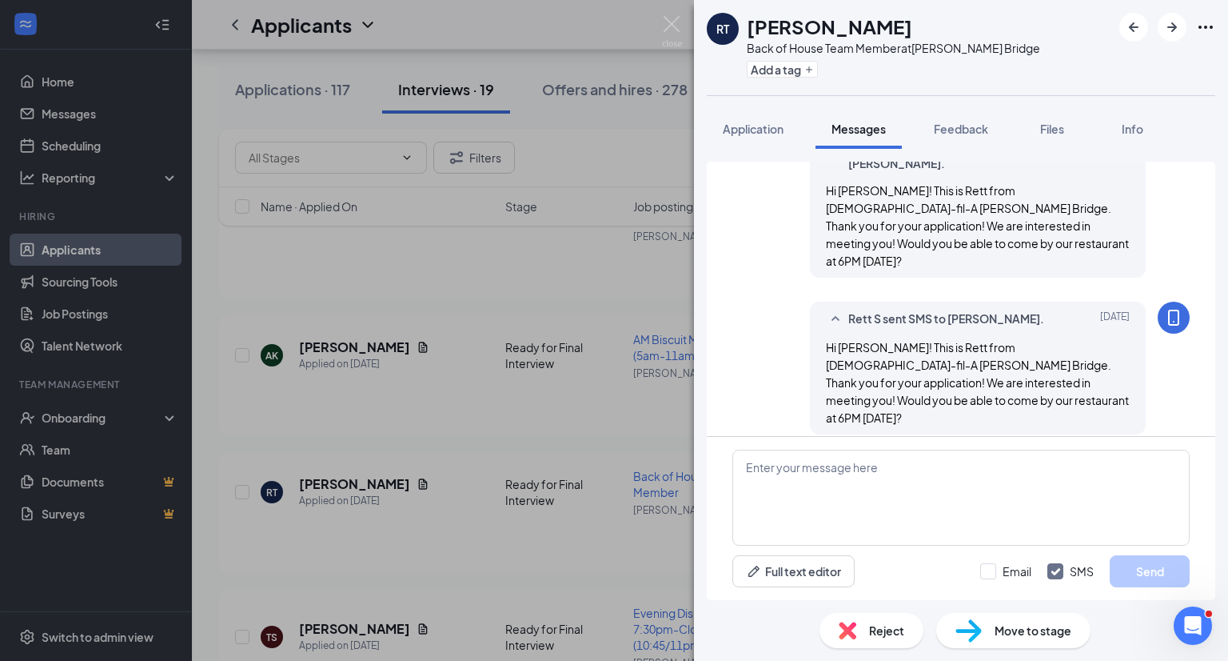
scroll to position [505, 0]
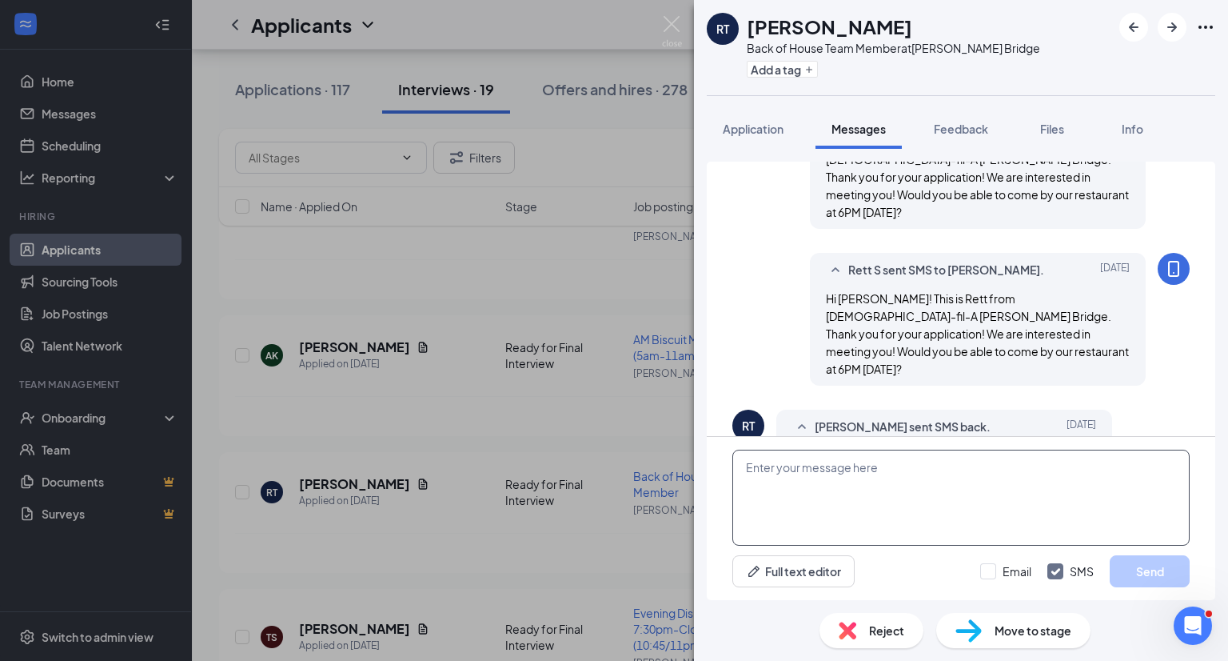
click at [865, 469] on textarea at bounding box center [961, 497] width 457 height 96
type textarea "Great! I'm looking forward to meeting you!"
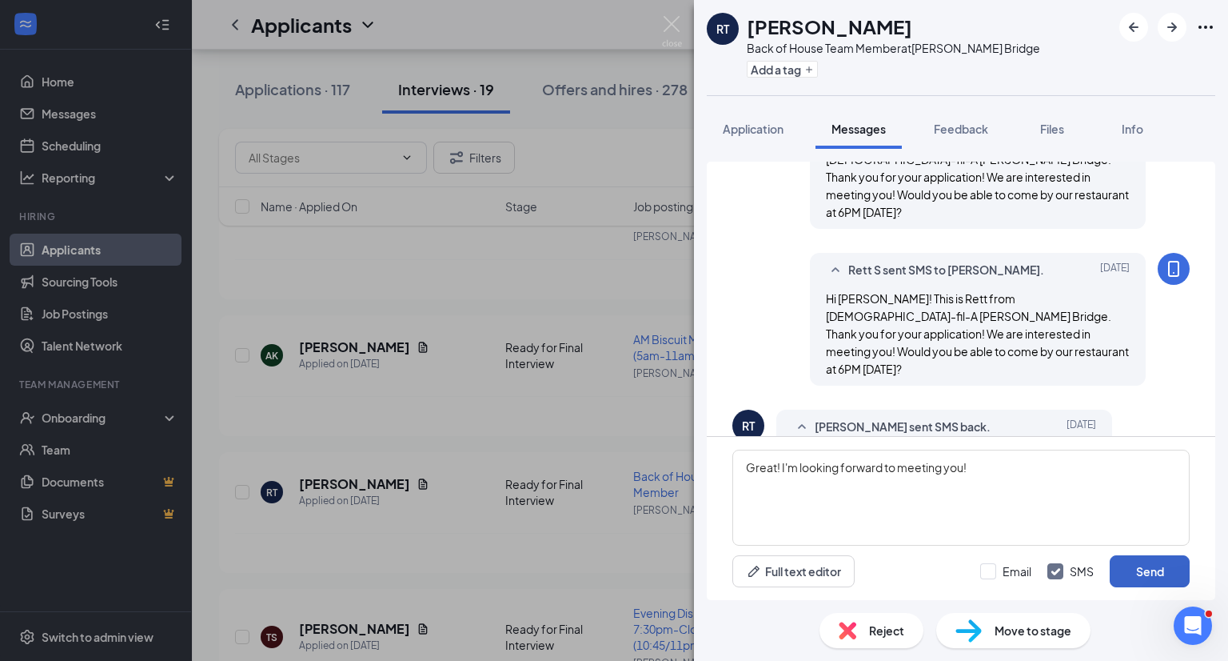
click at [1151, 561] on button "Send" at bounding box center [1150, 571] width 80 height 32
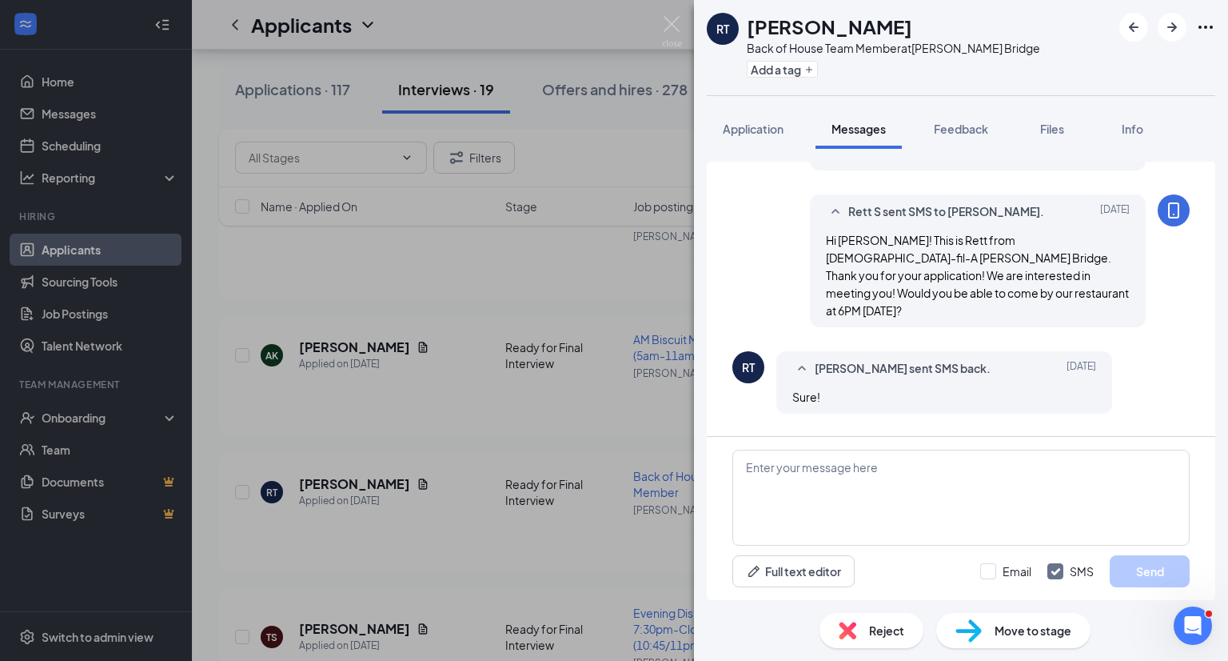
scroll to position [592, 0]
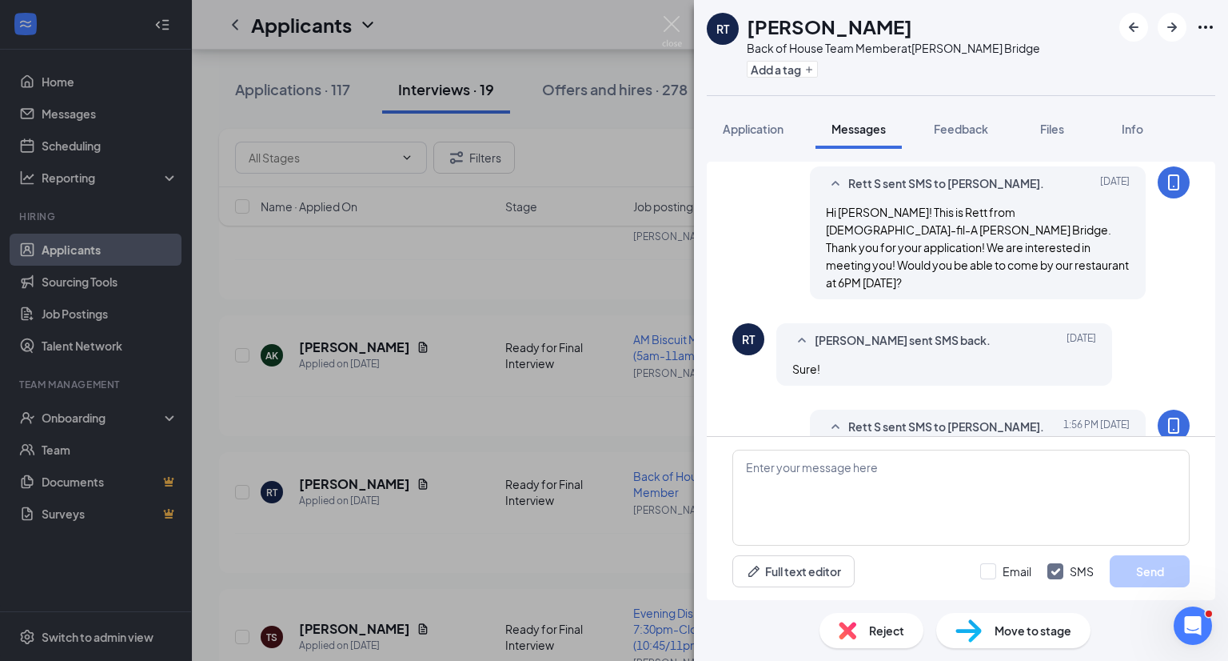
click at [963, 622] on img at bounding box center [969, 630] width 26 height 23
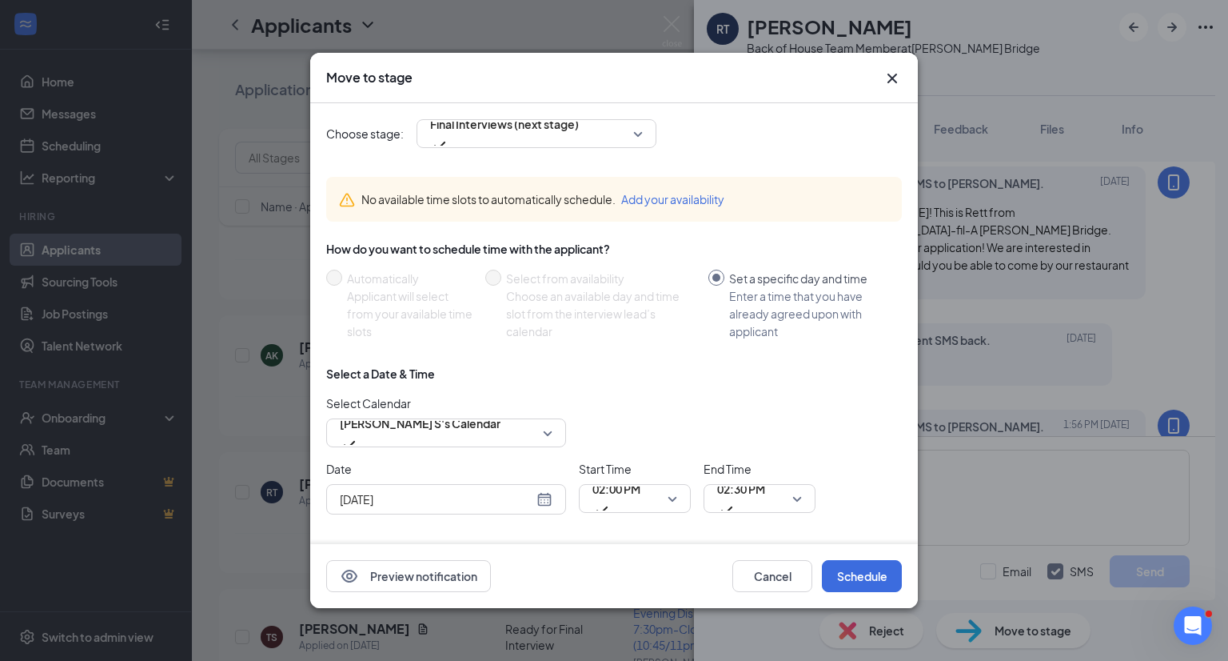
click at [550, 504] on div "[DATE]" at bounding box center [446, 499] width 213 height 18
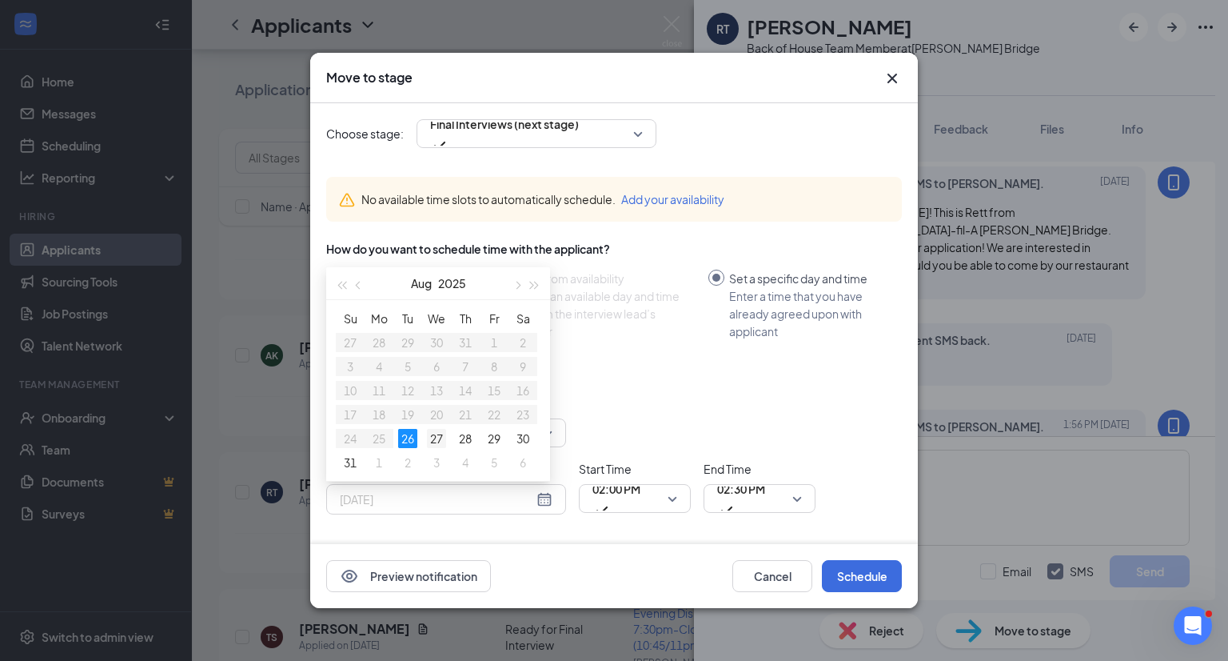
type input "[DATE]"
click at [442, 444] on div "27" at bounding box center [436, 438] width 19 height 19
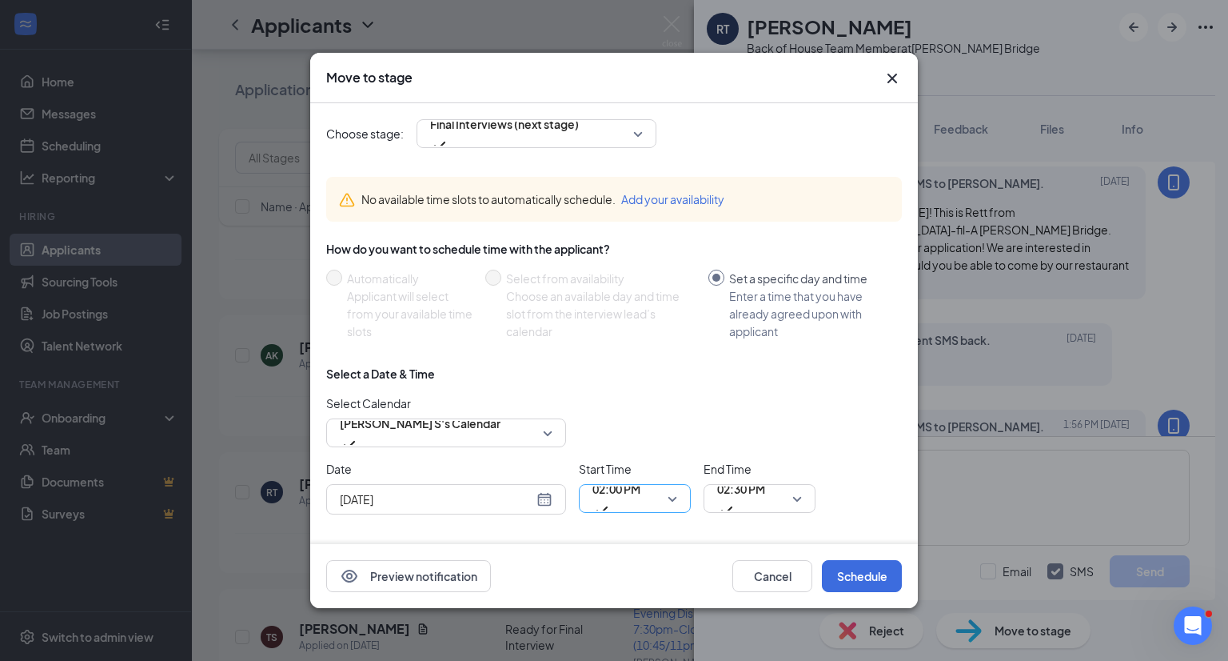
click at [629, 501] on span "02:00 PM" at bounding box center [617, 489] width 48 height 24
click at [758, 497] on span "02:30 PM" at bounding box center [741, 489] width 48 height 24
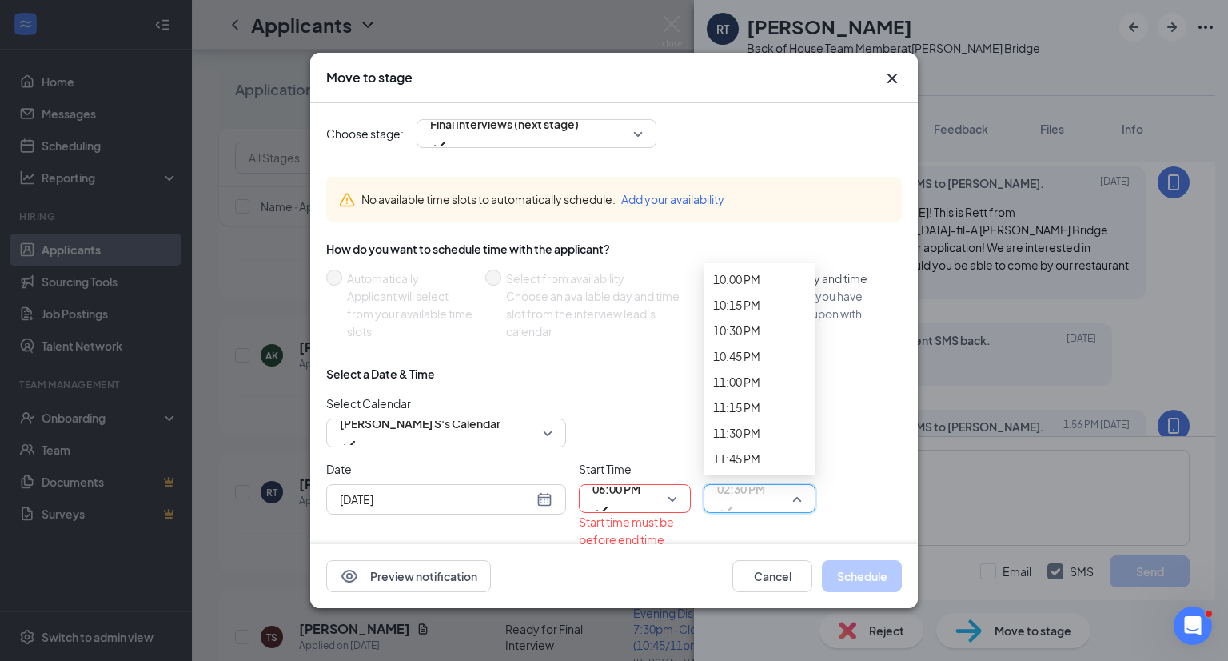
scroll to position [2595, 0]
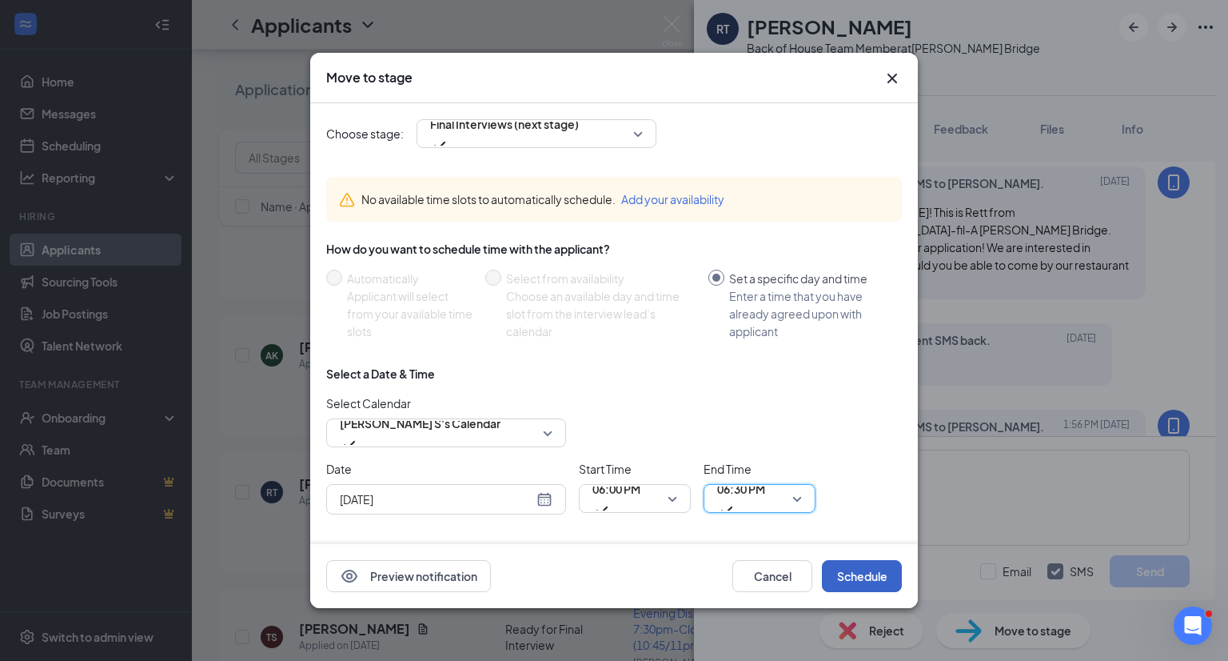
click at [853, 560] on button "Schedule" at bounding box center [862, 576] width 80 height 32
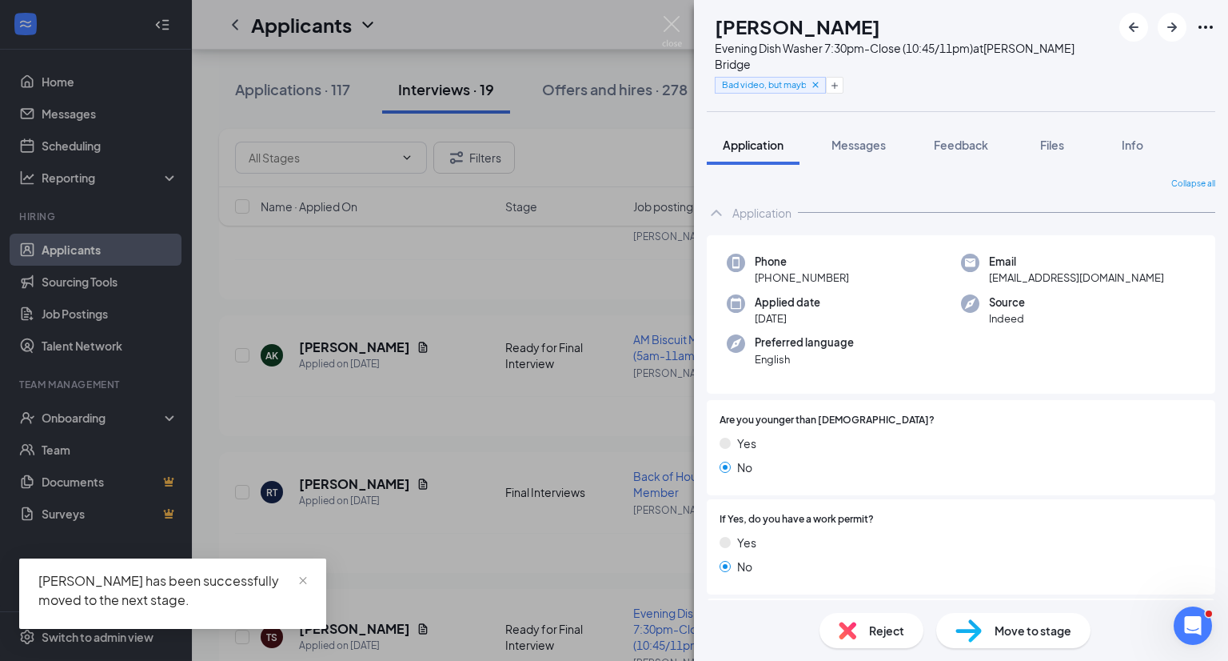
click at [473, 545] on div "TS [PERSON_NAME] Speed Evening Dish Washer 7:30pm-Close (10:45/11pm) at [PERSON…" at bounding box center [614, 330] width 1228 height 661
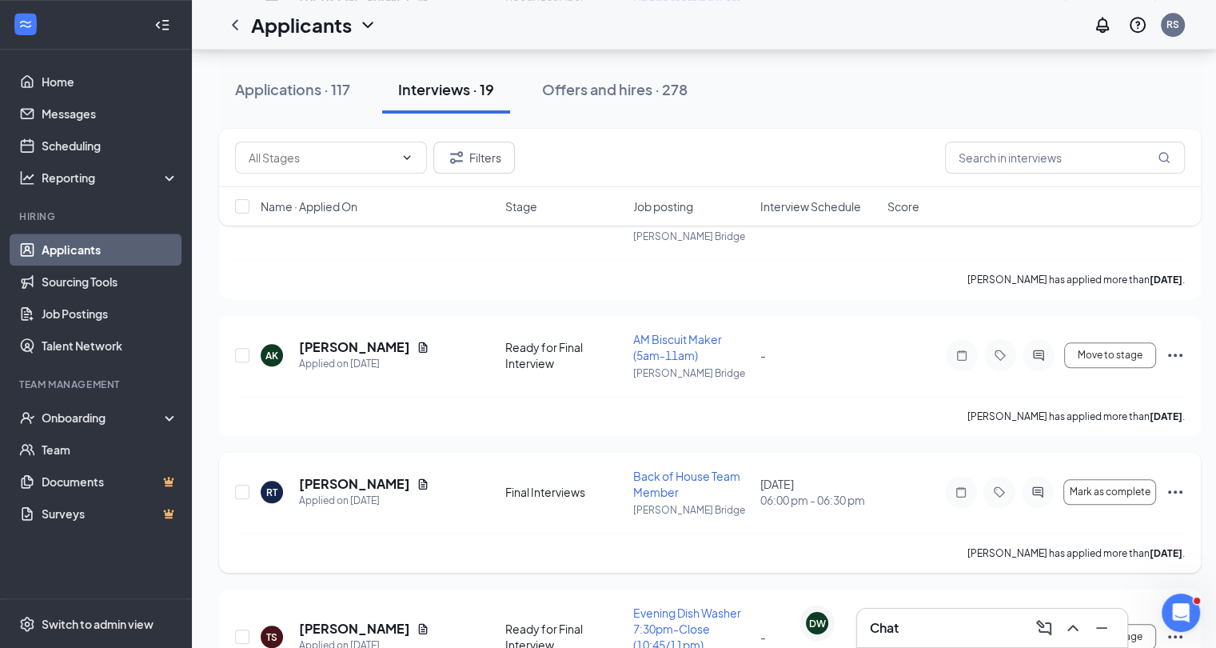
click at [1041, 476] on div at bounding box center [1038, 492] width 32 height 32
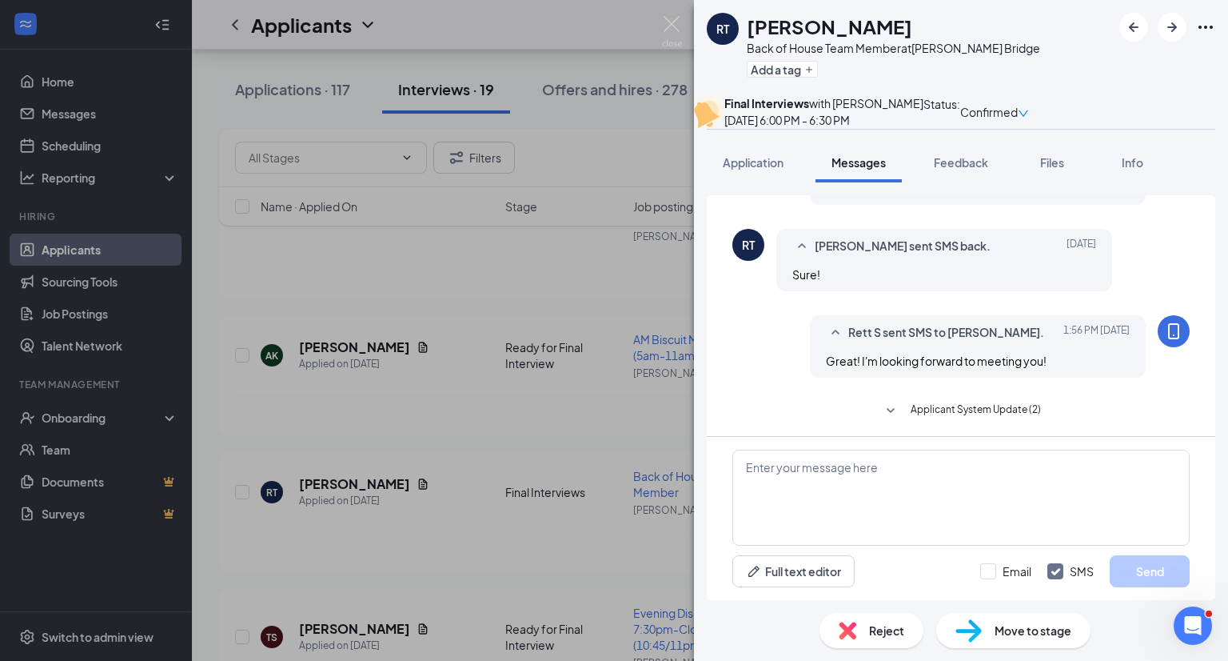
scroll to position [546, 0]
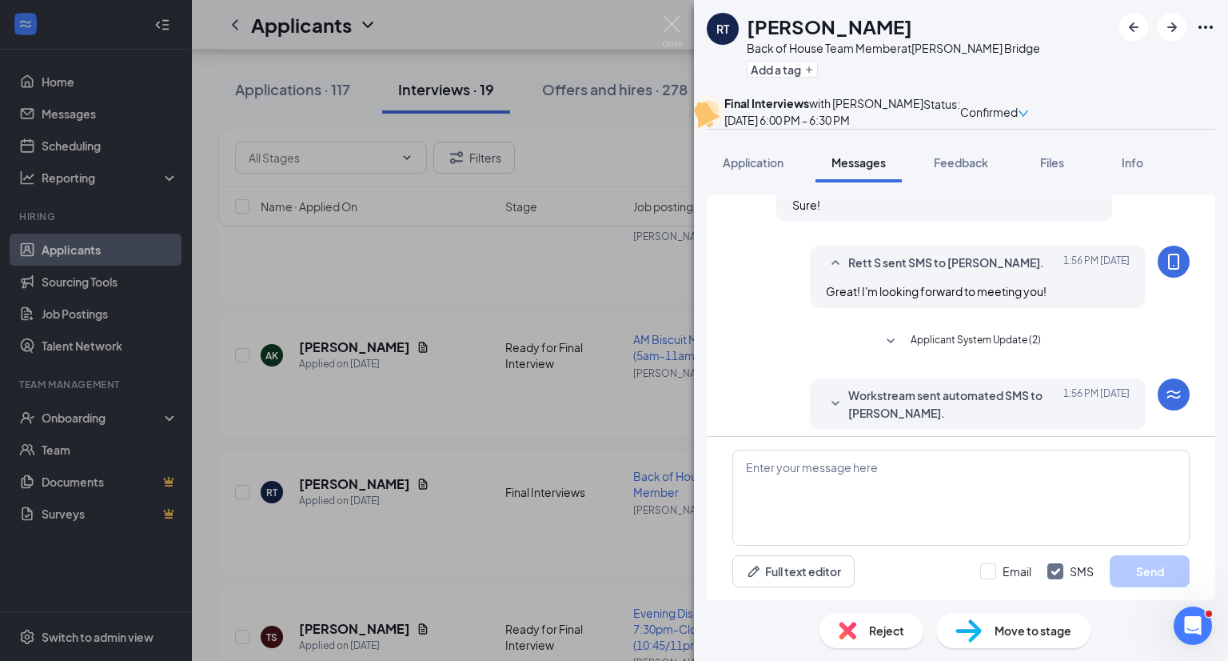
click at [460, 505] on div "RT [PERSON_NAME] Back of House Team Member at [PERSON_NAME] Bridge Add a tag Fi…" at bounding box center [614, 330] width 1228 height 661
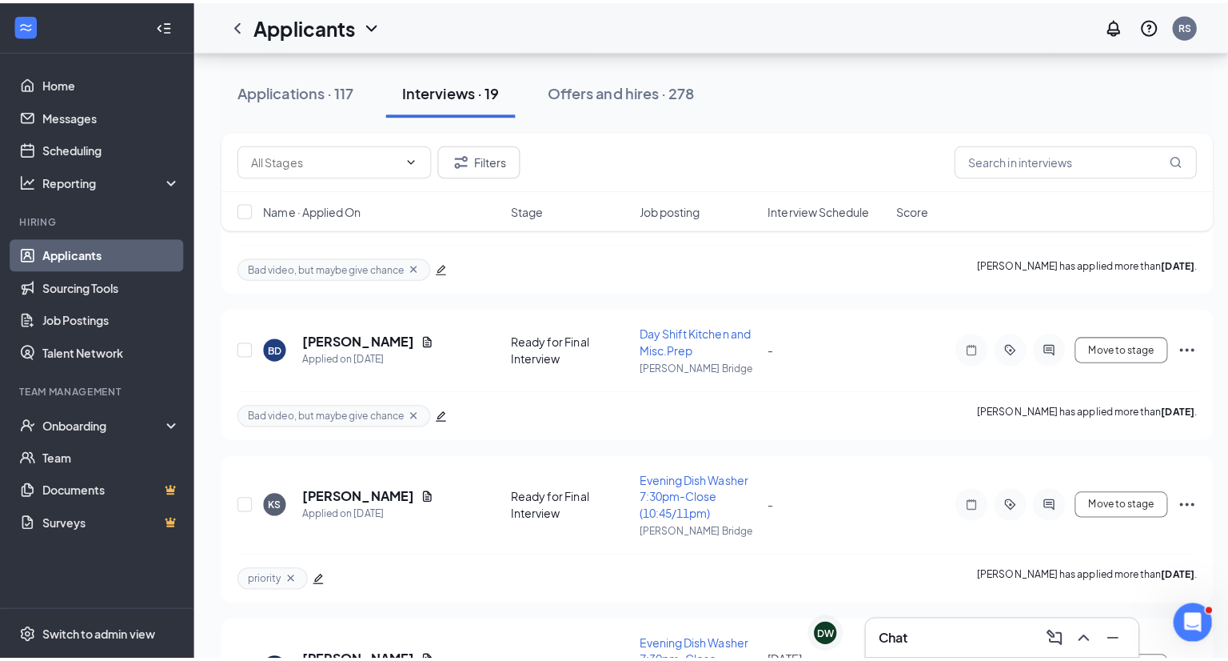
scroll to position [2110, 0]
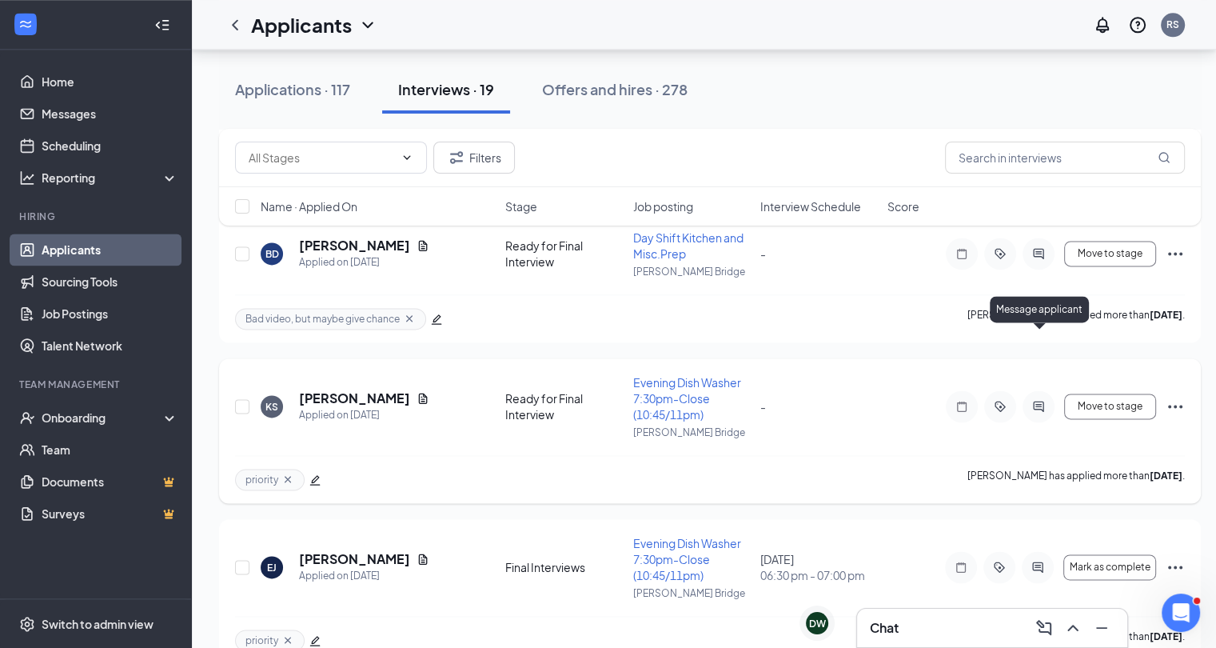
click at [1041, 401] on icon "ActiveChat" at bounding box center [1038, 406] width 10 height 10
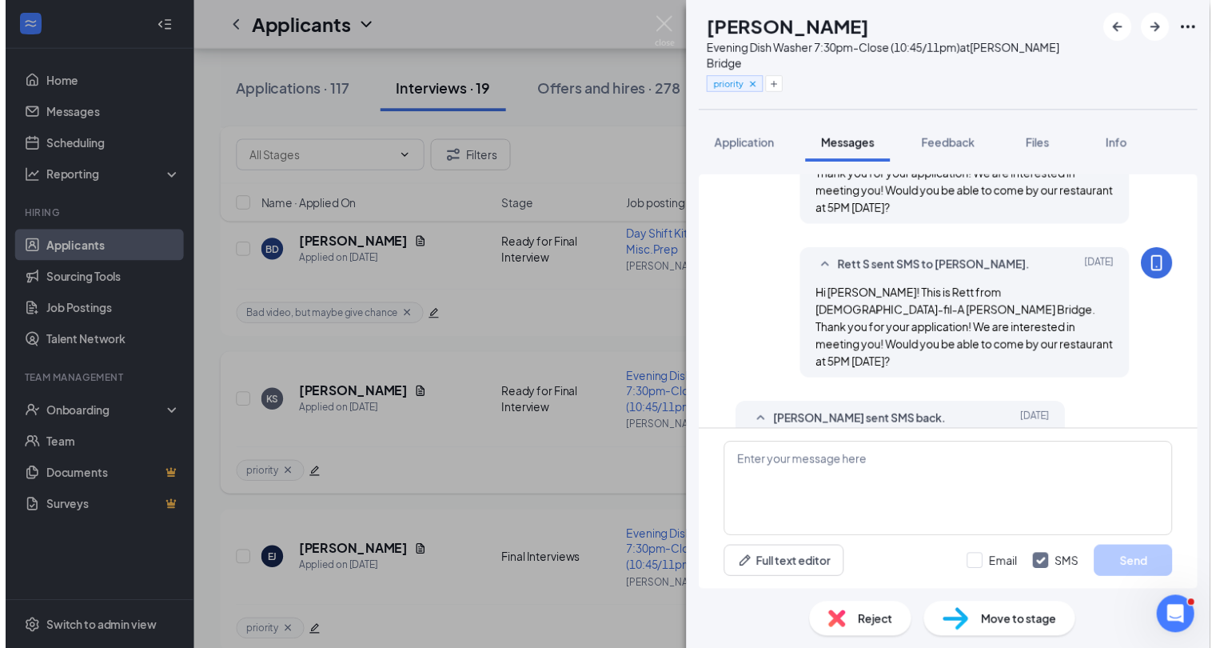
scroll to position [569, 0]
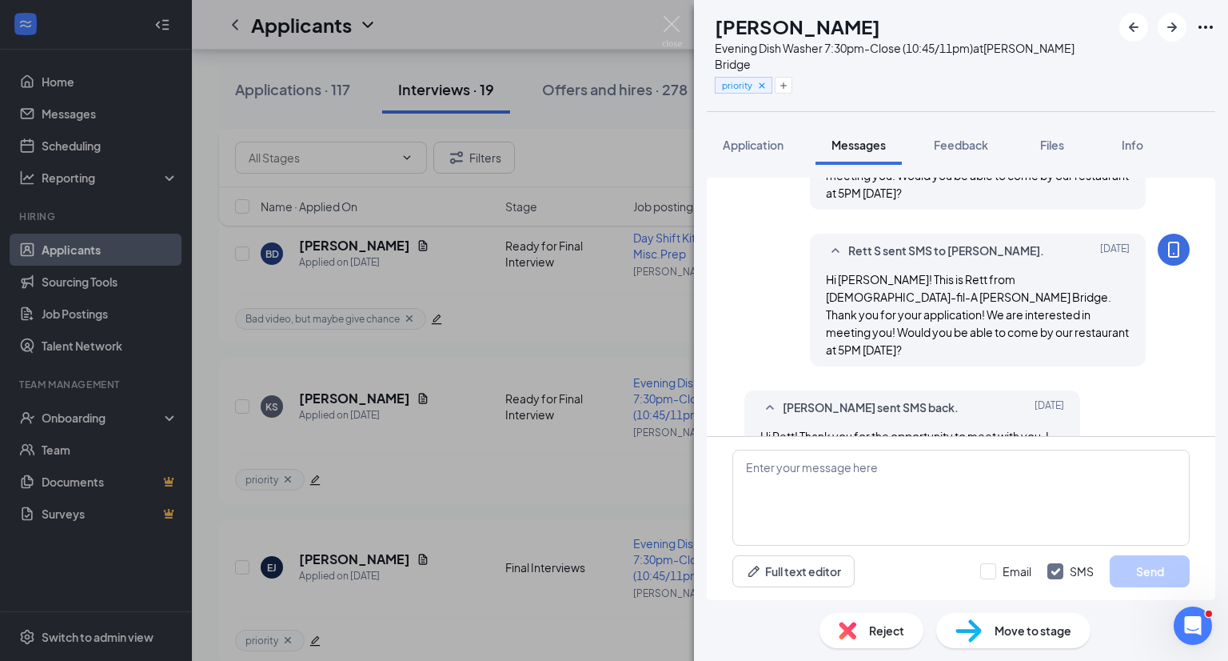
click at [621, 442] on div "KS [PERSON_NAME] Evening Dish Washer 7:30pm-Close (10:45/11pm) at [PERSON_NAME]…" at bounding box center [614, 330] width 1228 height 661
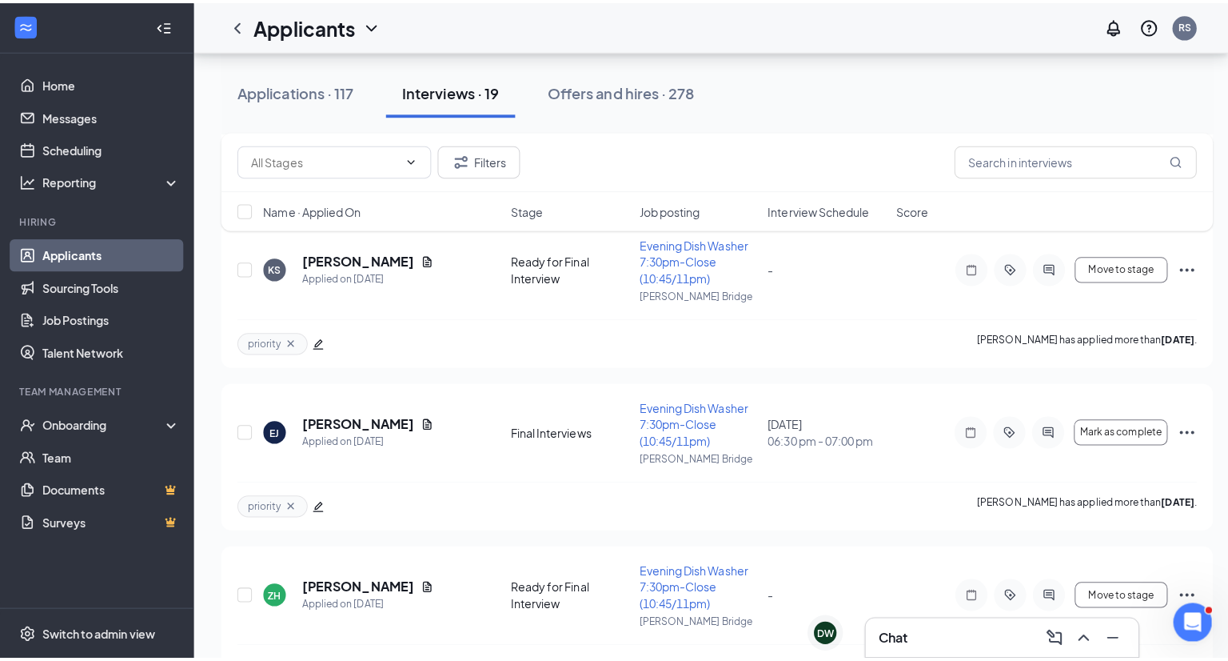
scroll to position [2270, 0]
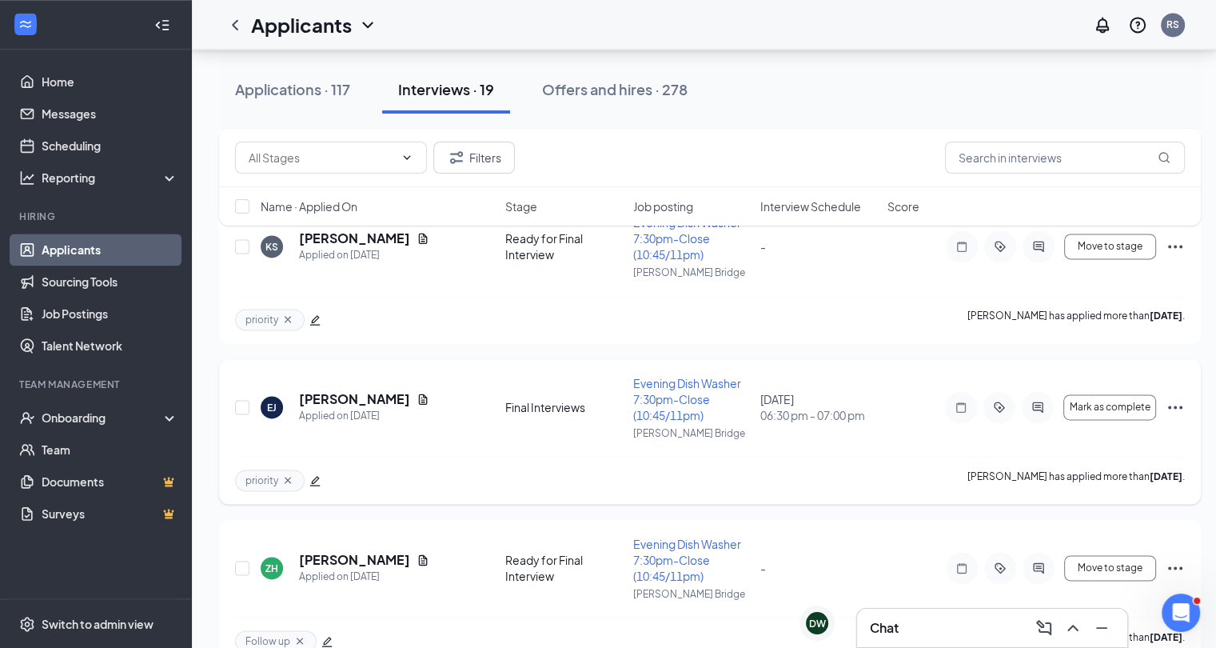
click at [1045, 391] on div at bounding box center [1038, 407] width 32 height 32
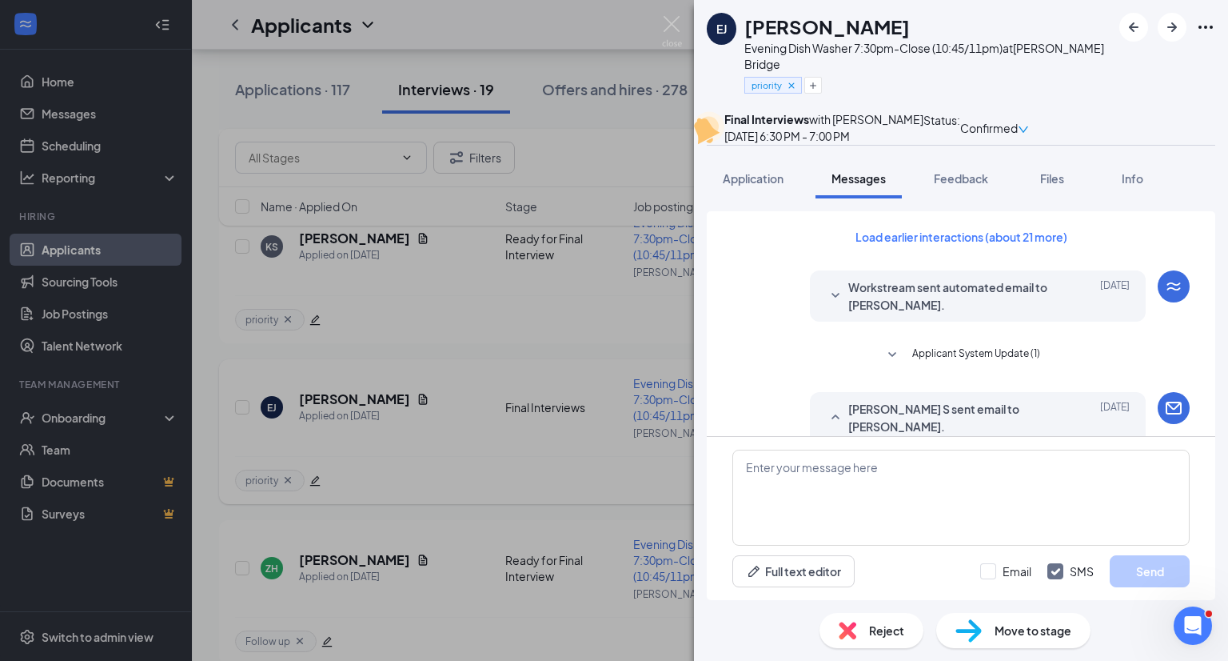
scroll to position [563, 0]
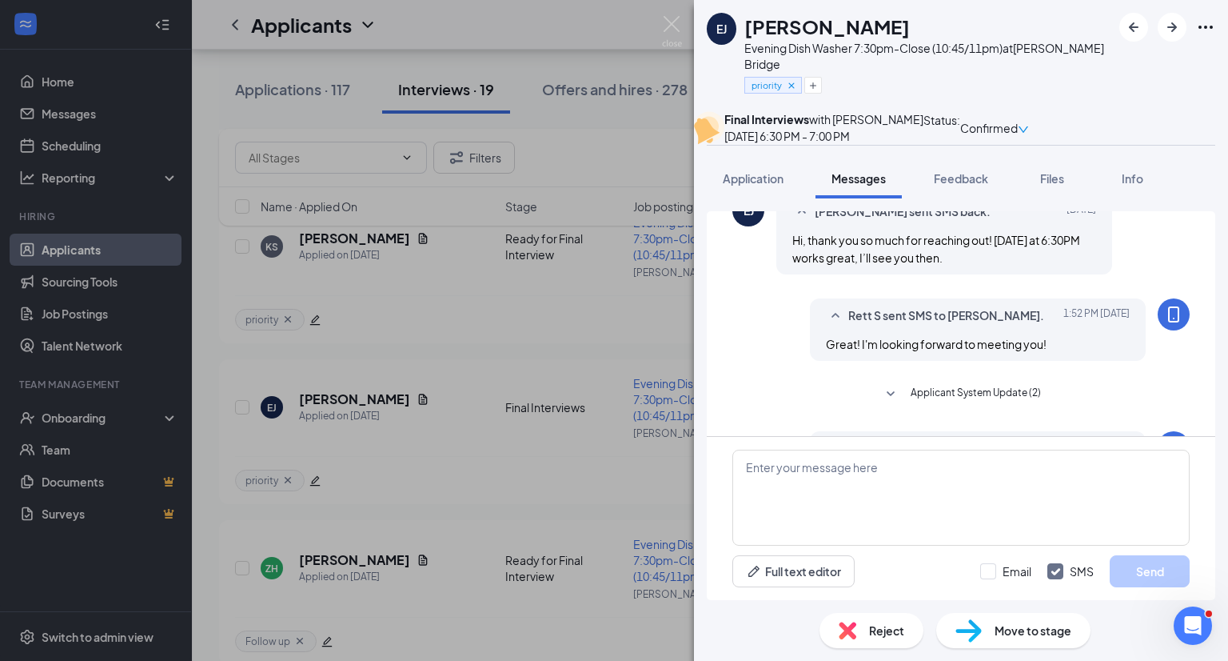
scroll to position [544, 0]
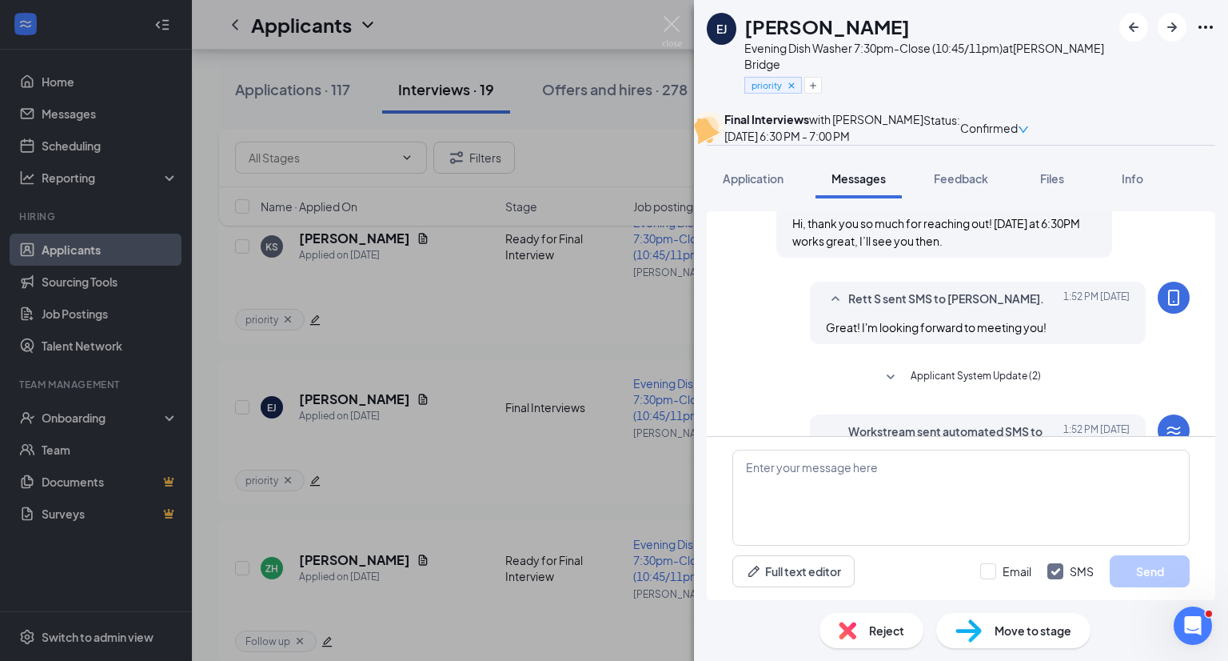
click at [573, 404] on div "[PERSON_NAME] [PERSON_NAME] Evening Dish Washer 7:30pm-Close (10:45/11pm) at [P…" at bounding box center [614, 330] width 1228 height 661
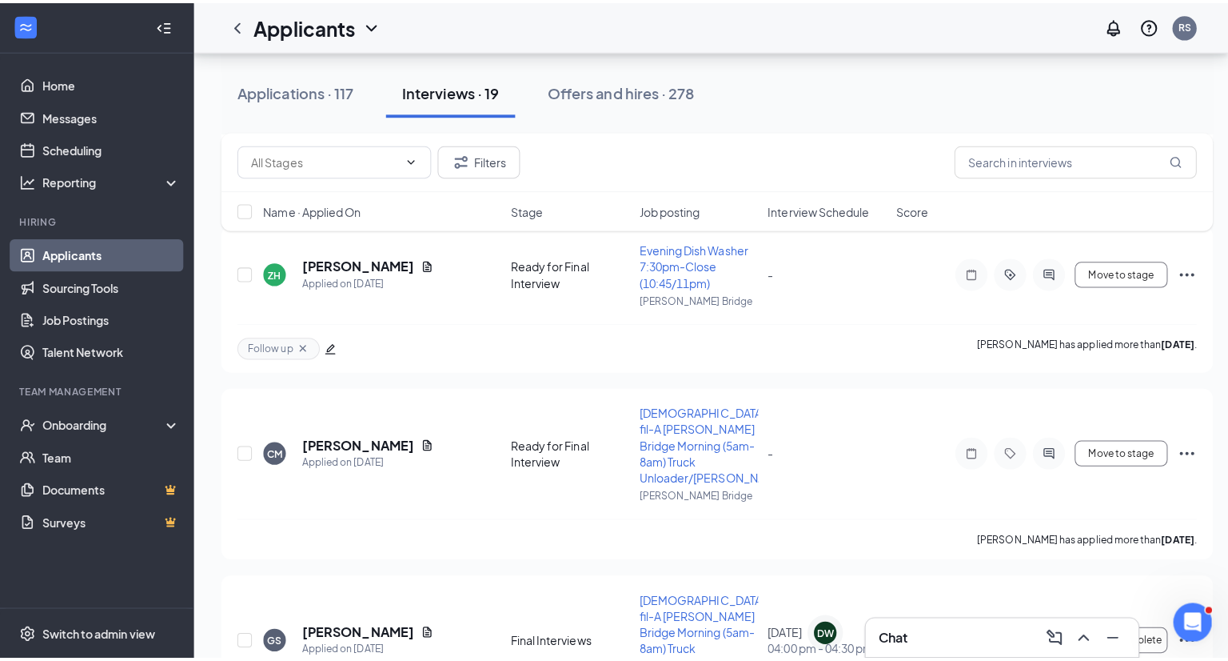
scroll to position [2571, 0]
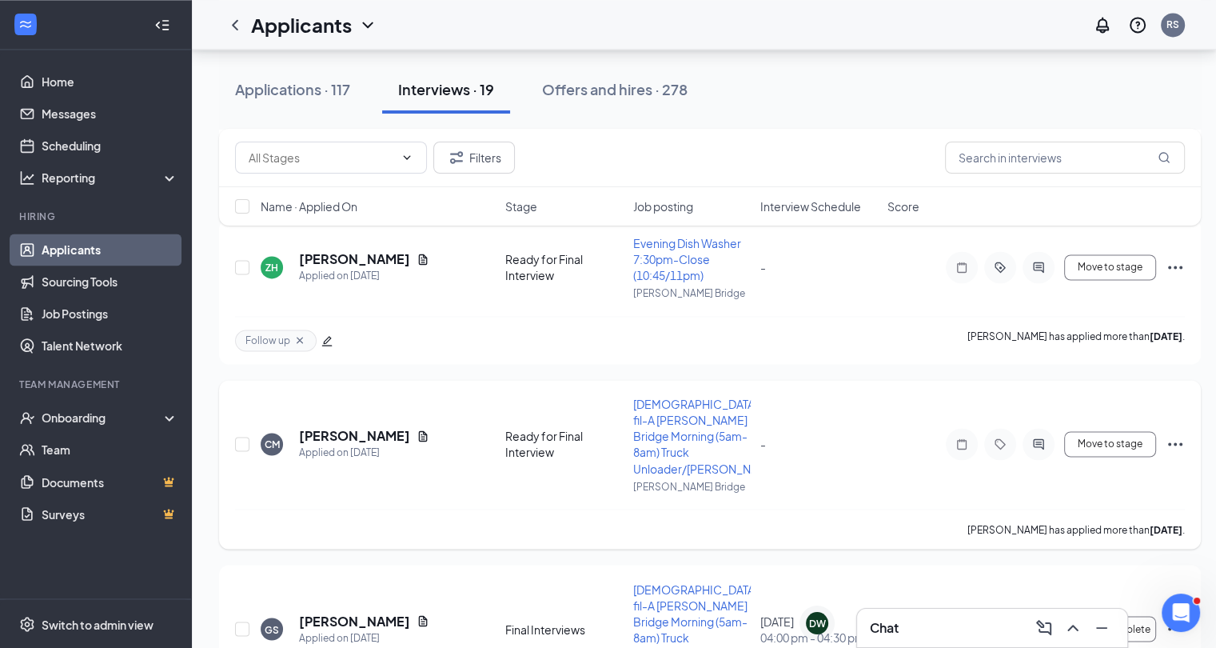
click at [1041, 428] on div at bounding box center [1039, 444] width 32 height 32
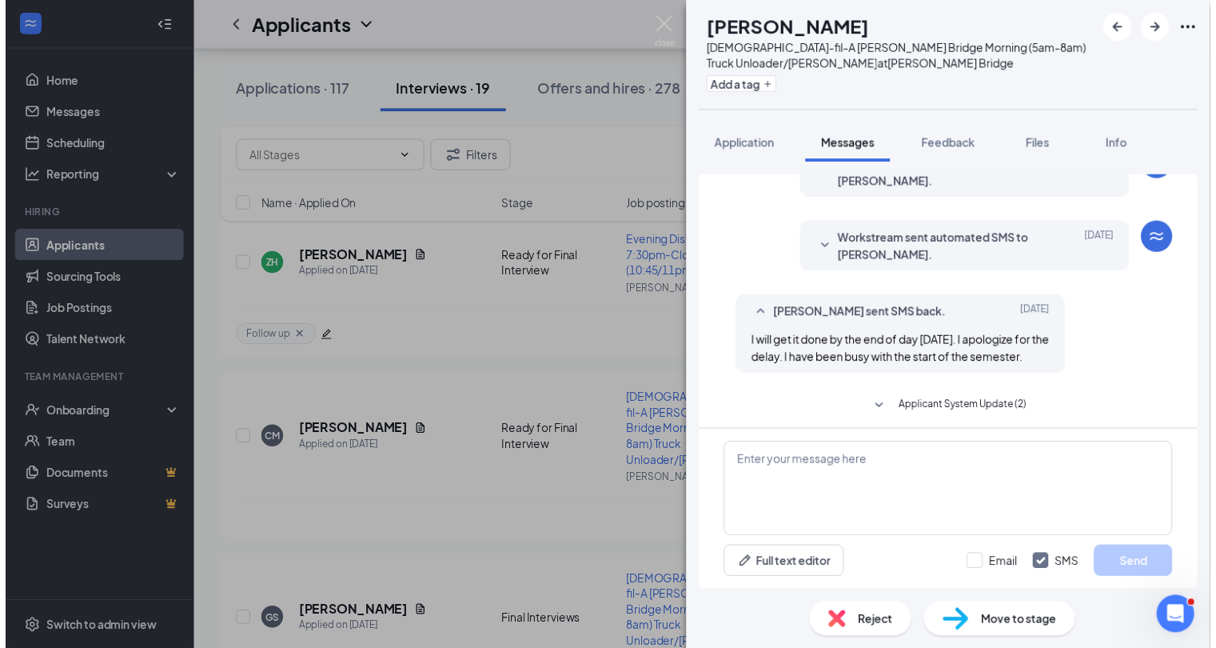
scroll to position [262, 0]
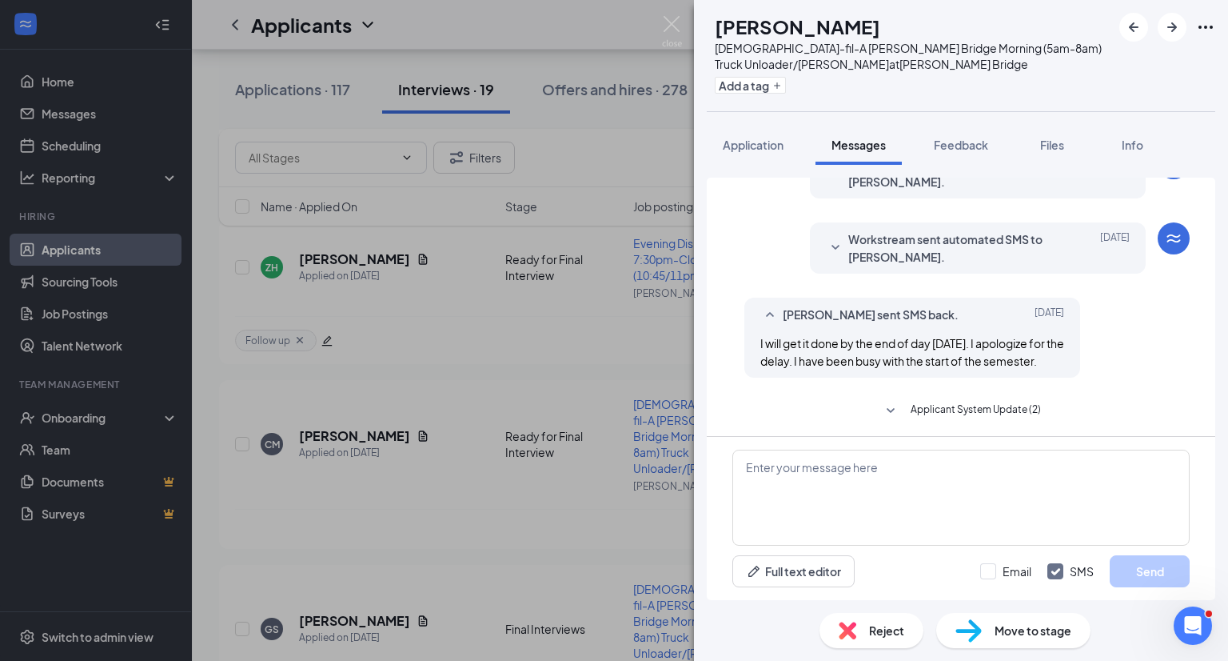
click at [525, 469] on div "[PERSON_NAME] [DEMOGRAPHIC_DATA]-fil-A [PERSON_NAME] Bridge Morning (5am-8am) T…" at bounding box center [614, 330] width 1228 height 661
click at [499, 425] on div "[PERSON_NAME] [DEMOGRAPHIC_DATA]-fil-A [PERSON_NAME] Bridge Morning (5am-8am) T…" at bounding box center [614, 330] width 1228 height 661
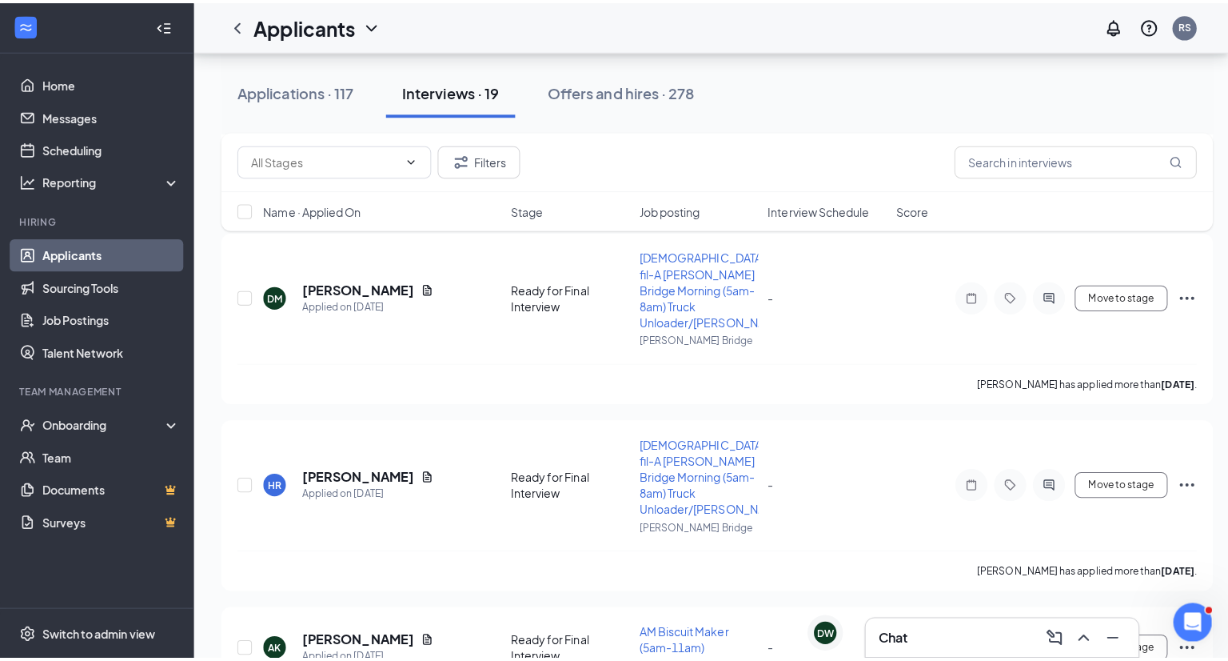
scroll to position [1291, 0]
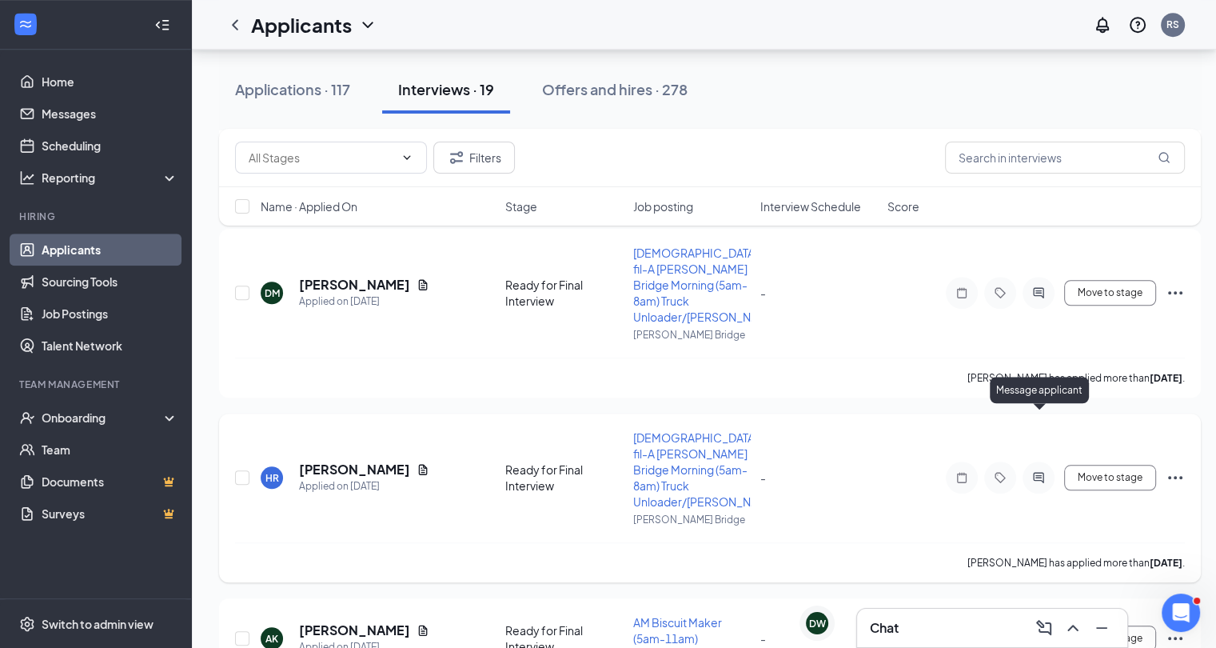
click at [1032, 471] on icon "ActiveChat" at bounding box center [1038, 477] width 19 height 13
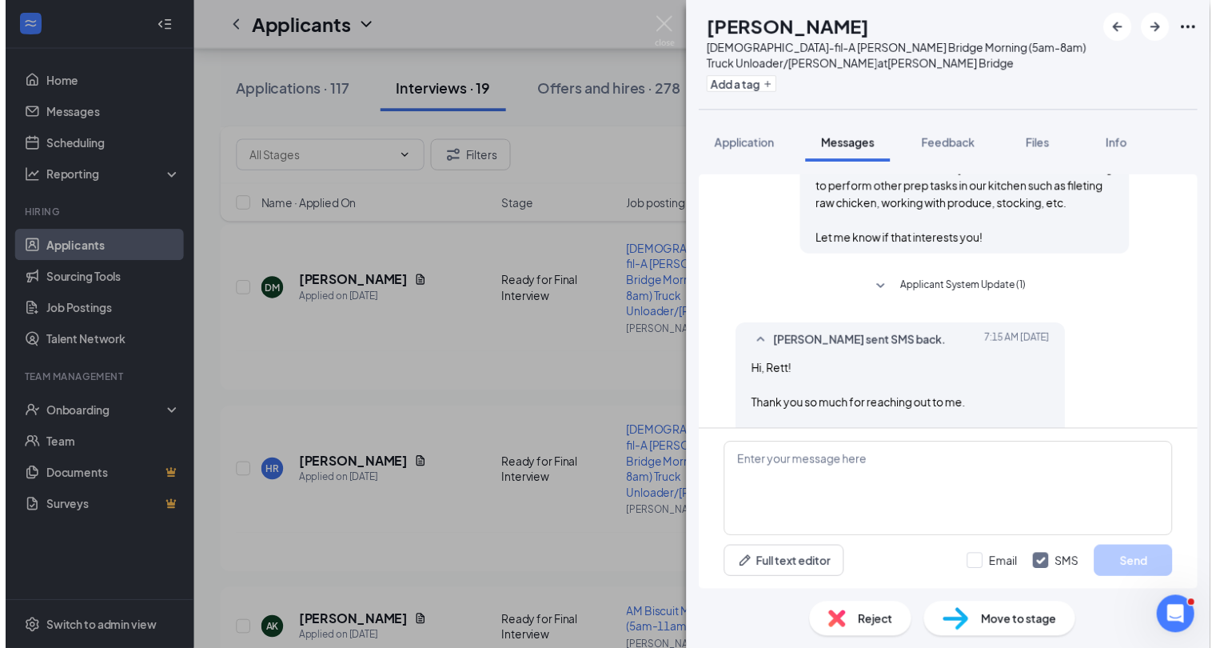
scroll to position [949, 0]
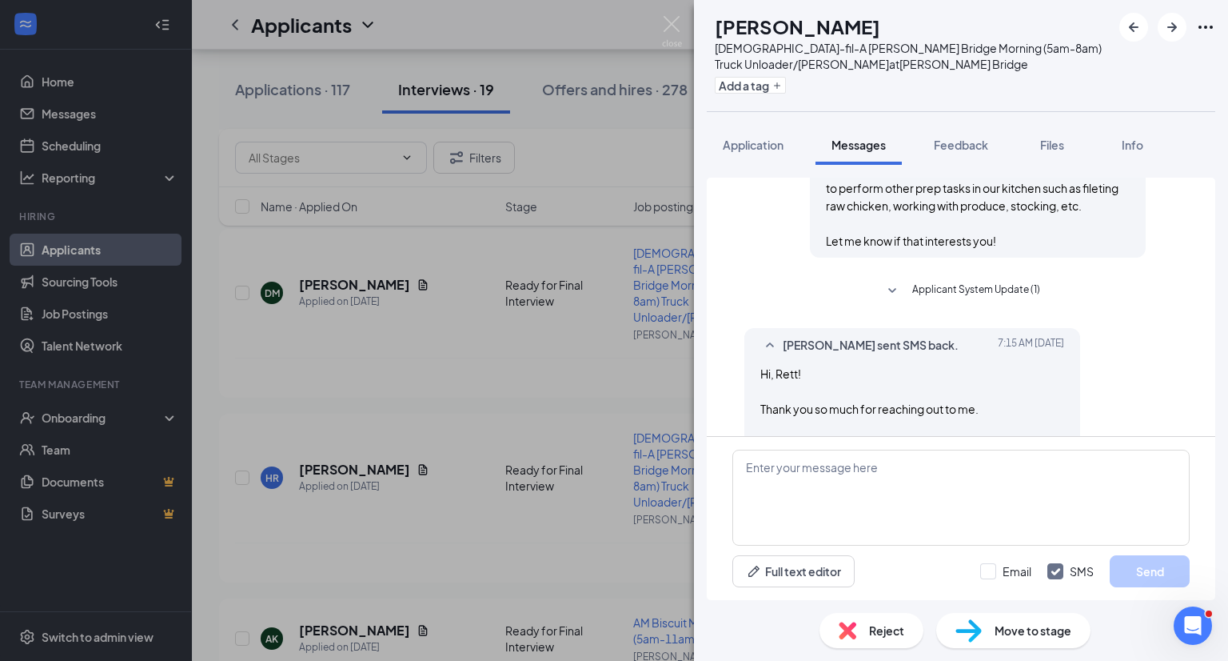
click at [539, 350] on div "HR [PERSON_NAME] [DEMOGRAPHIC_DATA]-fil-A [PERSON_NAME] Bridge Morning (5am-8am…" at bounding box center [614, 330] width 1228 height 661
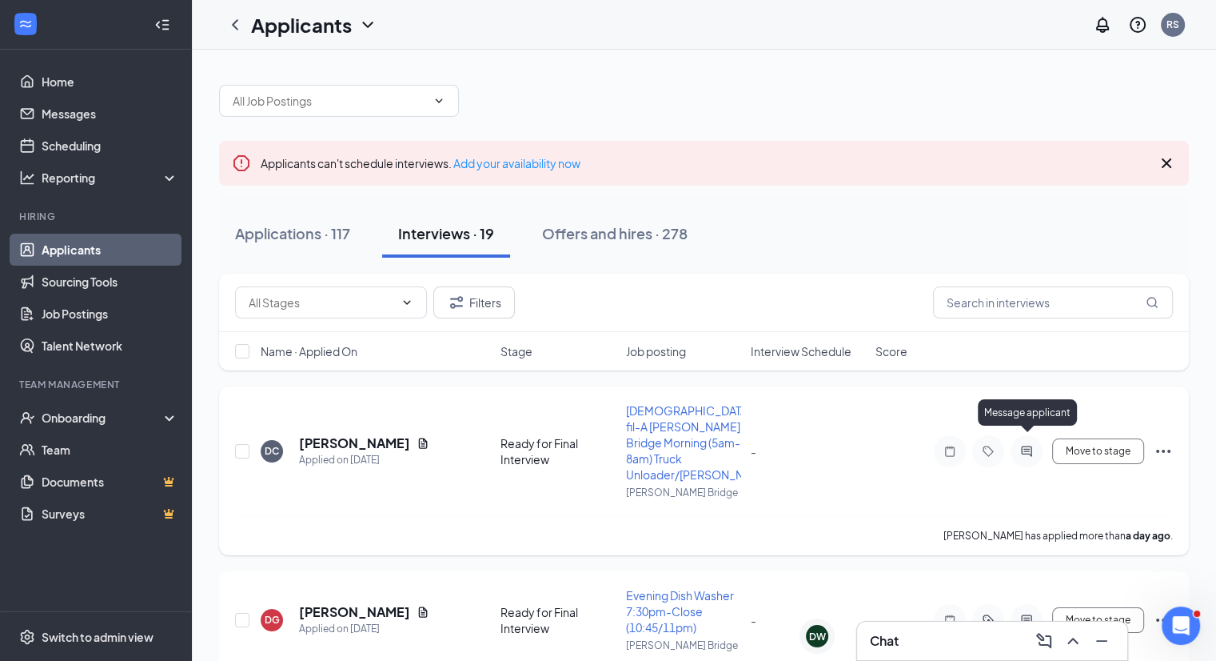
drag, startPoint x: 1030, startPoint y: 444, endPoint x: 1029, endPoint y: 485, distance: 41.6
click at [1029, 485] on div "DC [PERSON_NAME] Applied on [DATE] Ready for Final Interview [DEMOGRAPHIC_DATA]…" at bounding box center [704, 458] width 938 height 113
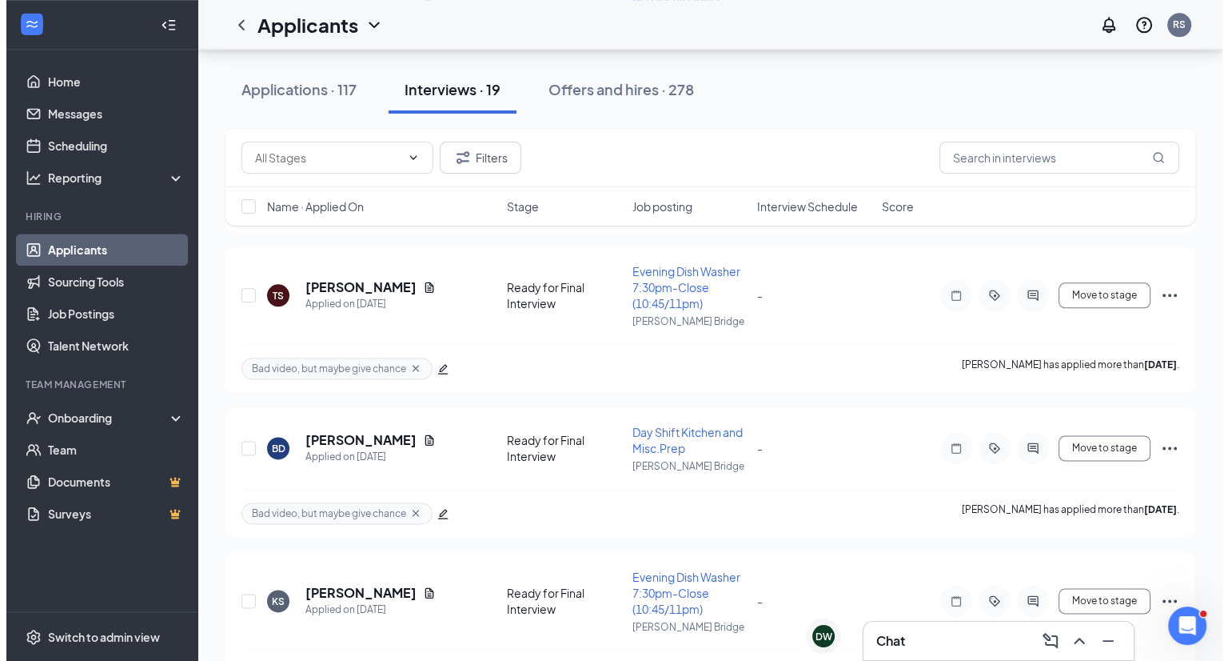
scroll to position [2022, 0]
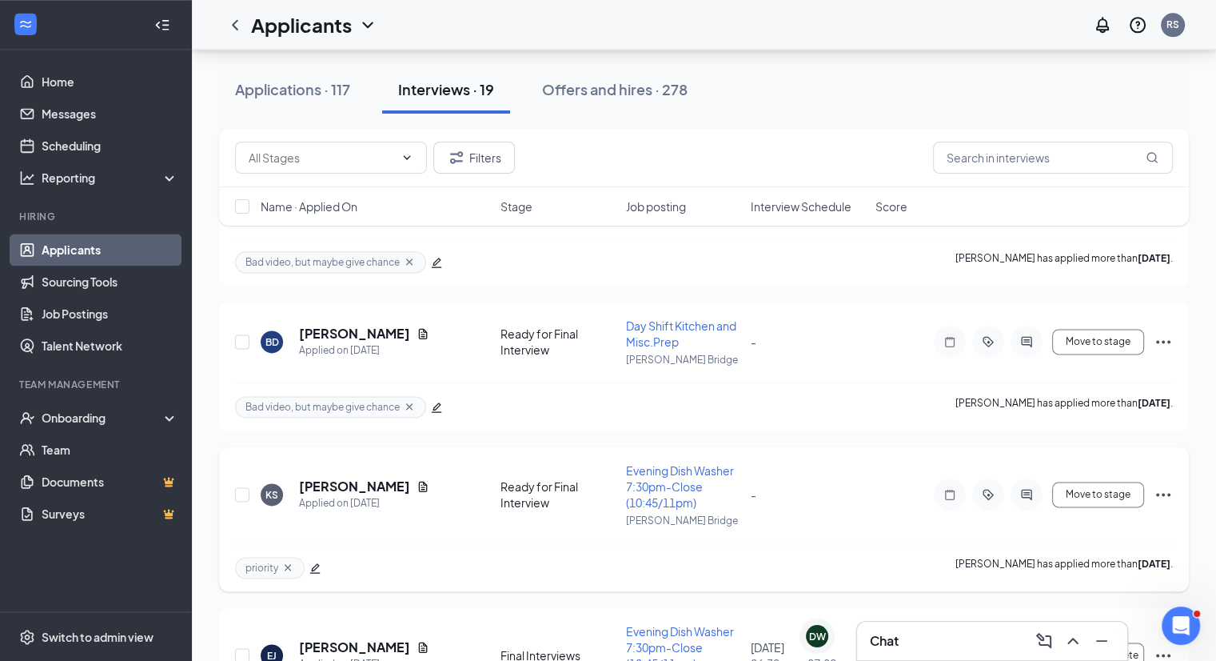
click at [1026, 478] on div at bounding box center [1027, 494] width 32 height 32
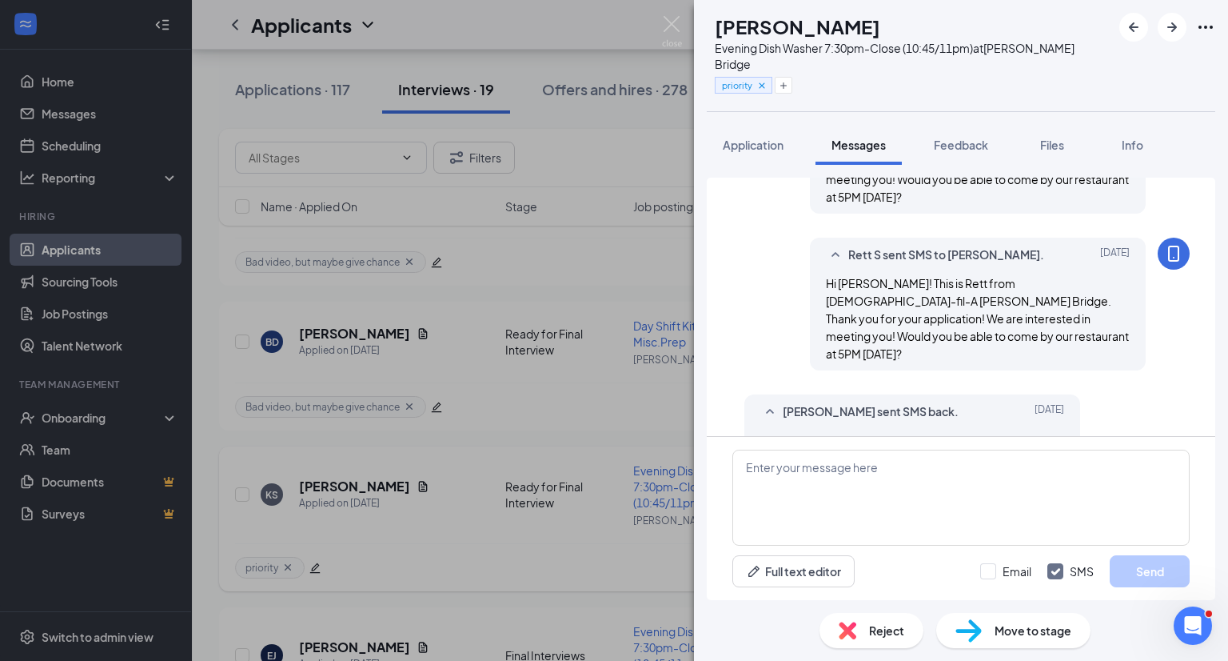
scroll to position [569, 0]
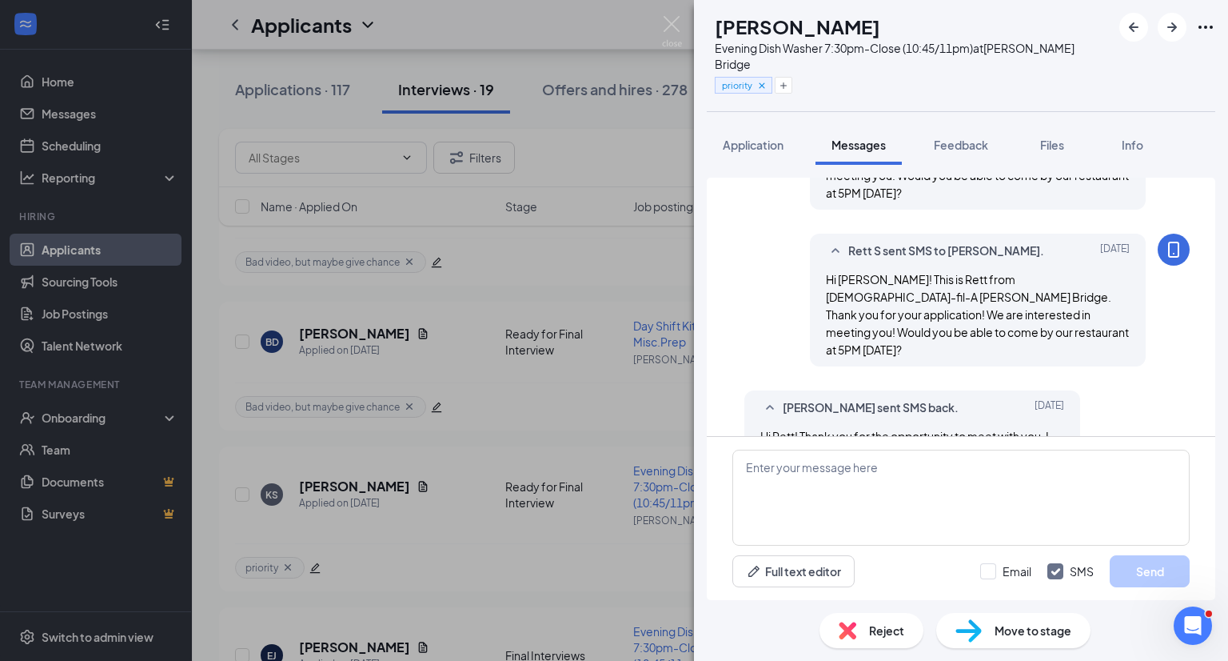
click at [577, 487] on div "KS [PERSON_NAME] Evening Dish Washer 7:30pm-Close (10:45/11pm) at [PERSON_NAME]…" at bounding box center [614, 330] width 1228 height 661
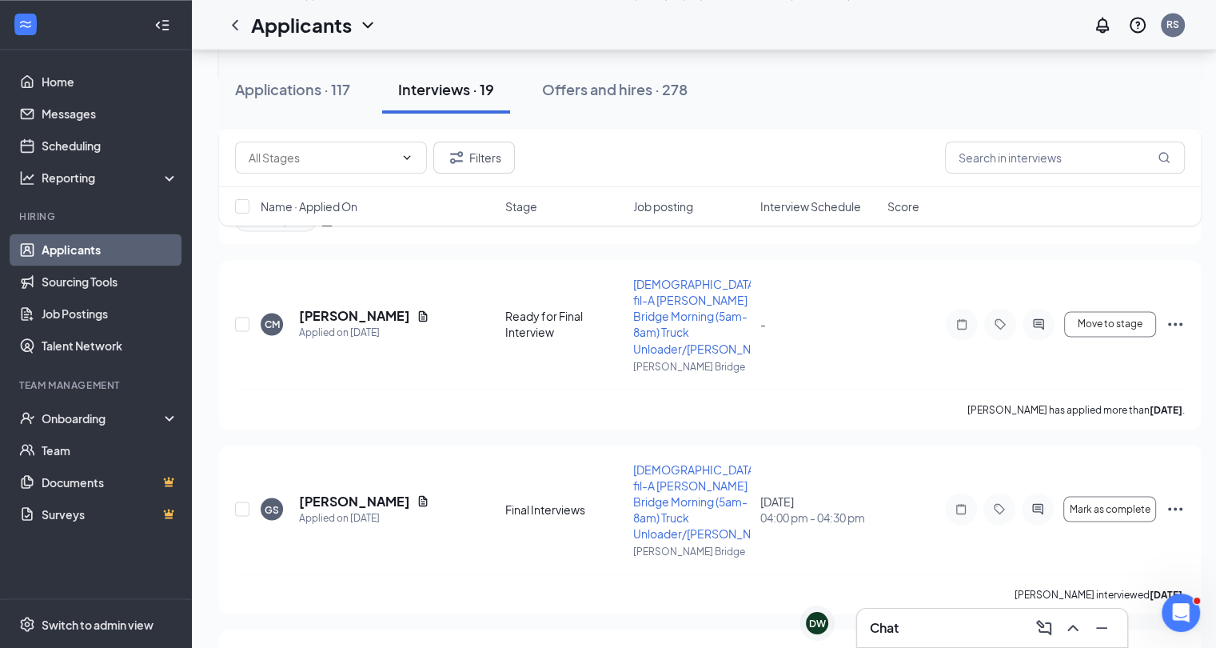
scroll to position [2719, 0]
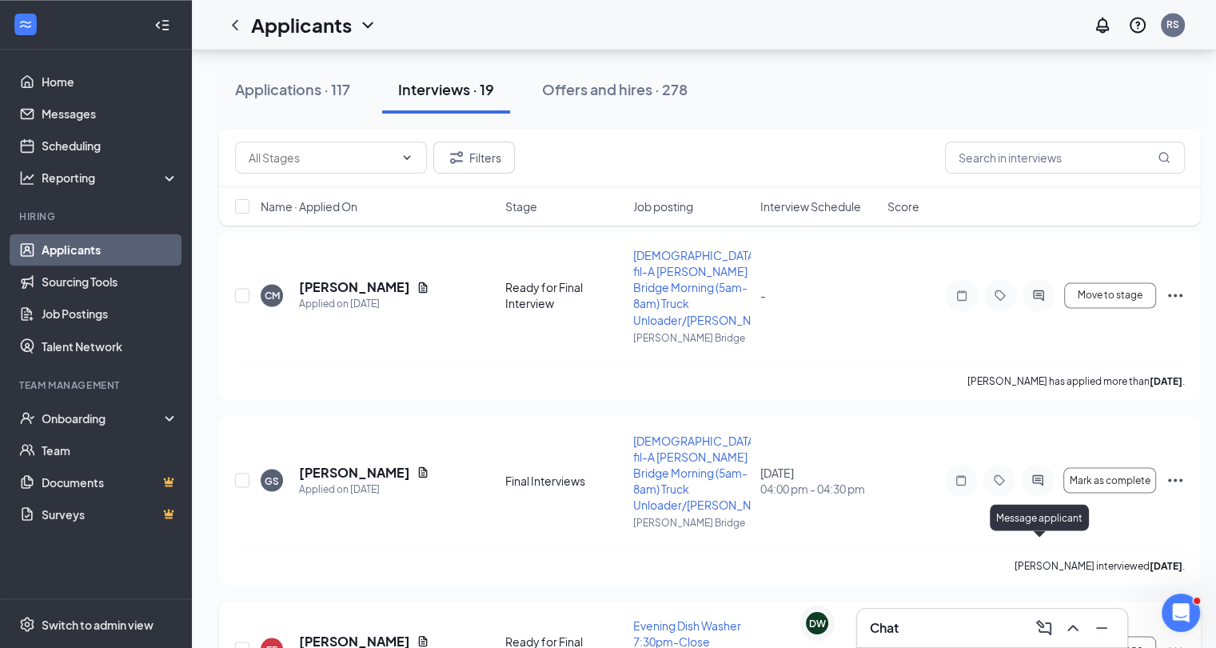
click at [1036, 632] on icon "ActiveChat" at bounding box center [1038, 648] width 19 height 13
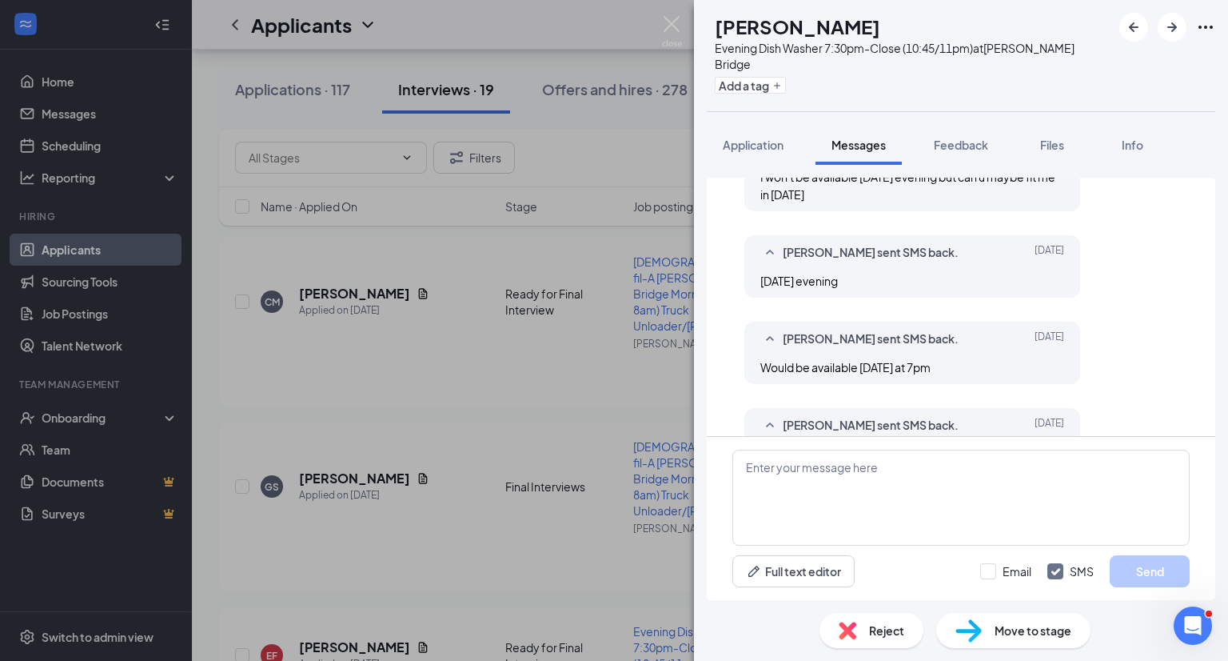
scroll to position [643, 0]
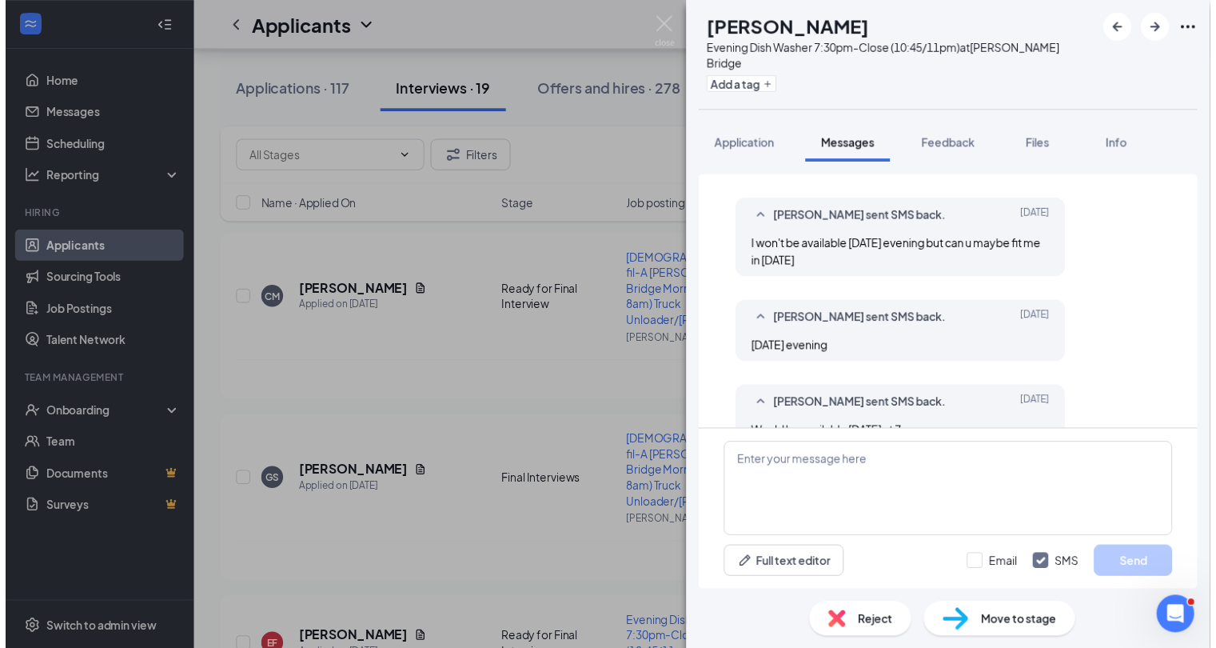
scroll to position [643, 0]
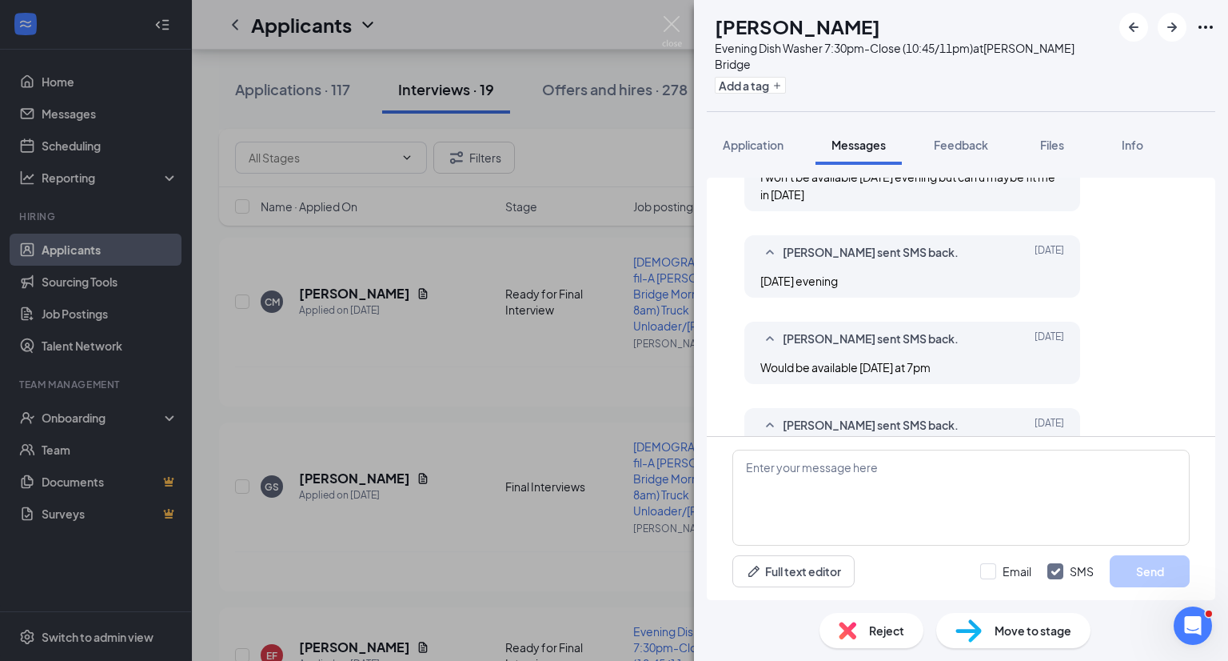
click at [656, 461] on div "EF [PERSON_NAME] Evening Dish Washer 7:30pm-Close (10:45/11pm) at [PERSON_NAME]…" at bounding box center [614, 330] width 1228 height 661
